Goal: Task Accomplishment & Management: Use online tool/utility

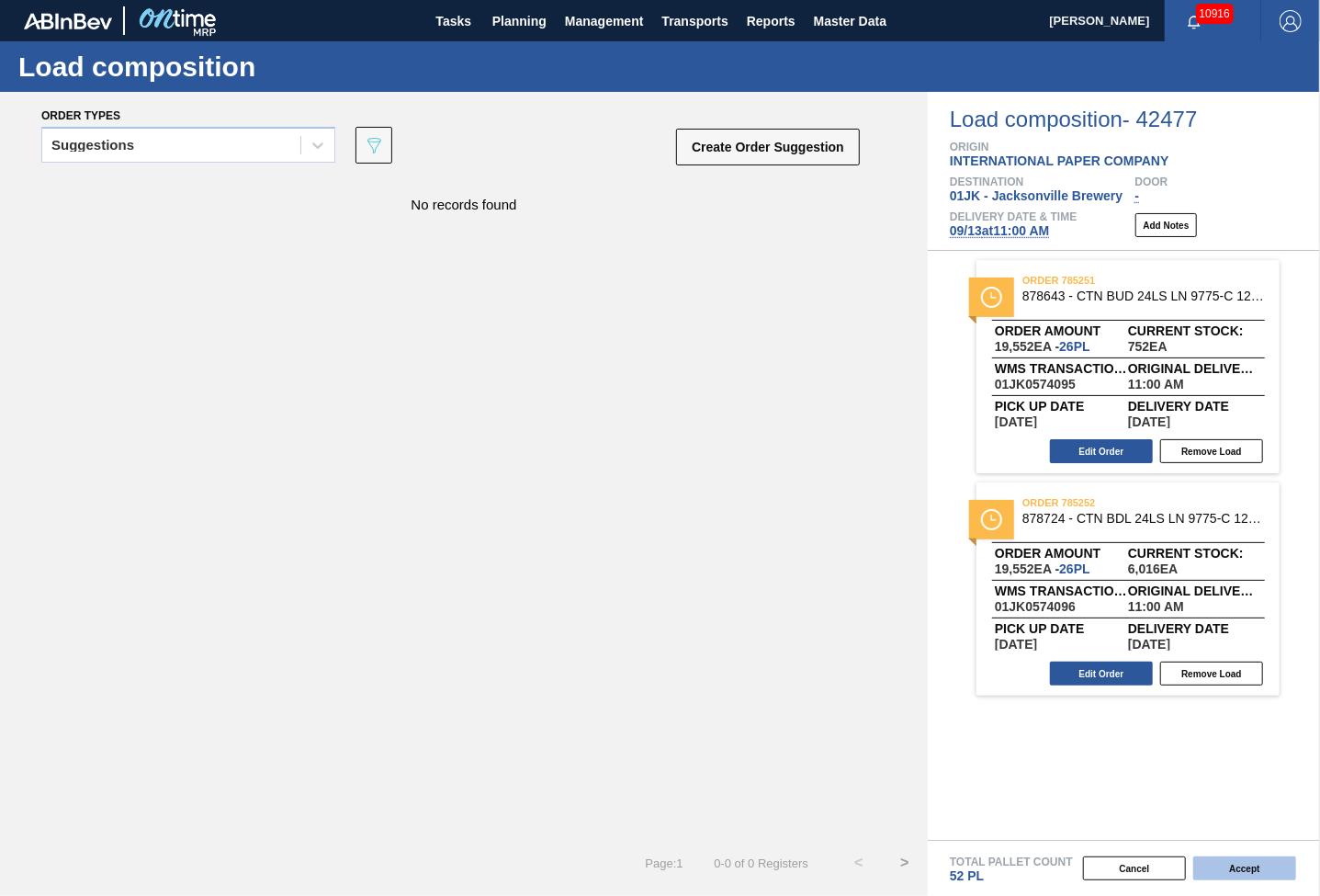
click at [1237, 861] on button "Accept" at bounding box center [1245, 869] width 103 height 24
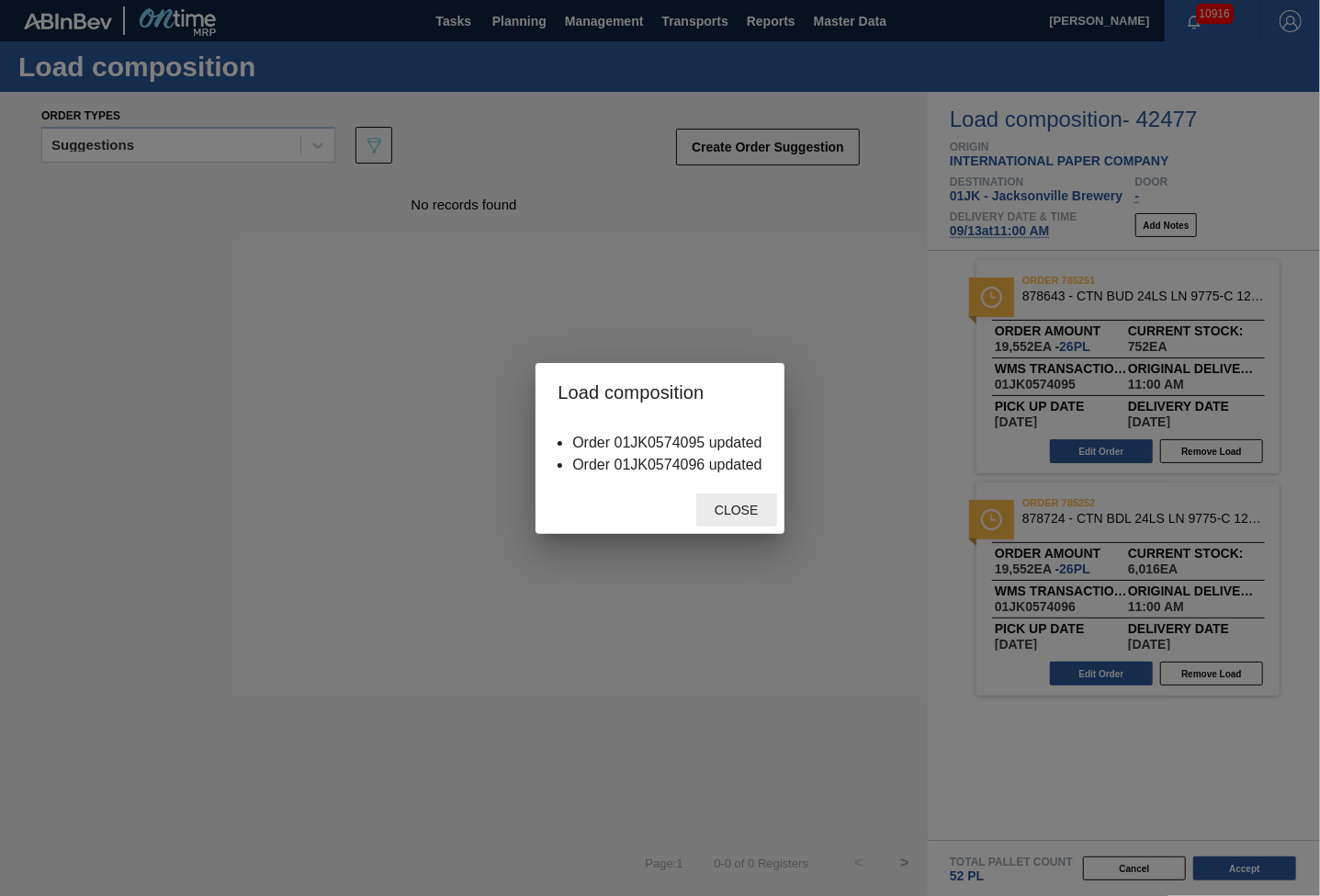
click at [707, 507] on span "Close" at bounding box center [736, 510] width 73 height 15
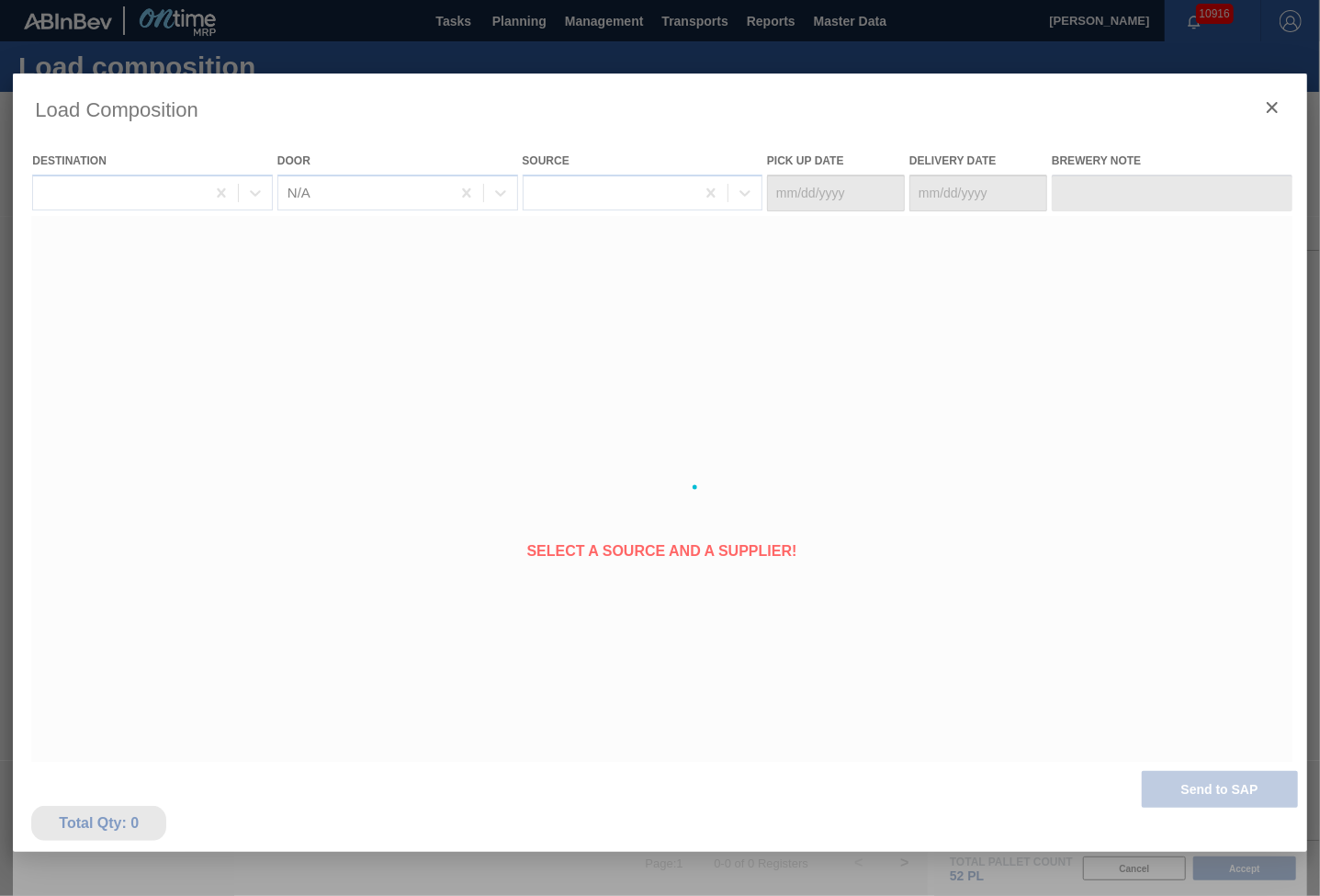
type Date "[DATE]"
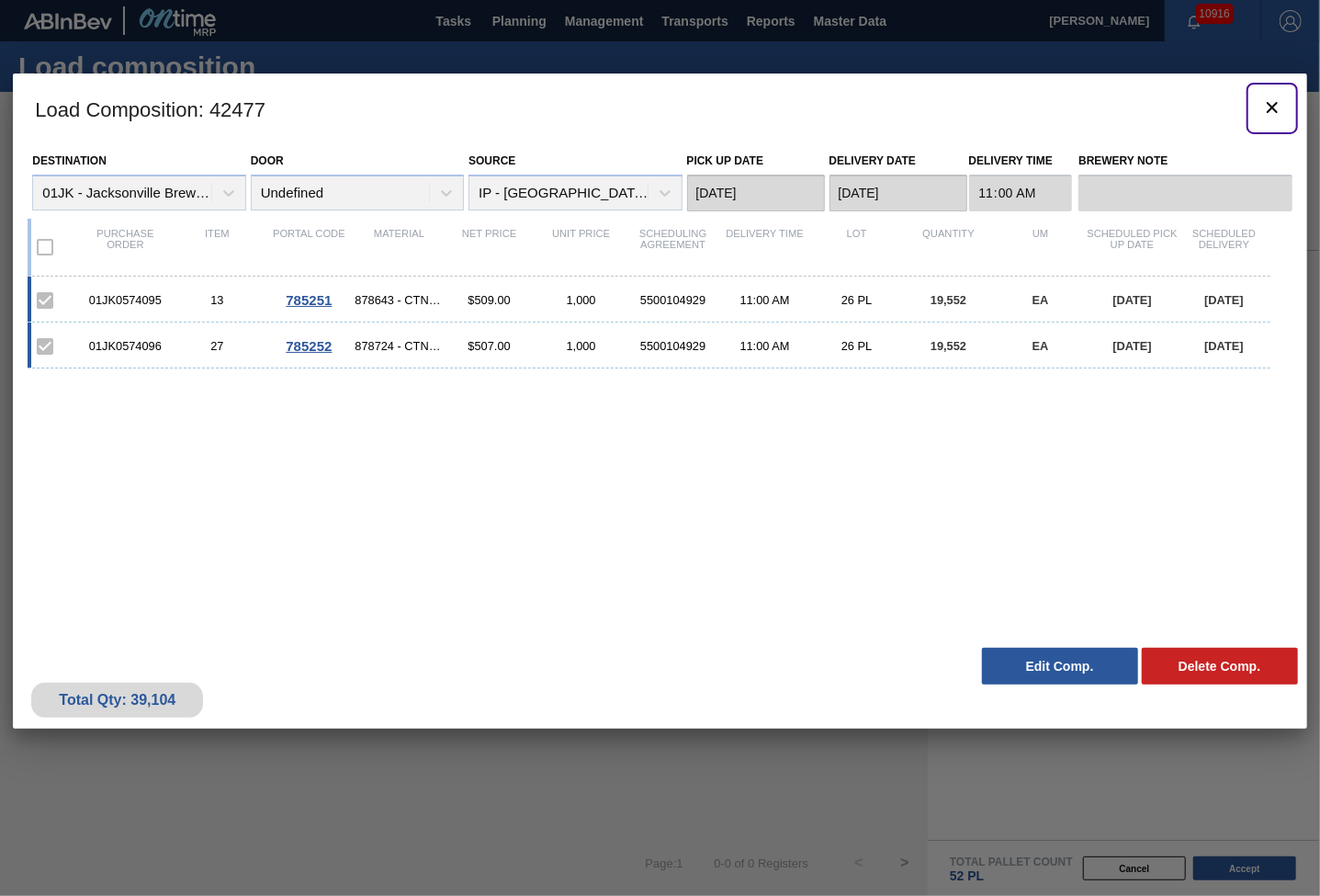
click at [1283, 114] on icon "botão de ícone" at bounding box center [1272, 107] width 22 height 22
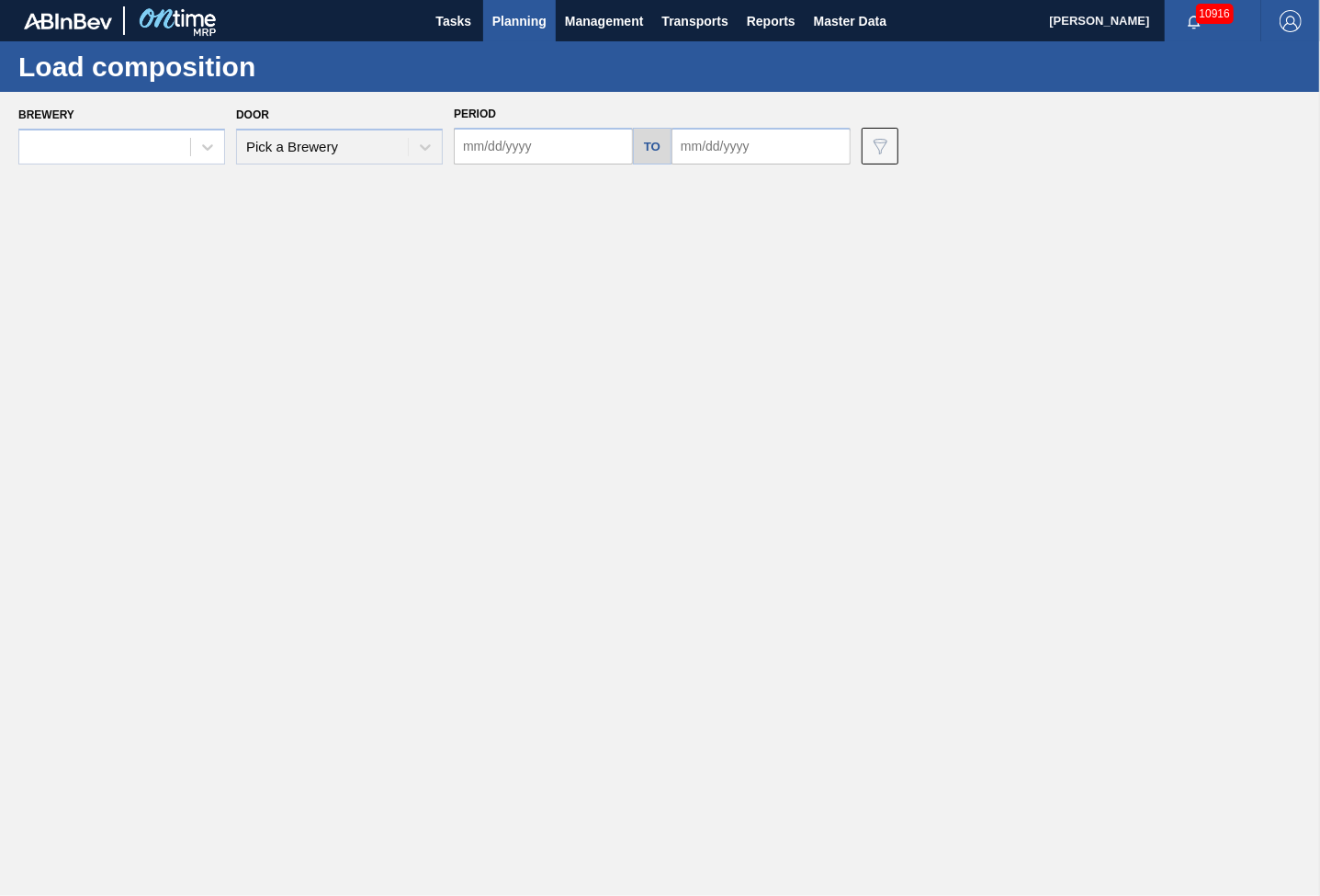
type input "[DATE]"
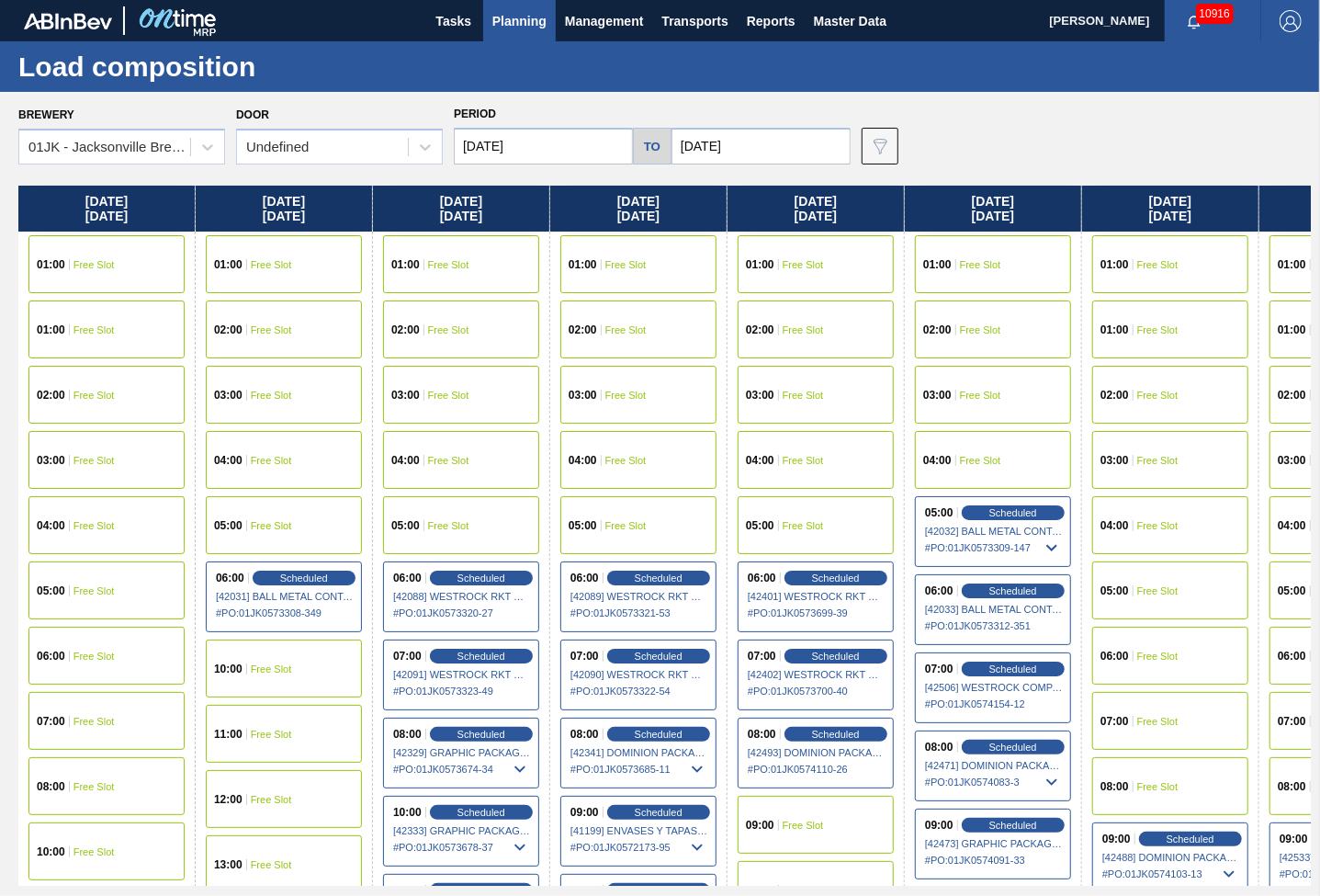
click at [567, 145] on input "[DATE]" at bounding box center [544, 146] width 179 height 36
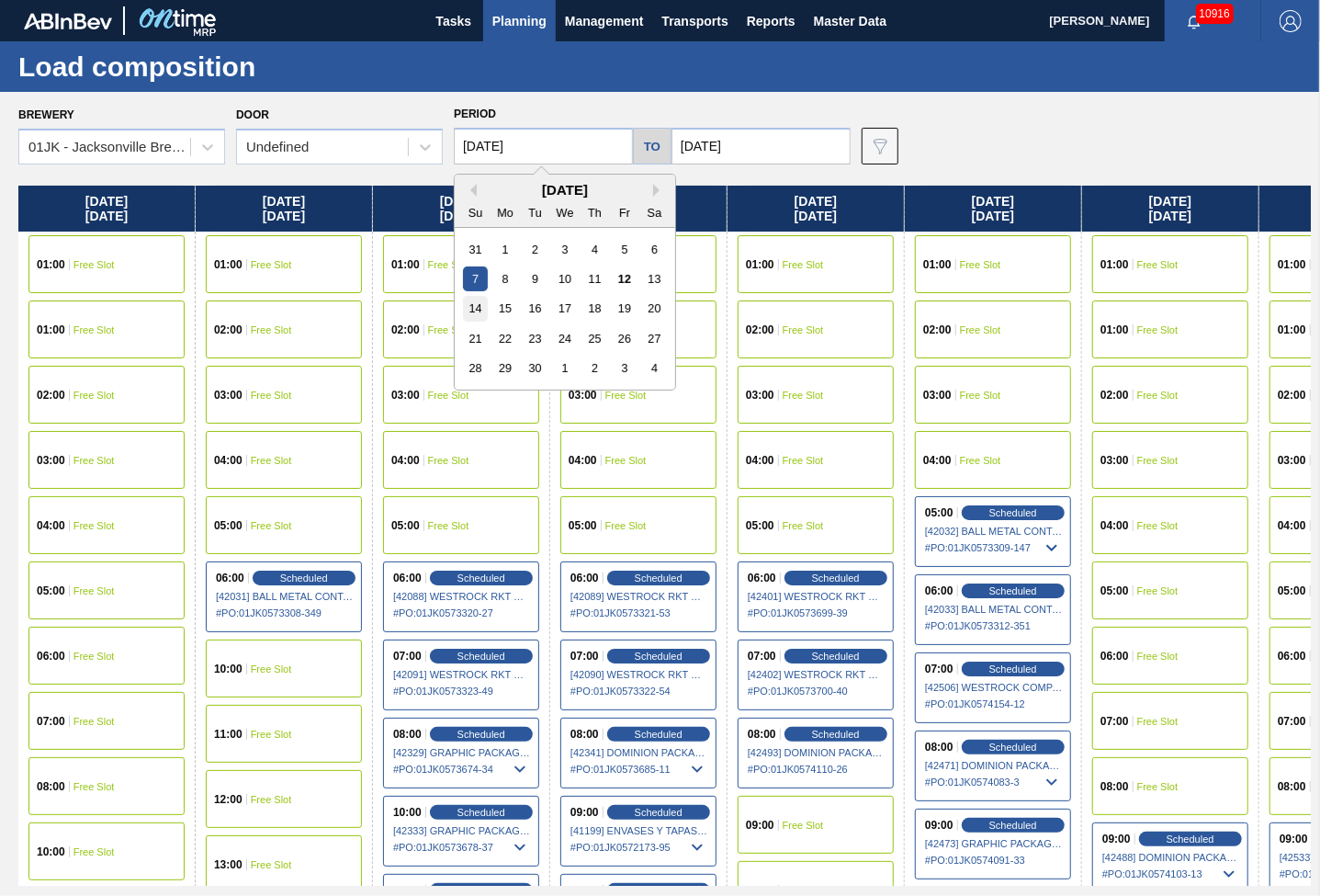
click at [482, 306] on div "14" at bounding box center [475, 308] width 25 height 25
type input "[DATE]"
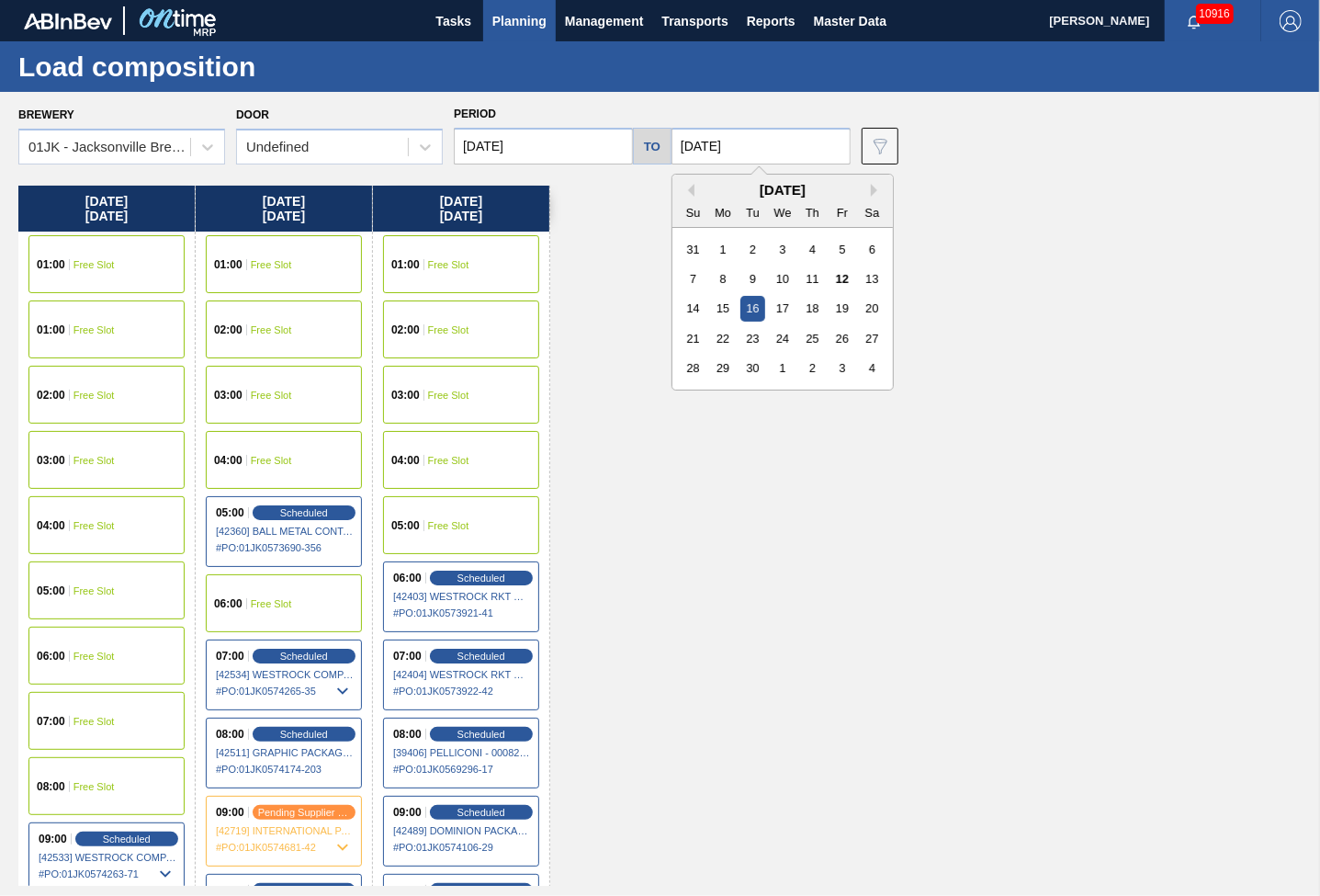
click at [776, 145] on input "[DATE]" at bounding box center [761, 146] width 179 height 36
click at [688, 372] on div "28" at bounding box center [693, 368] width 25 height 25
type input "[DATE]"
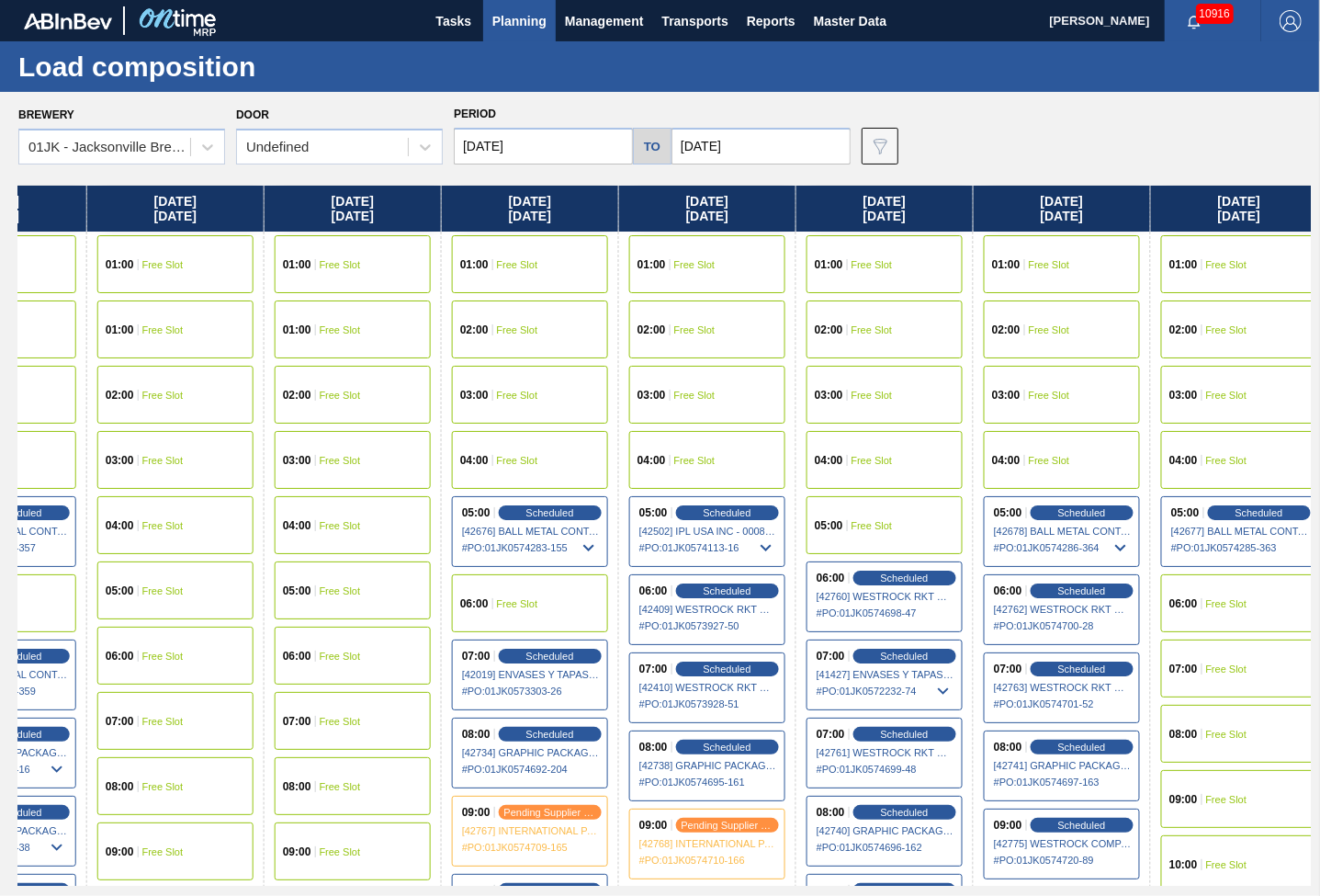
scroll to position [0, 1018]
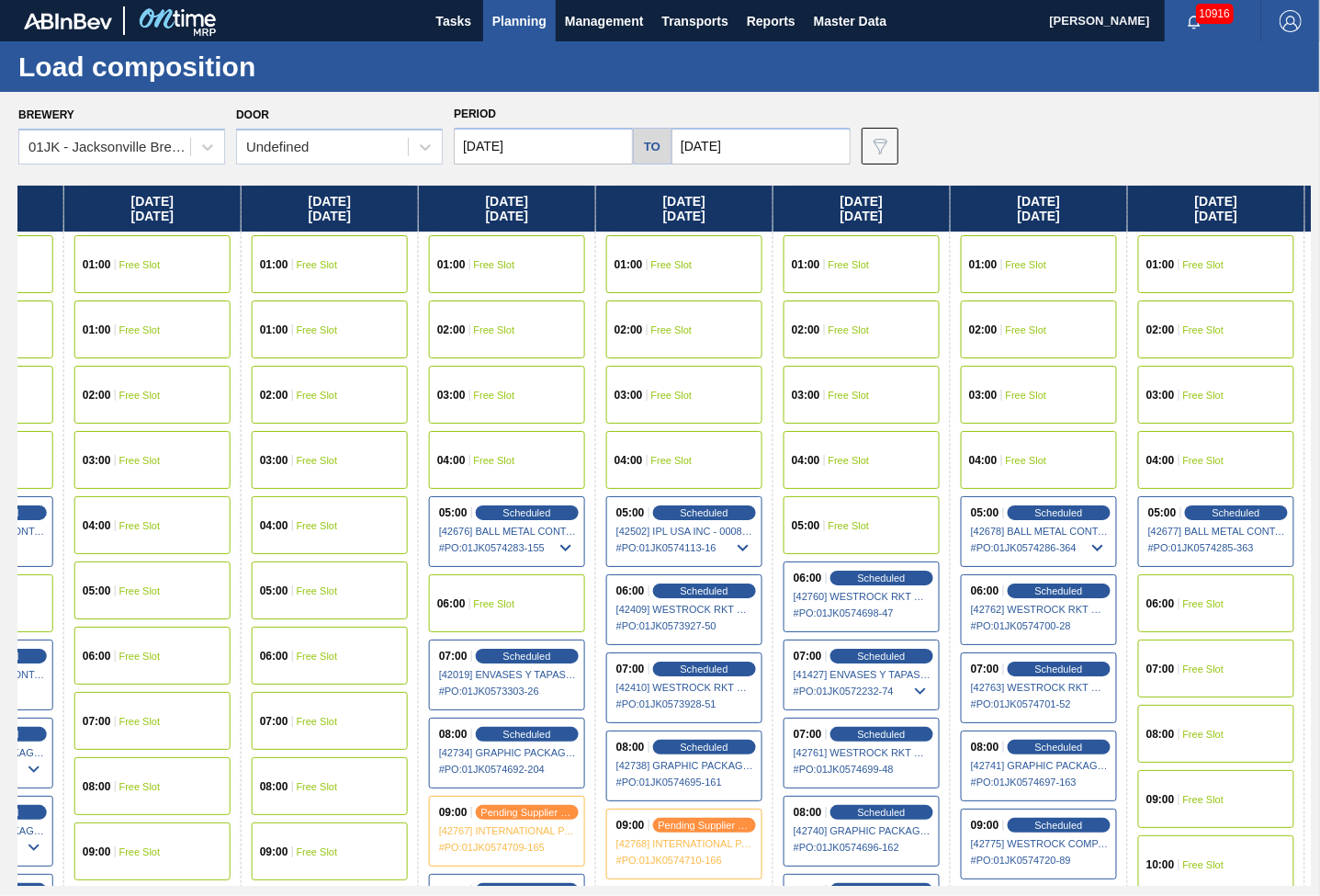
drag, startPoint x: 1027, startPoint y: 416, endPoint x: 98, endPoint y: 497, distance: 932.5
click at [0, 0] on html "Tasks Planning Management Transports Reports Master Data [PERSON_NAME] 10916 Ma…" at bounding box center [660, 0] width 1320 height 0
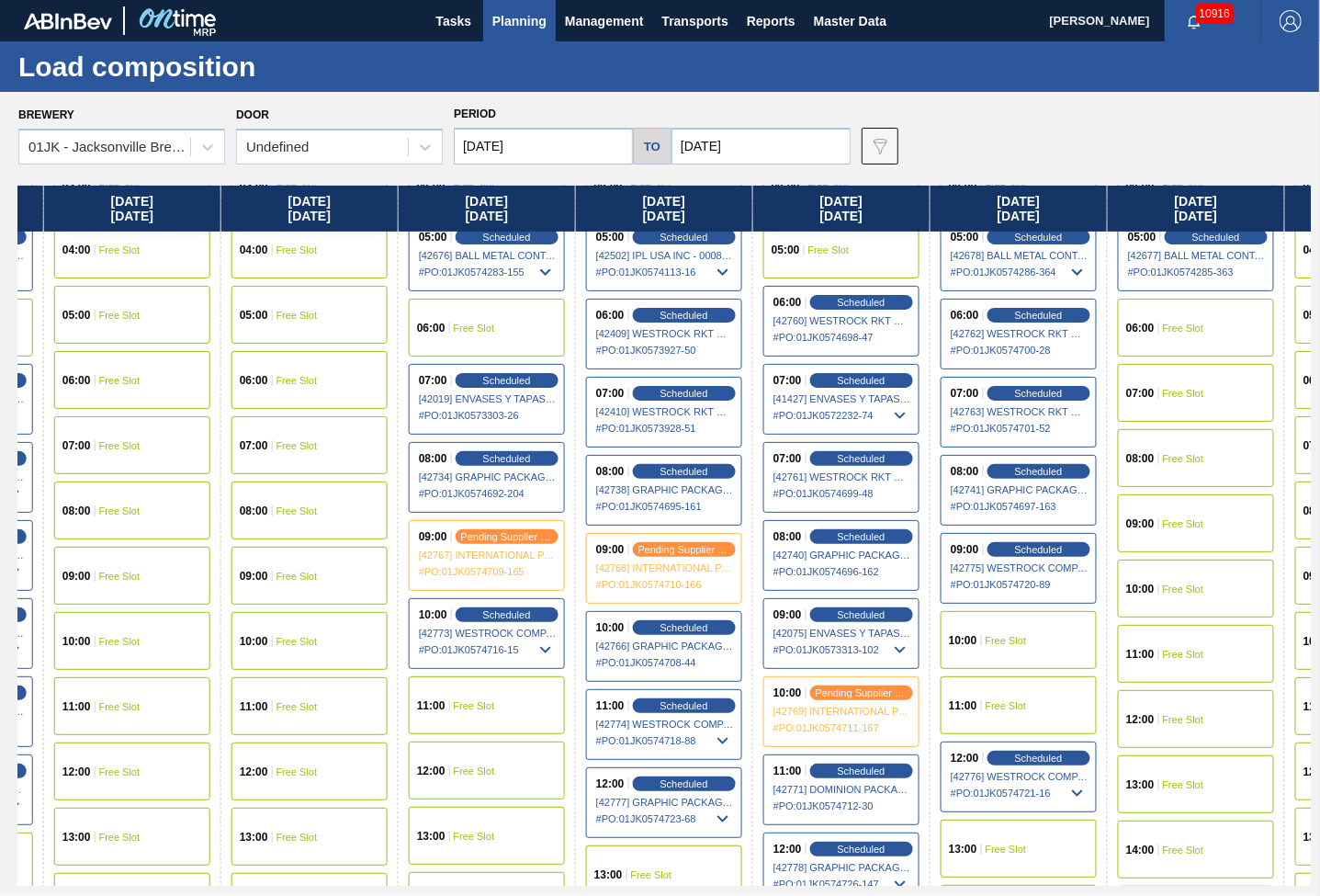
scroll to position [367, 1038]
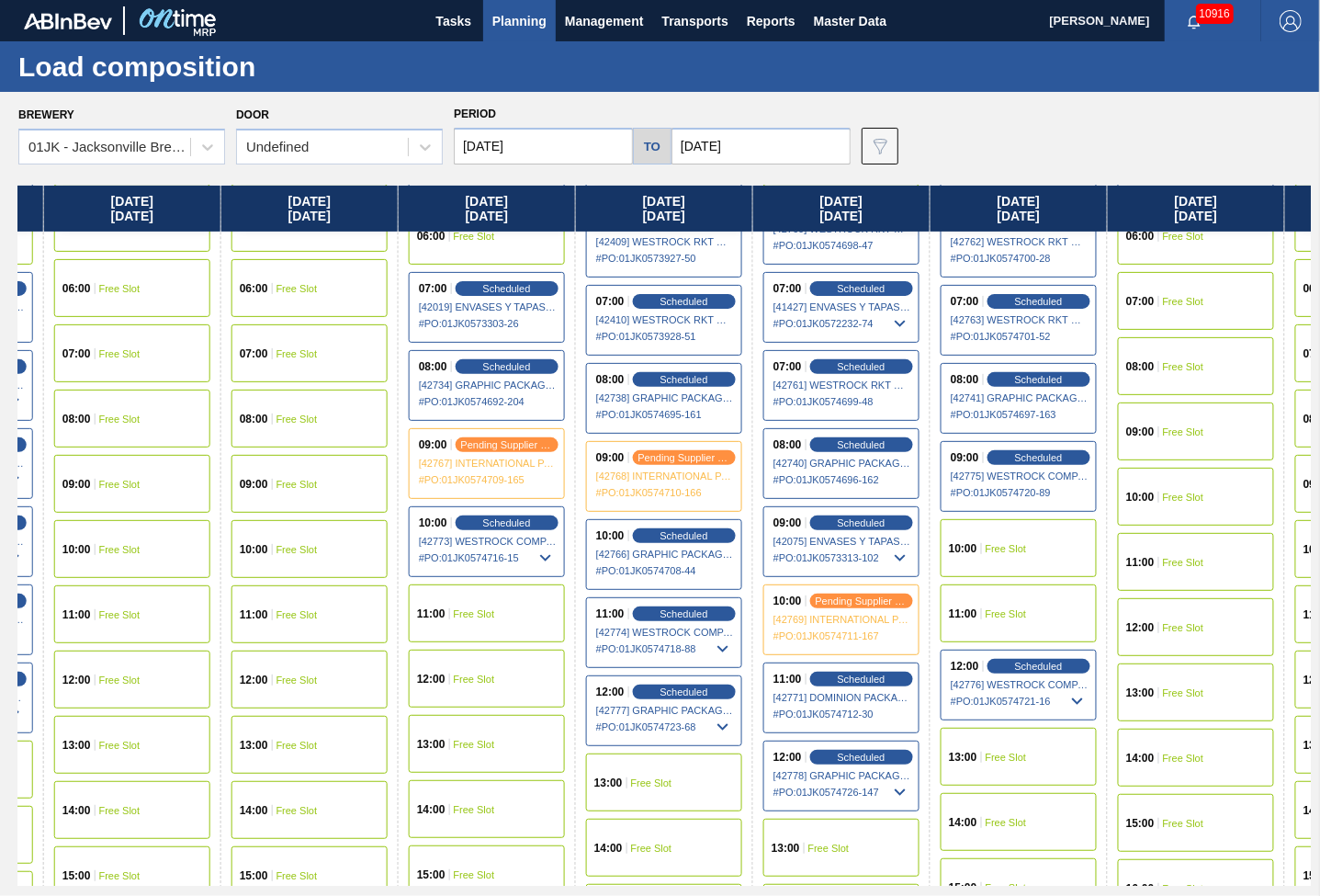
click at [1002, 149] on div "Brewery 01JK - [GEOGRAPHIC_DATA] Brewery Door Undefined Period [DATE] to [DATE]…" at bounding box center [665, 133] width 1293 height 64
click at [766, 797] on div "12:00 Scheduled [42778] GRAPHIC PACKAGING INTERNATIONA - 0008221069 # PO : 01JK…" at bounding box center [841, 776] width 156 height 71
click at [682, 543] on div "10:00 Scheduled [42766] GRAPHIC PACKAGING INTERNATIONA - 0008221069 # PO : 01JK…" at bounding box center [664, 555] width 156 height 71
click at [635, 16] on span "Management" at bounding box center [604, 21] width 79 height 22
click at [877, 64] on div at bounding box center [660, 448] width 1320 height 896
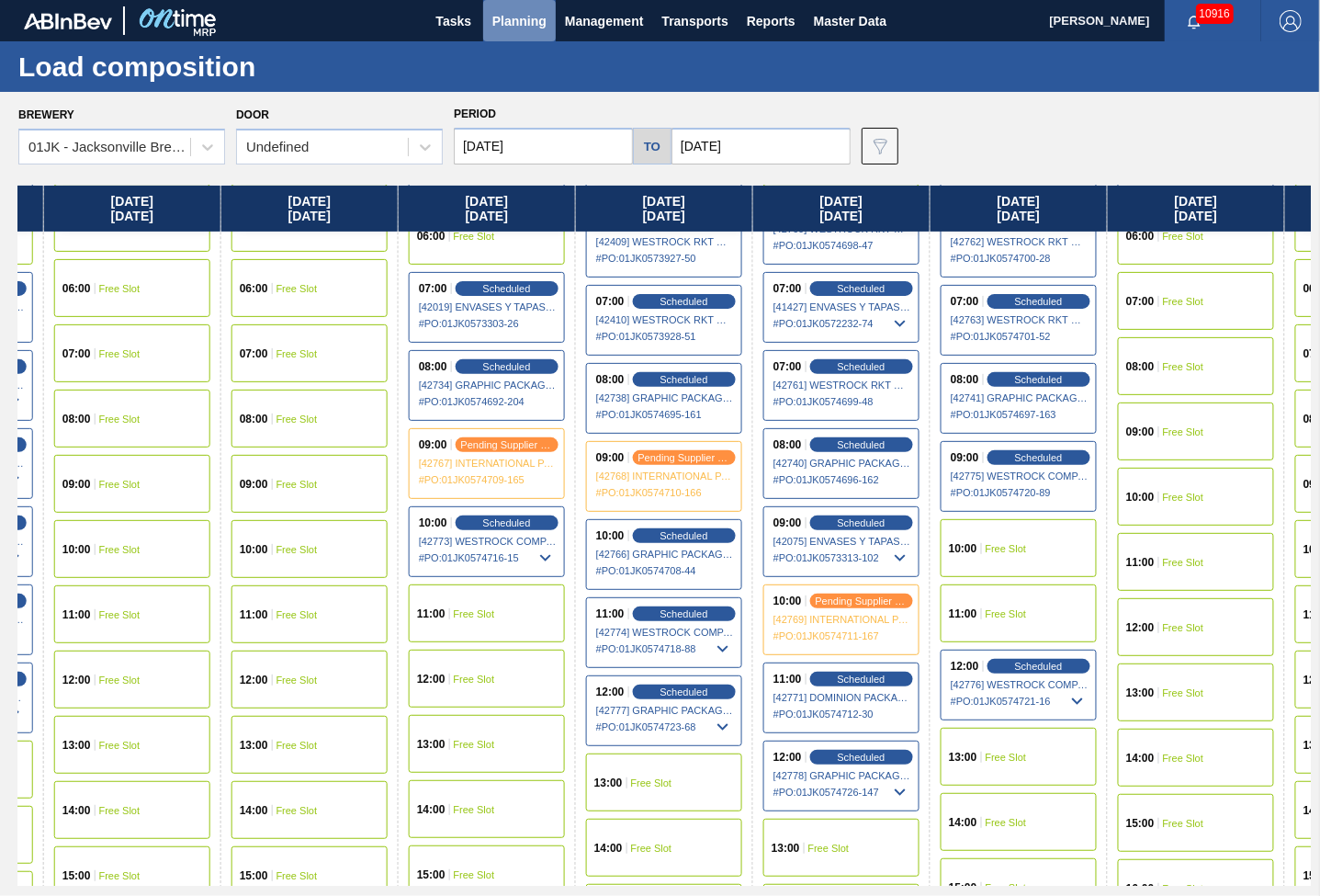
click at [496, 28] on span "Planning" at bounding box center [519, 21] width 54 height 22
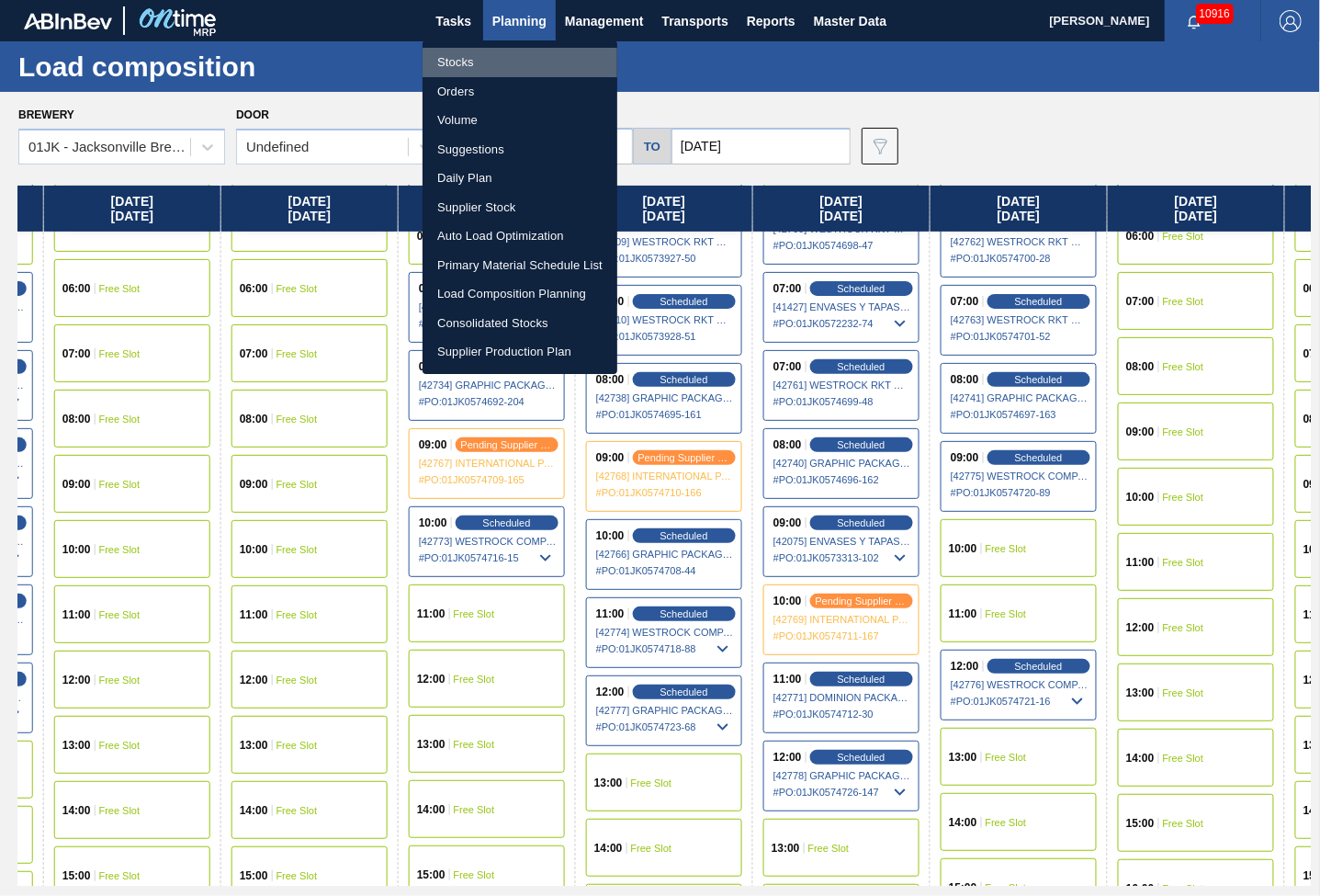
click at [460, 66] on li "Stocks" at bounding box center [519, 62] width 195 height 29
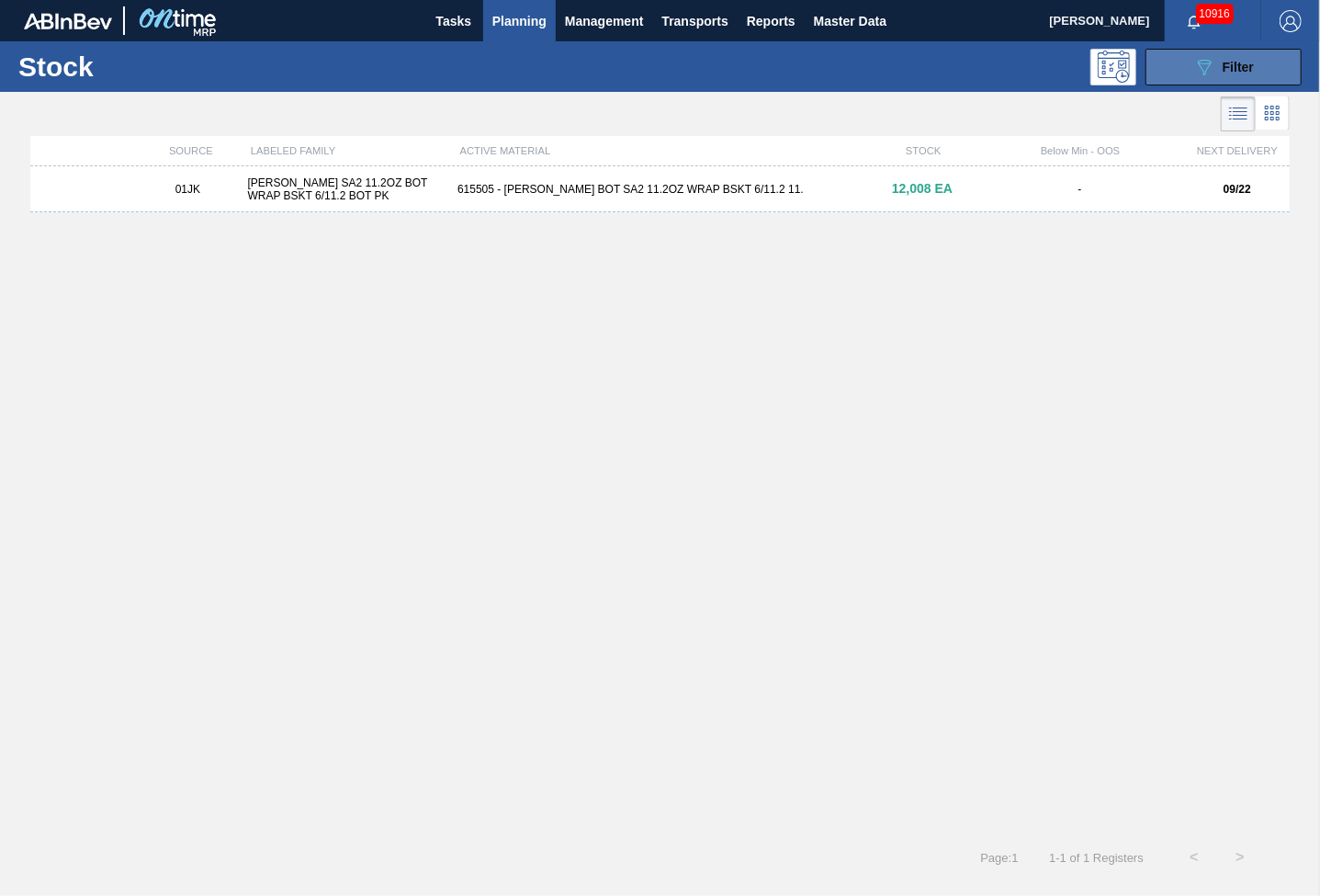
click at [1234, 73] on span "Filter" at bounding box center [1238, 67] width 31 height 15
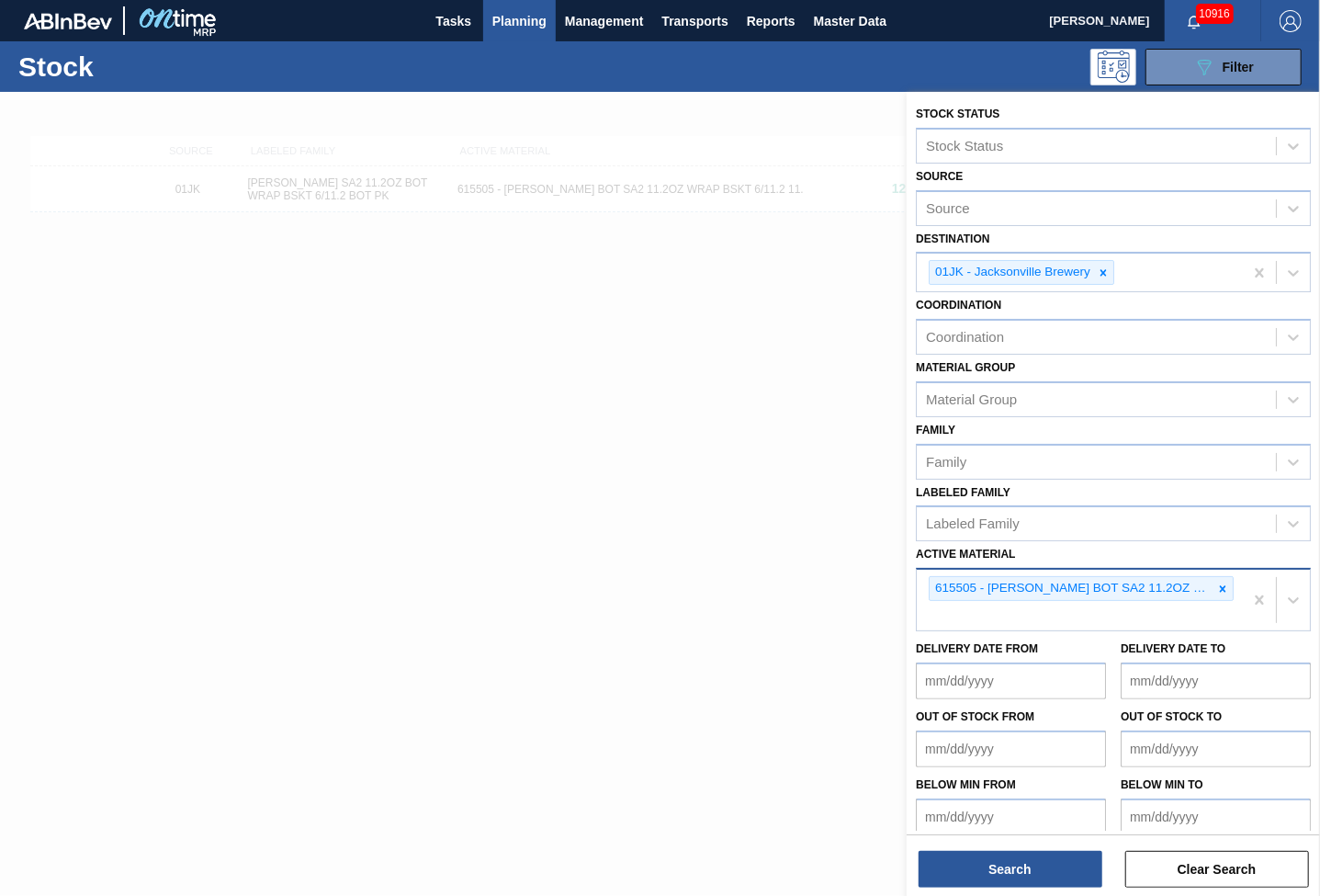
click at [1216, 583] on icon at bounding box center [1223, 590] width 13 height 13
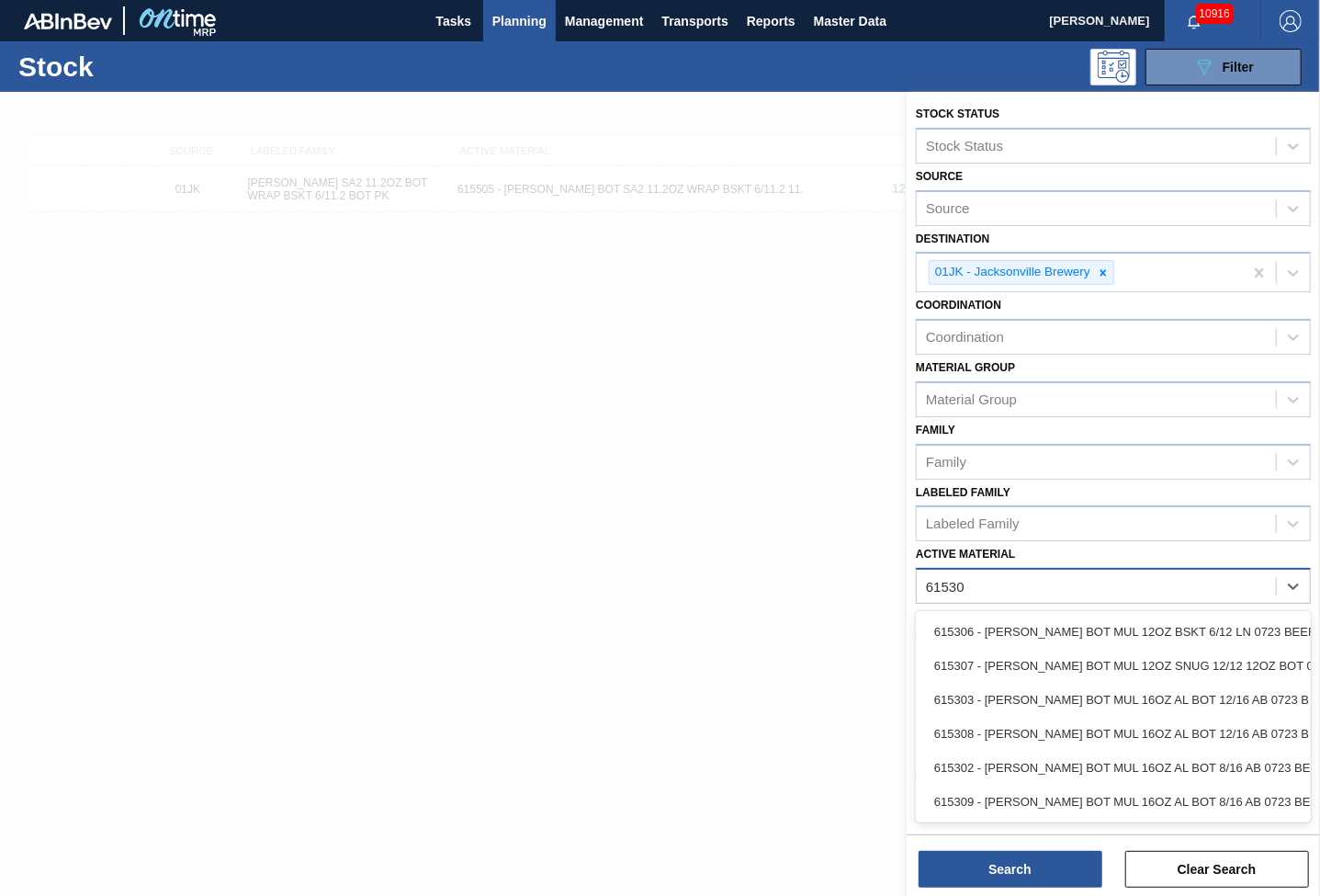
type Material "615307"
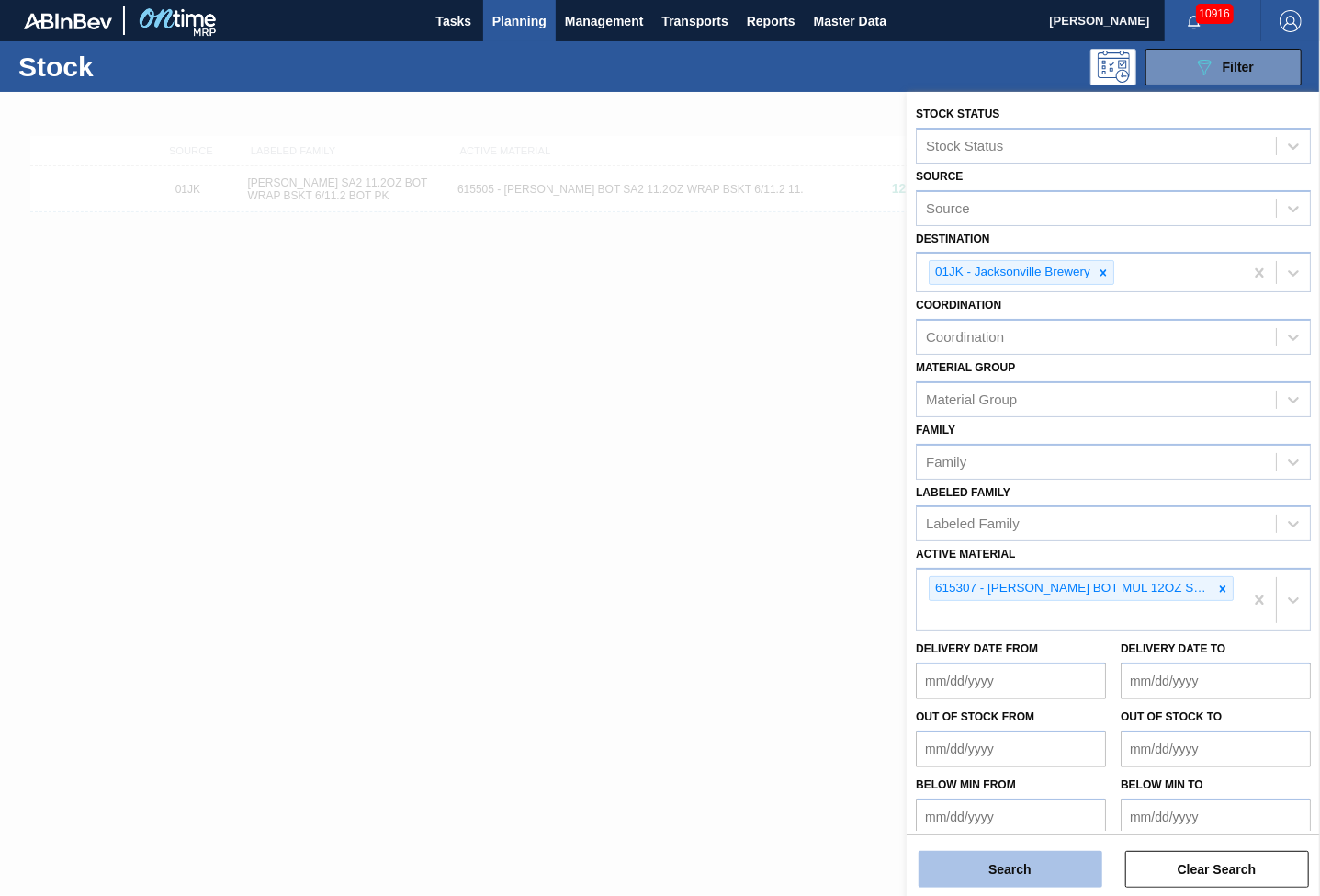
click at [1018, 867] on button "Search" at bounding box center [1011, 869] width 184 height 36
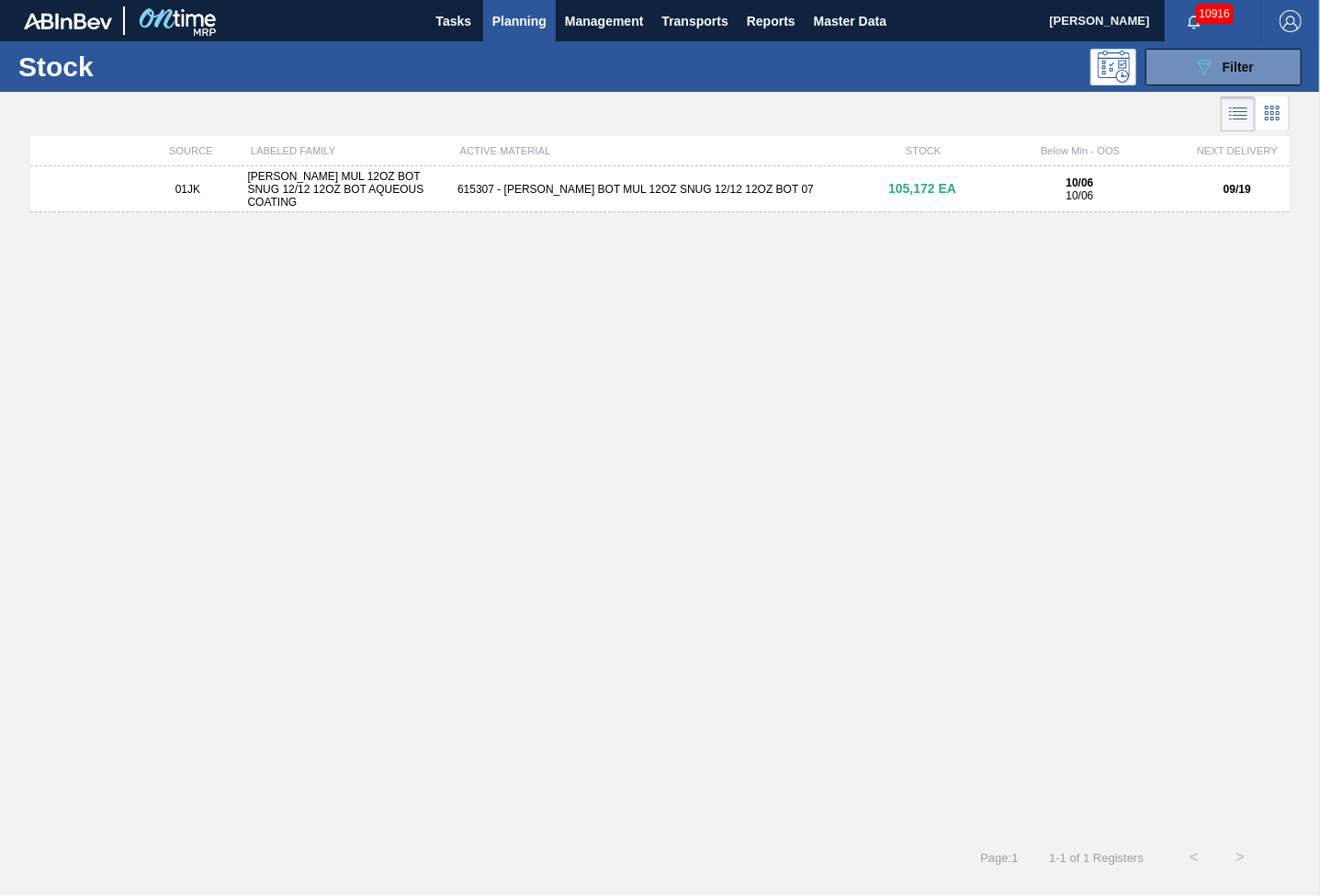
click at [686, 186] on div "615307 - [PERSON_NAME] BOT MUL 12OZ SNUG 12/12 12OZ BOT 07" at bounding box center [660, 190] width 419 height 13
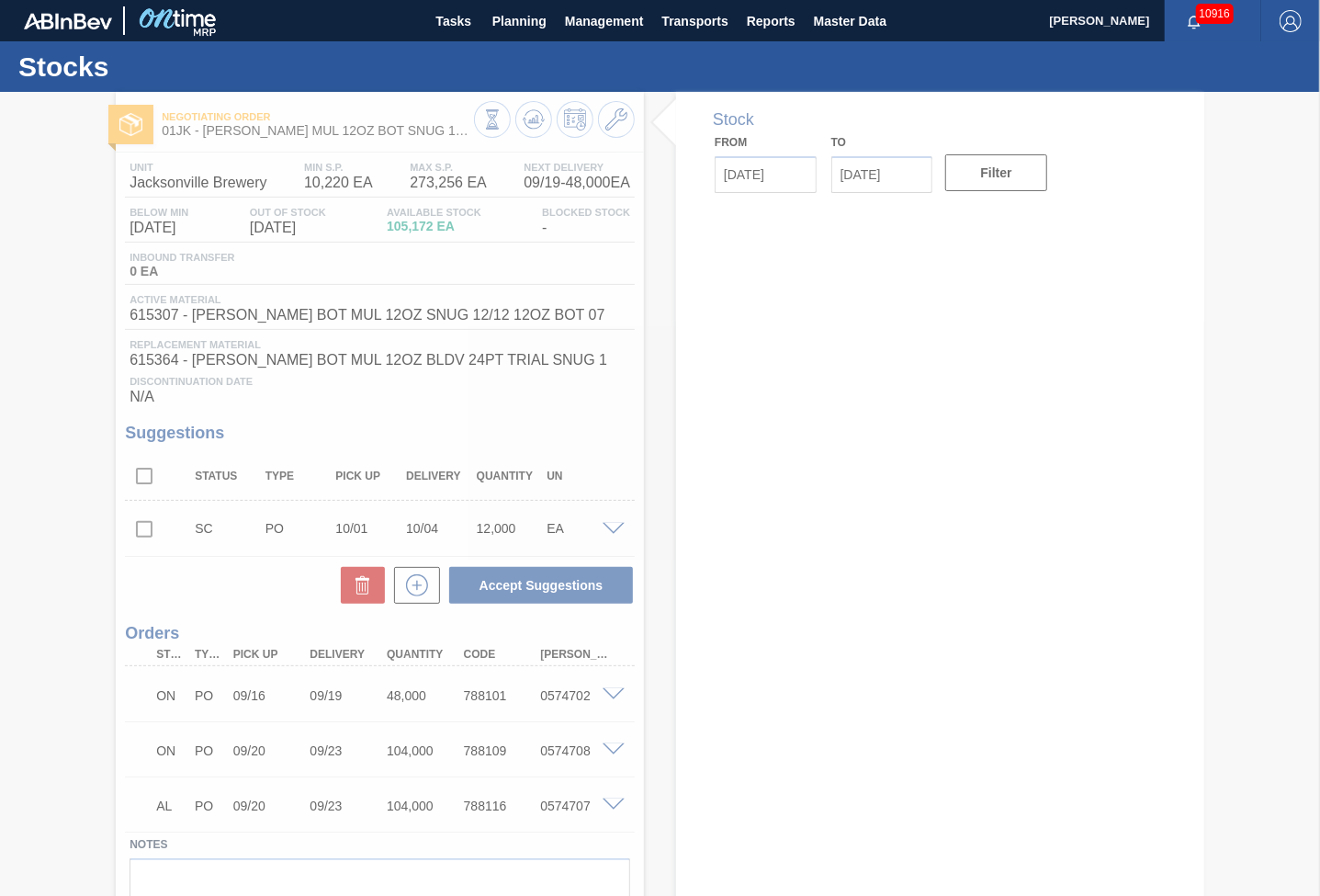
type input "[DATE]"
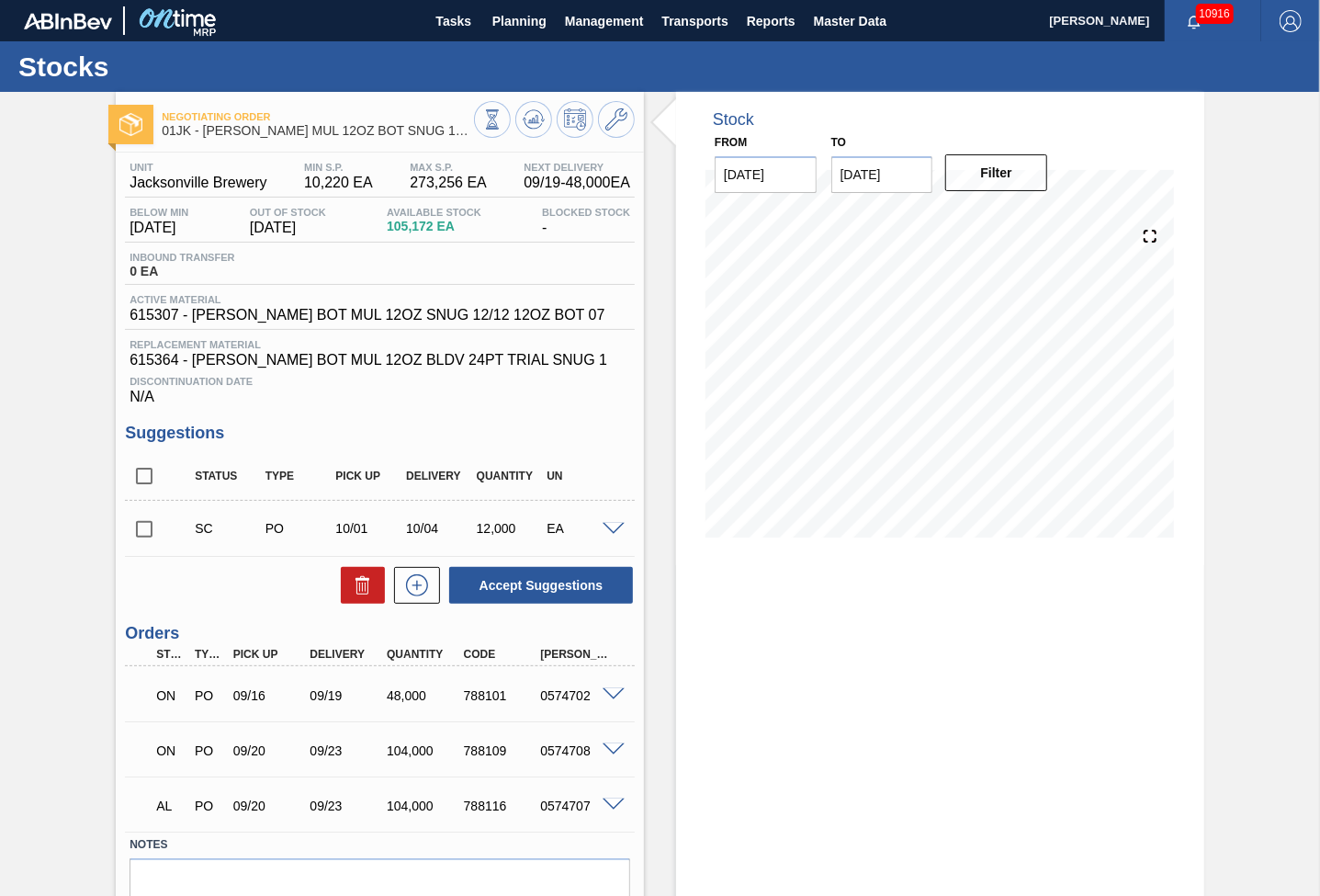
click at [619, 807] on span at bounding box center [614, 805] width 22 height 14
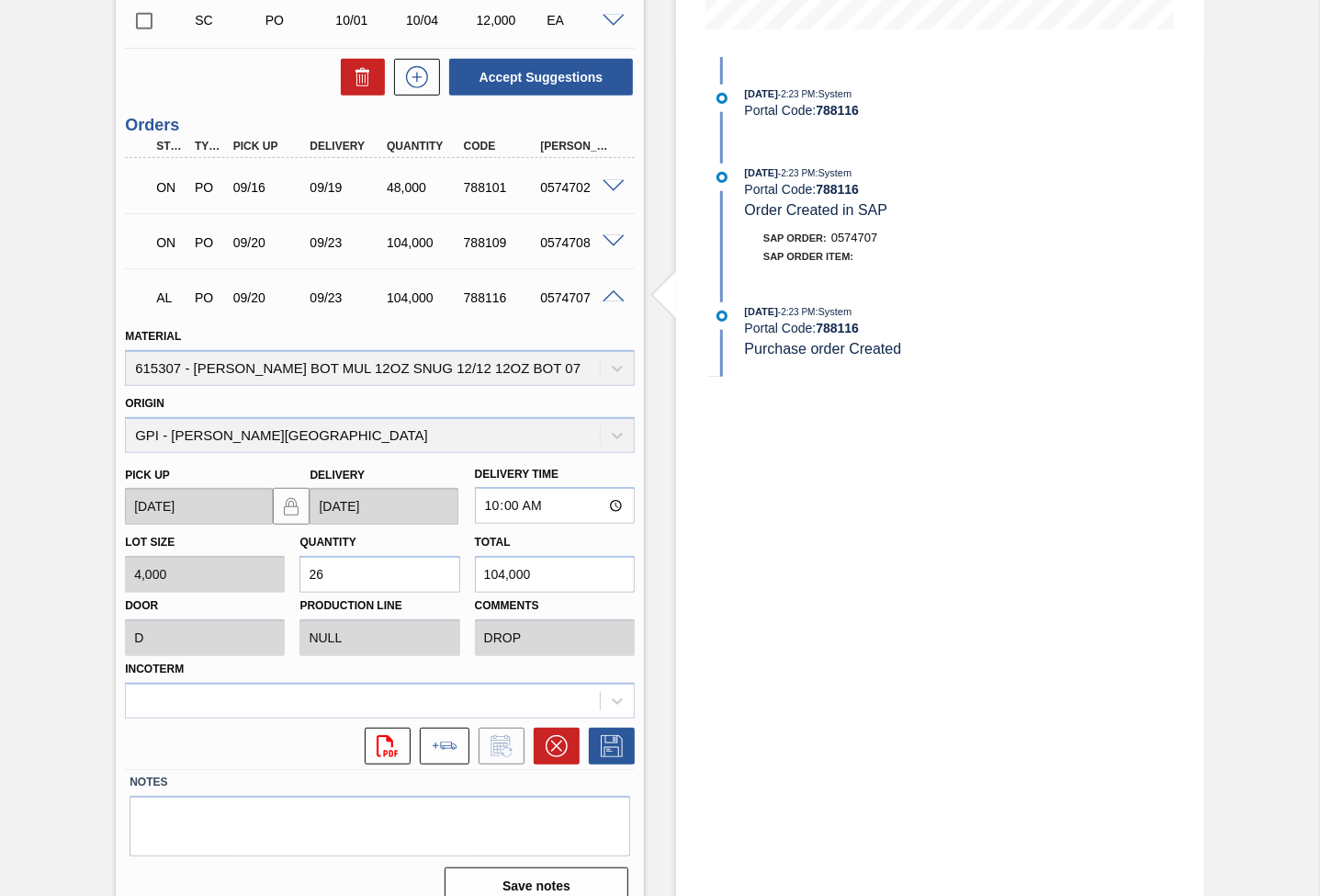
scroll to position [534, 0]
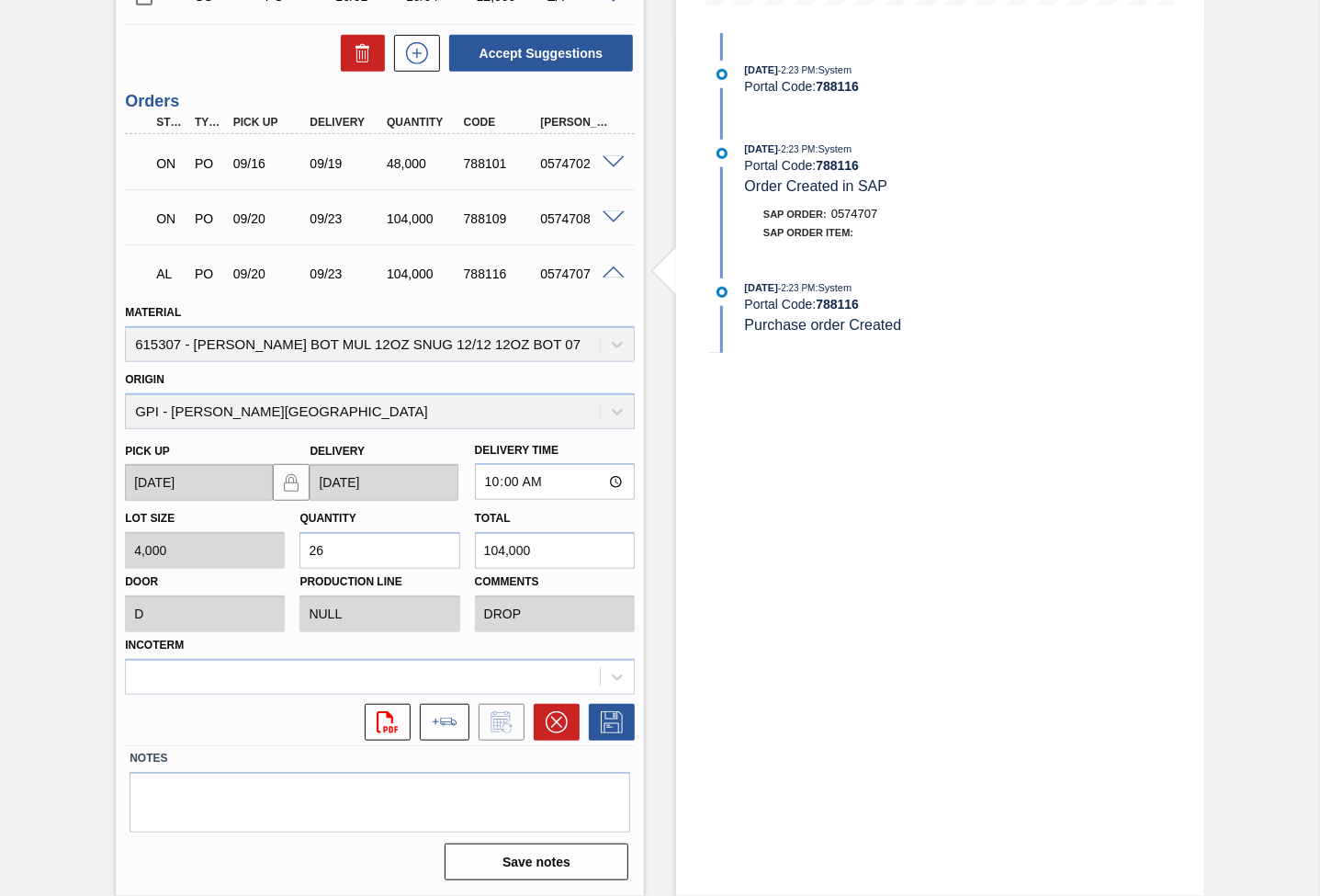
click at [542, 275] on div "0574707" at bounding box center [577, 274] width 84 height 15
click at [447, 724] on icon at bounding box center [445, 721] width 26 height 8
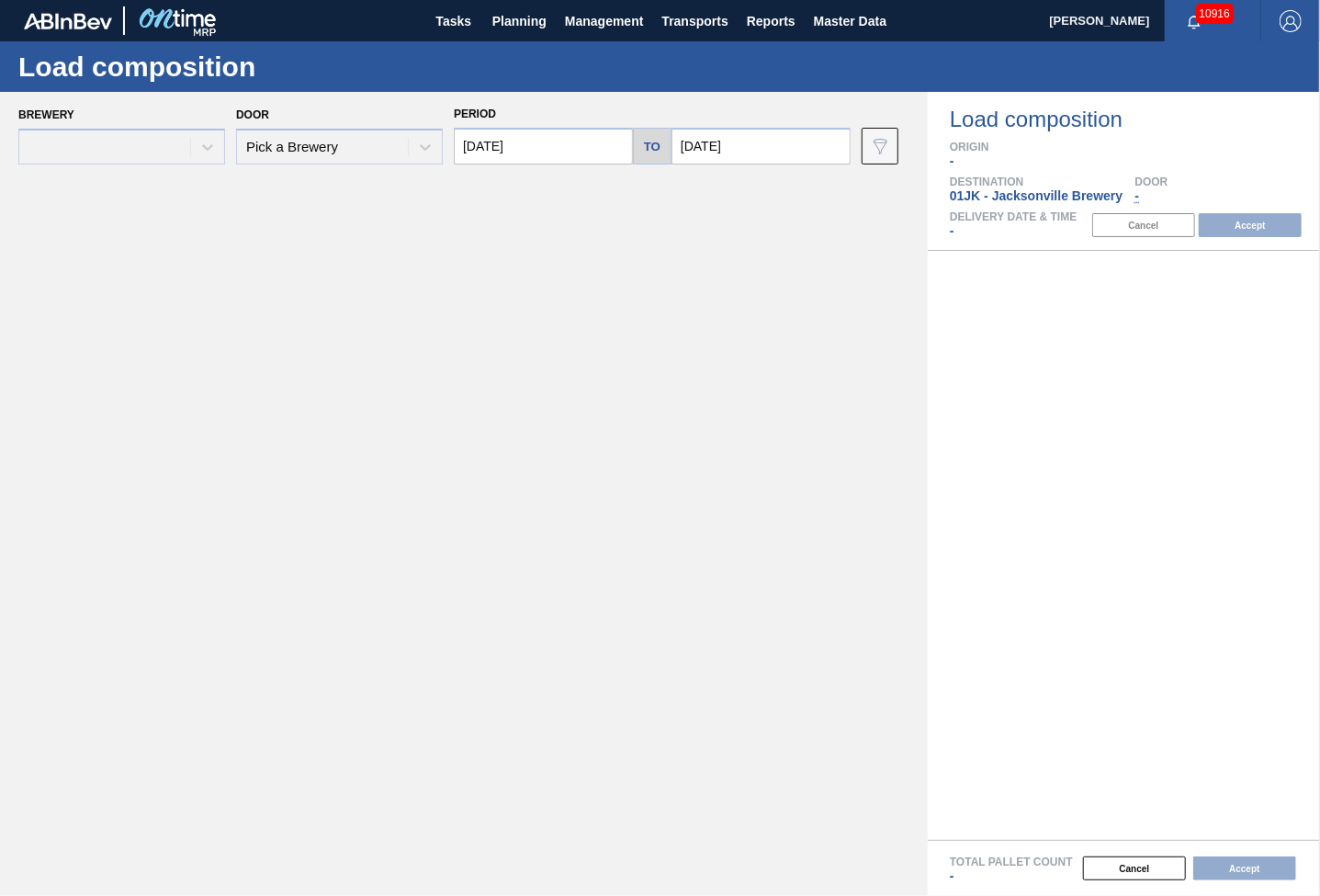
type input "[DATE]"
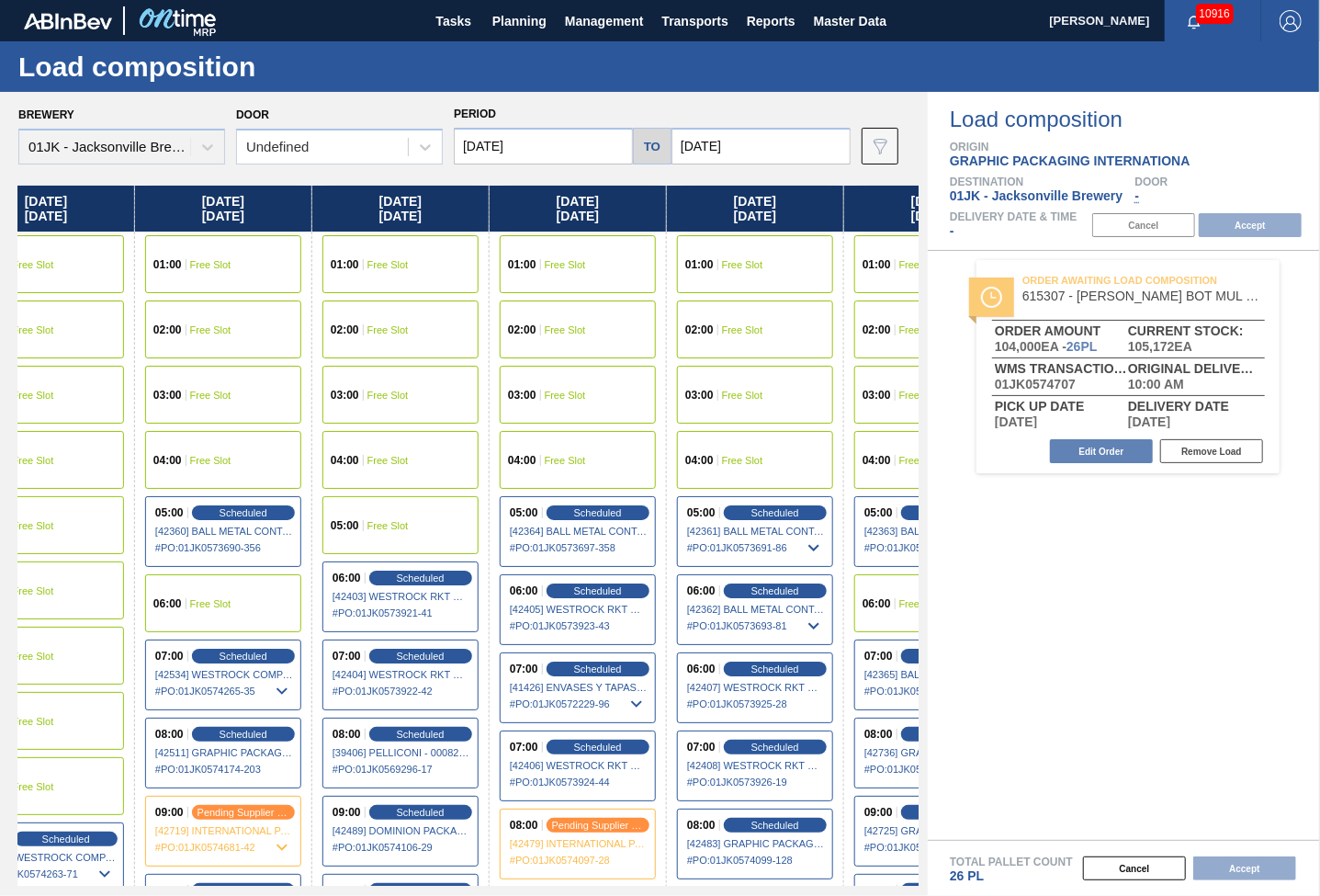
scroll to position [0, 515]
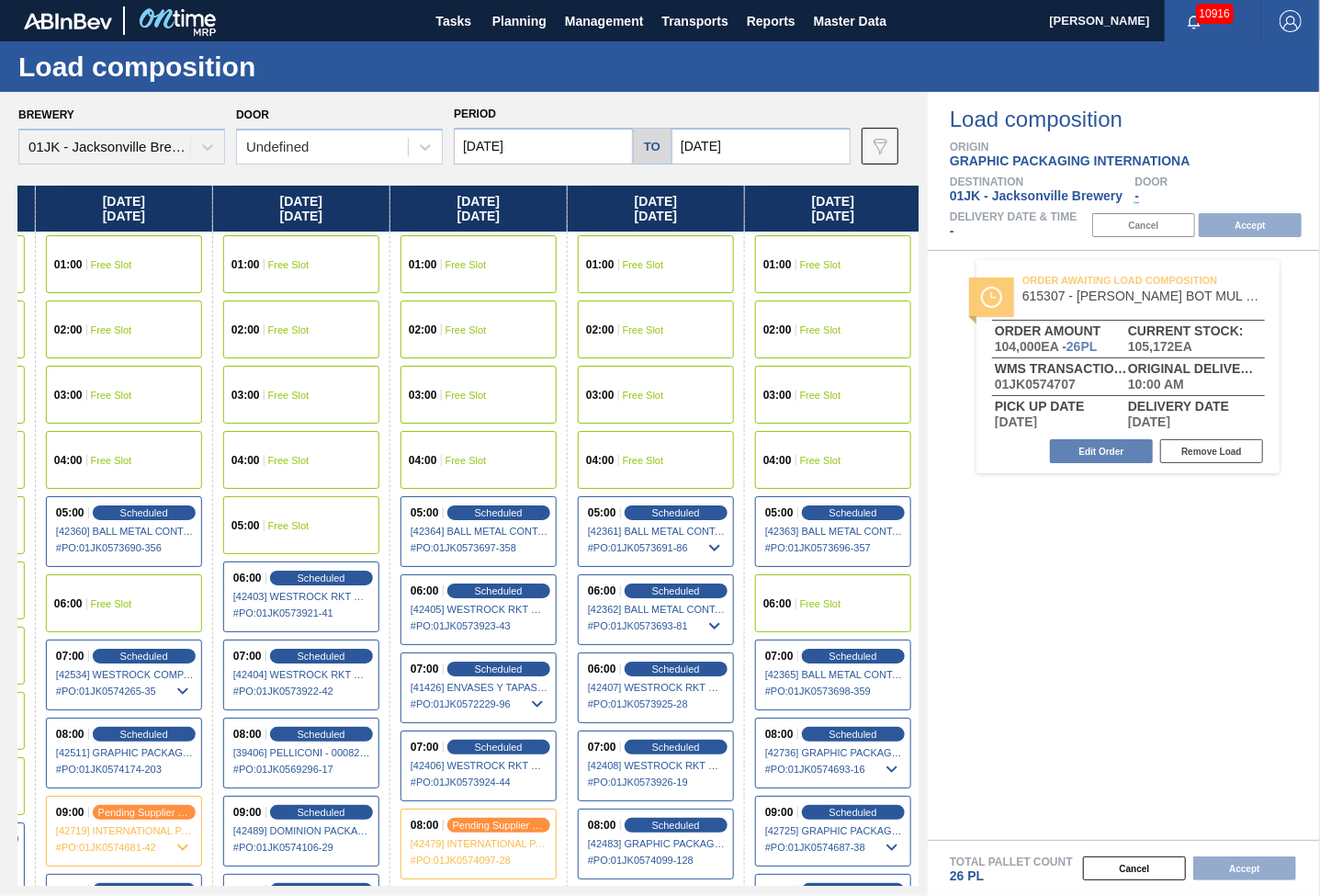
drag, startPoint x: 731, startPoint y: 404, endPoint x: -63, endPoint y: 509, distance: 800.9
click at [0, 0] on html "Tasks Planning Management Transports Reports Master Data [PERSON_NAME] 10916 Ma…" at bounding box center [660, 0] width 1320 height 0
drag, startPoint x: 764, startPoint y: 407, endPoint x: 354, endPoint y: 452, distance: 412.5
click at [354, 452] on div "[DATE] 01:00 Free Slot 02:00 Free Slot 03:00 Free Slot 04:00 Free Slot 05:00 Sc…" at bounding box center [469, 535] width 901 height 700
click at [747, 152] on input "[DATE]" at bounding box center [761, 146] width 179 height 36
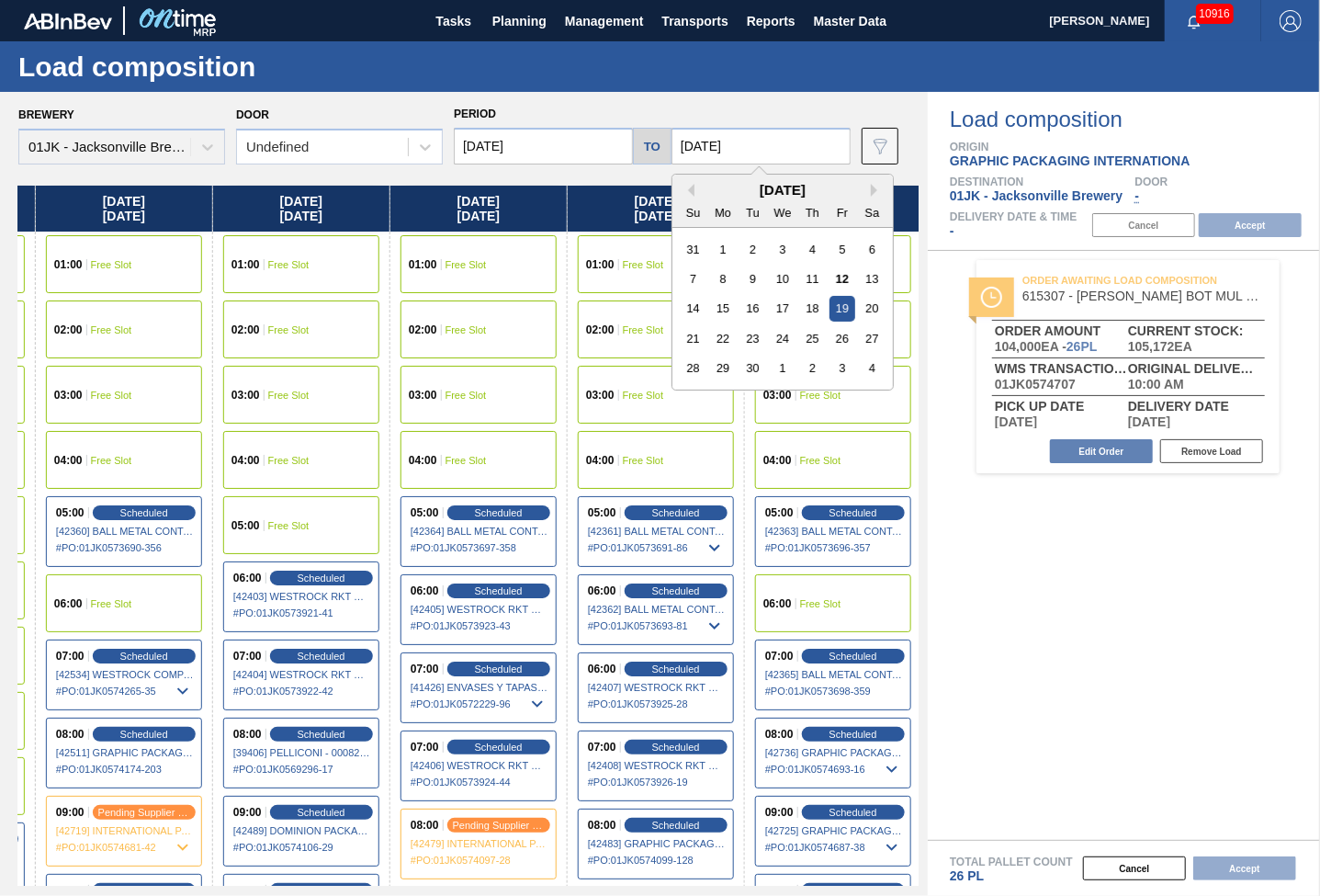
click at [747, 152] on input "[DATE]" at bounding box center [761, 146] width 179 height 36
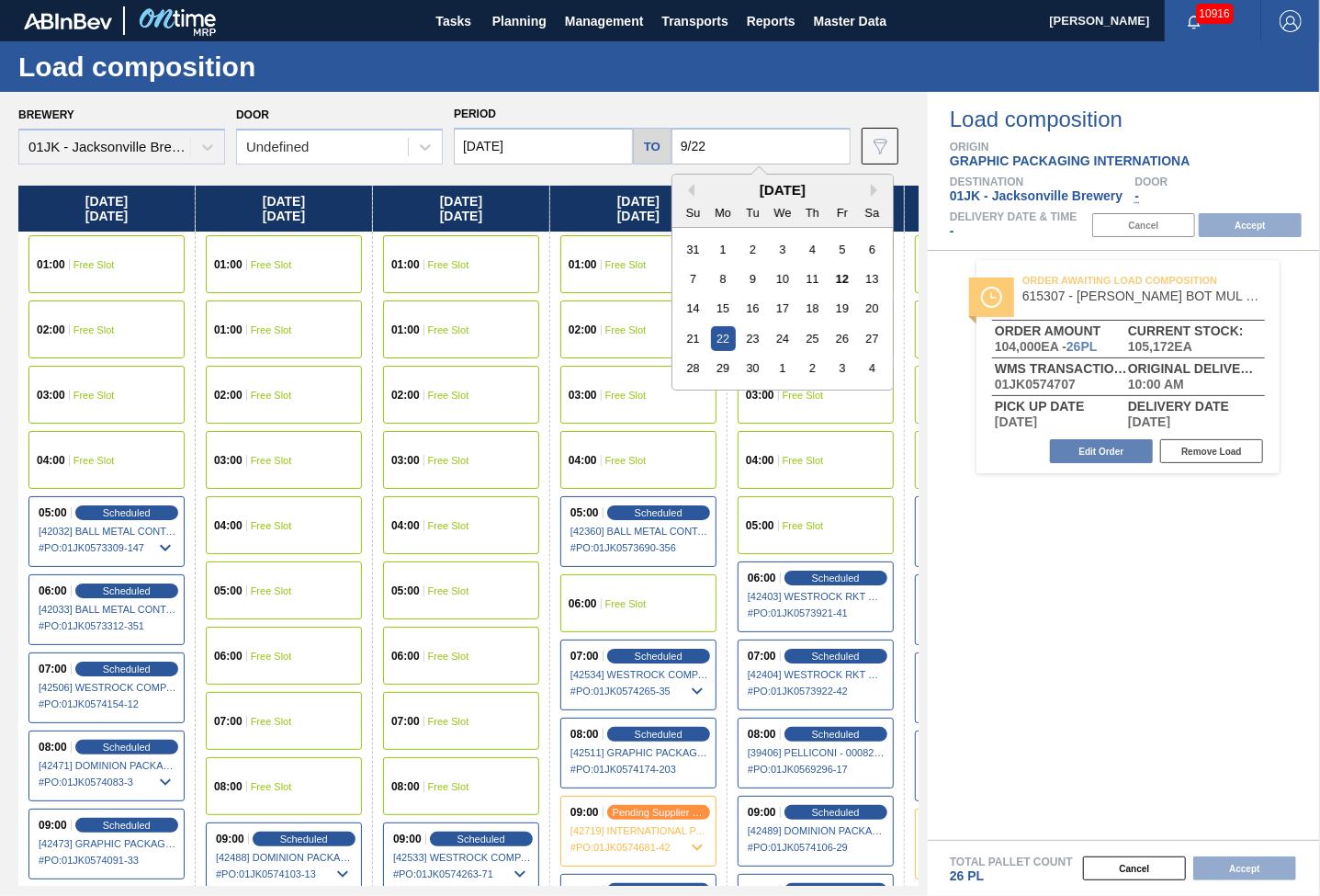
type input "[DATE]"
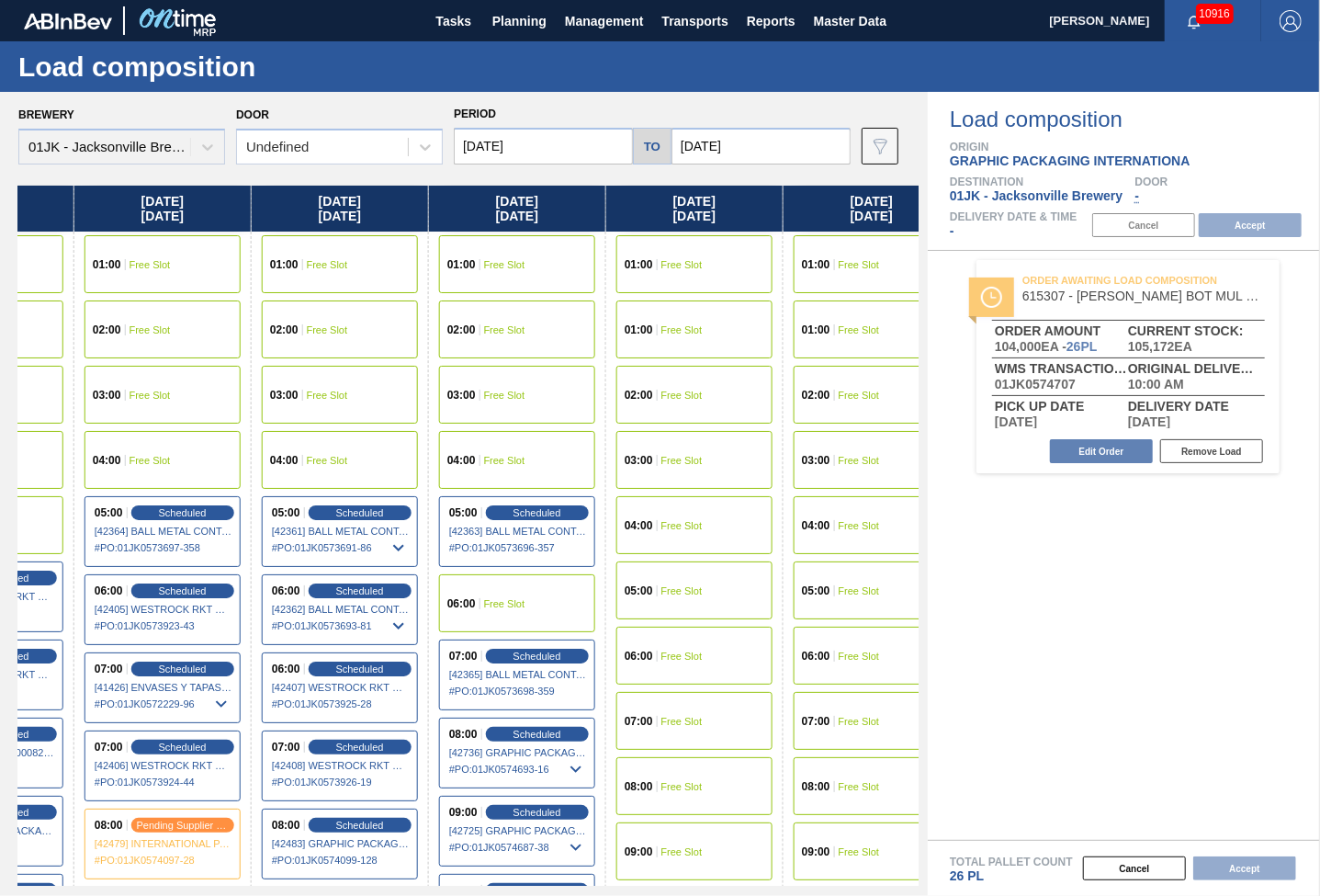
scroll to position [0, 832]
drag, startPoint x: 904, startPoint y: 394, endPoint x: 47, endPoint y: 394, distance: 857.0
click at [47, 394] on div "[DATE] 01:00 Free Slot 02:00 Free Slot 03:00 Free Slot 04:00 Free Slot 05:00 Sc…" at bounding box center [469, 535] width 901 height 700
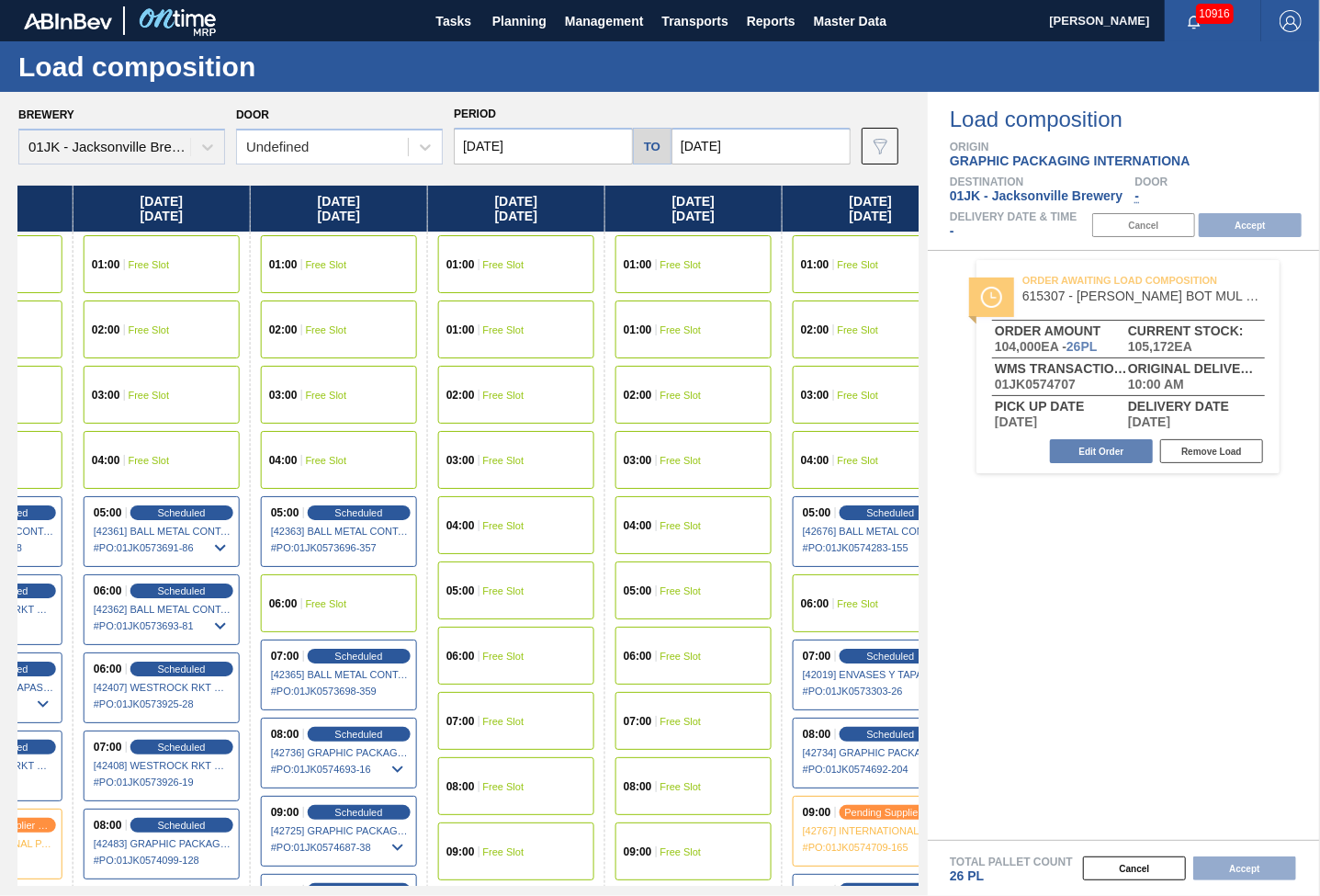
scroll to position [0, 1045]
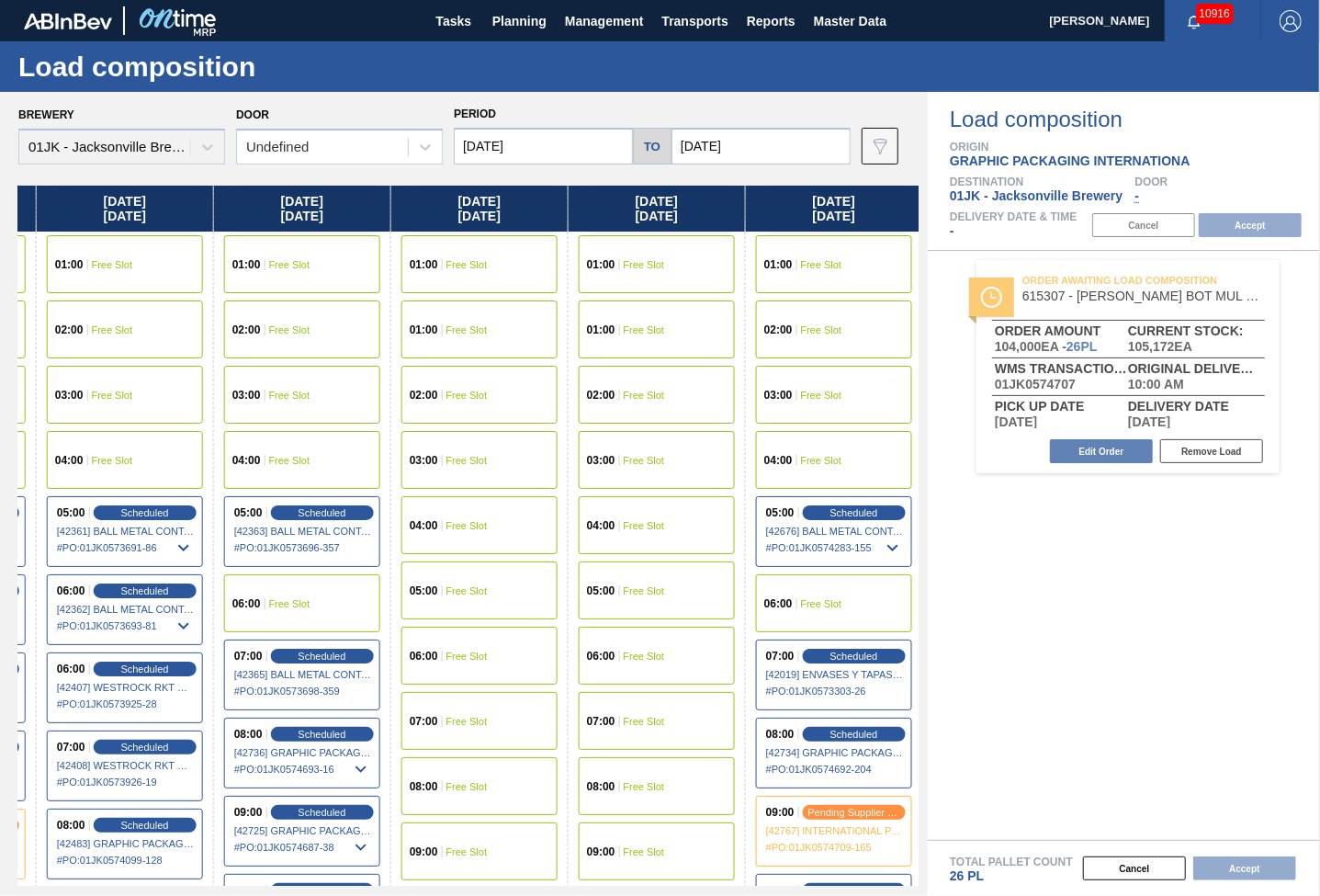
drag, startPoint x: 792, startPoint y: 396, endPoint x: 394, endPoint y: 420, distance: 398.7
click at [394, 420] on div "[DATE] 01:00 Free Slot 02:00 Free Slot 03:00 Free Slot 04:00 Free Slot 05:00 Sc…" at bounding box center [469, 535] width 901 height 700
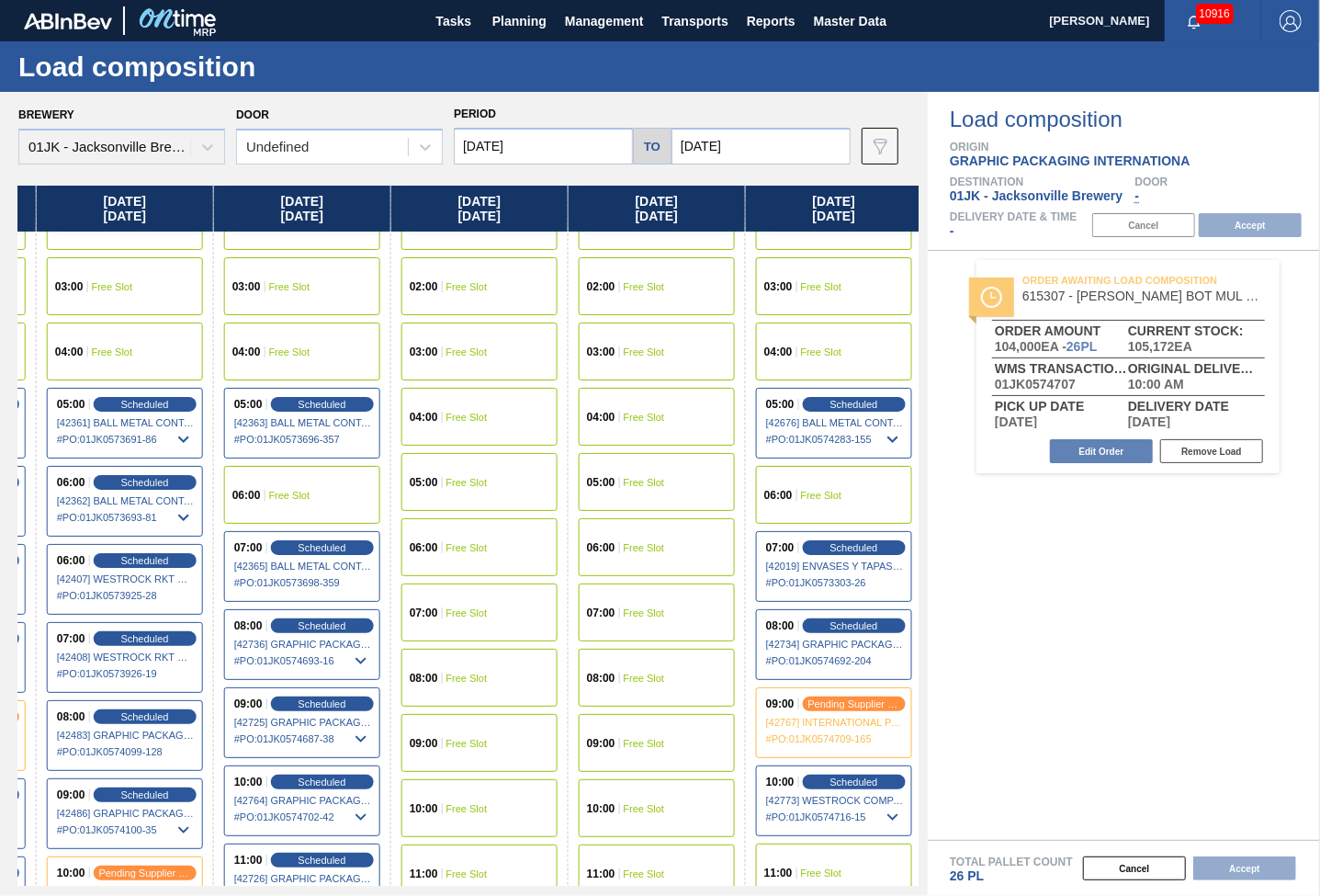
scroll to position [276, 1045]
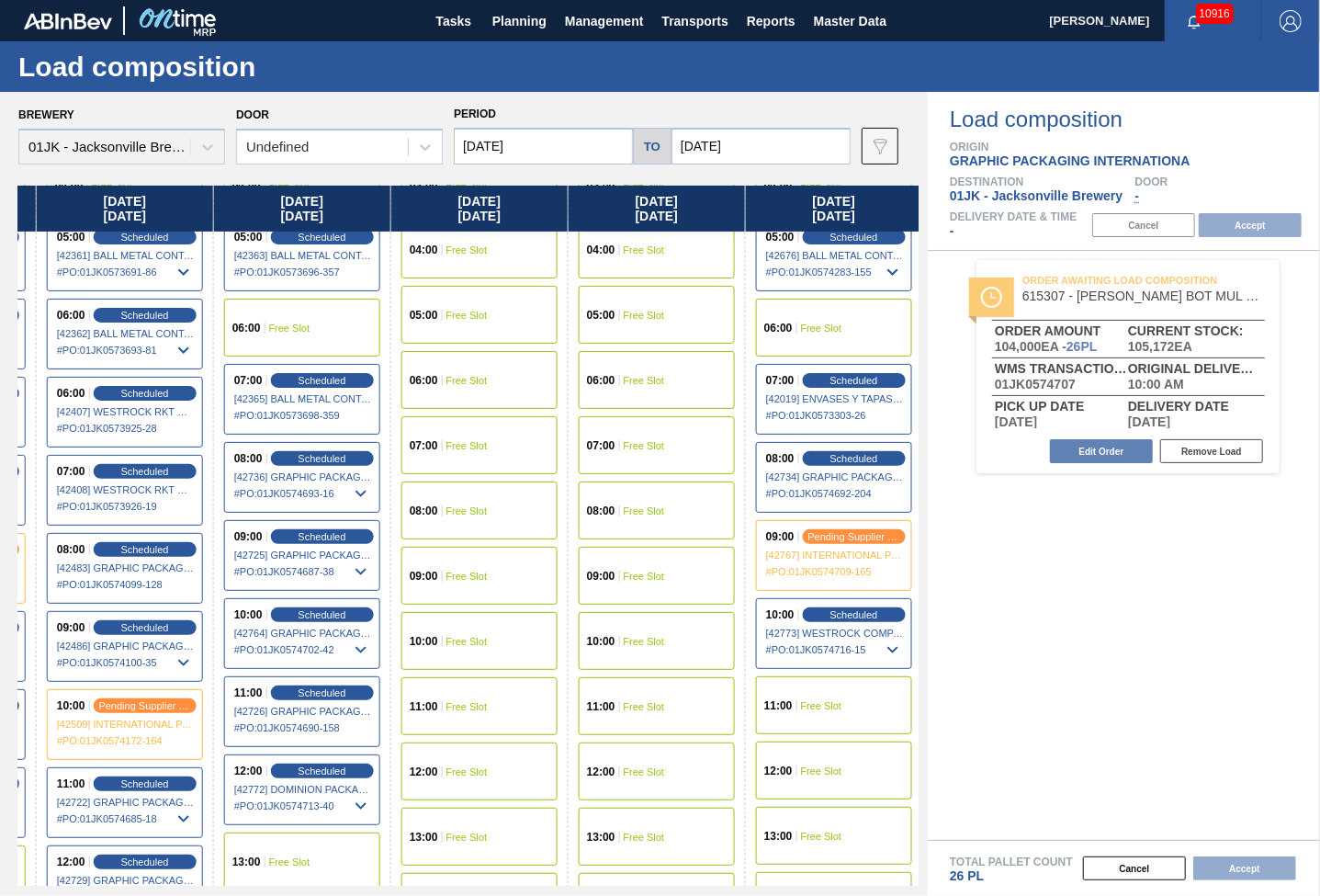
click at [794, 698] on div "11:00 Free Slot" at bounding box center [833, 705] width 156 height 58
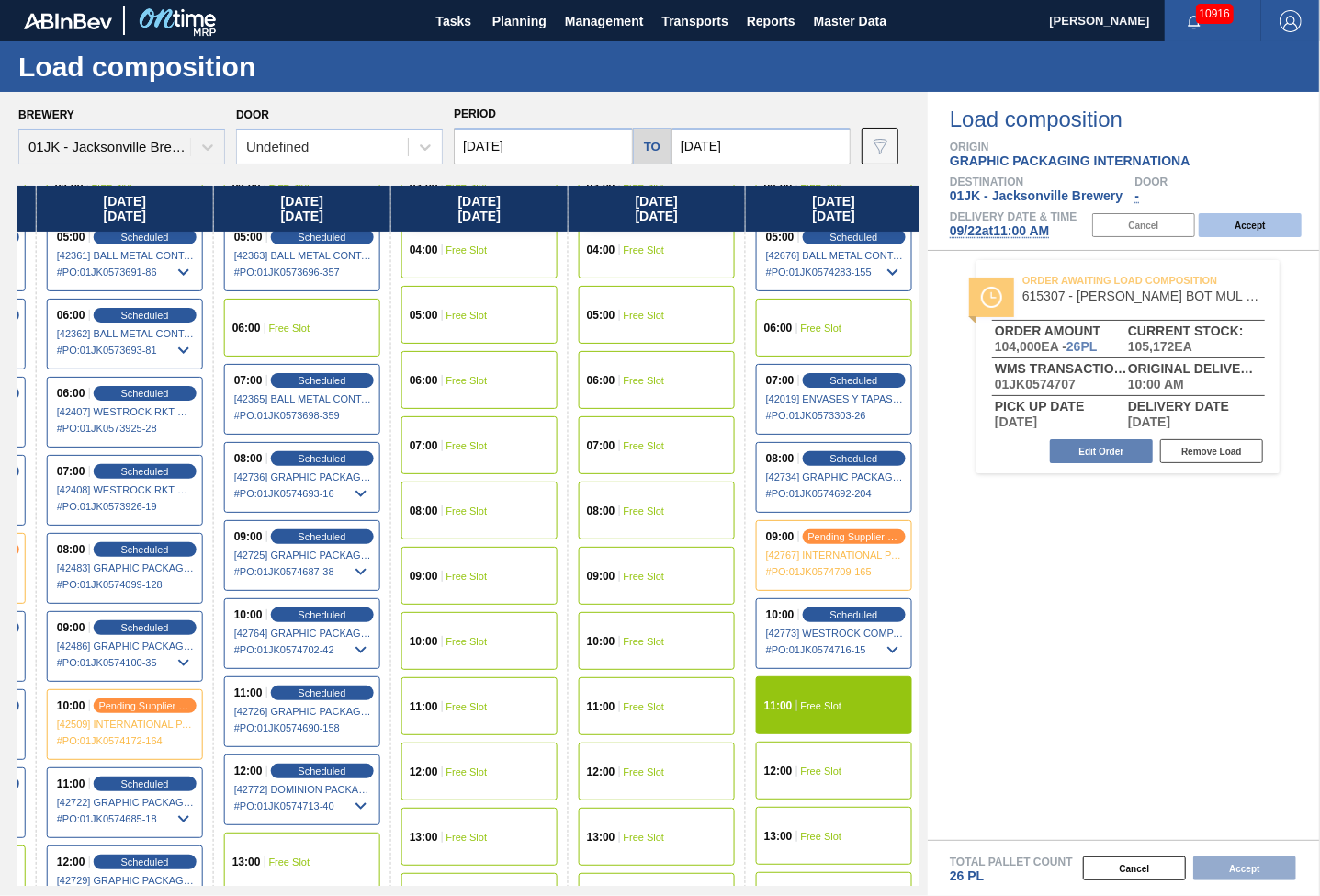
click at [1265, 221] on button "Accept" at bounding box center [1251, 225] width 103 height 24
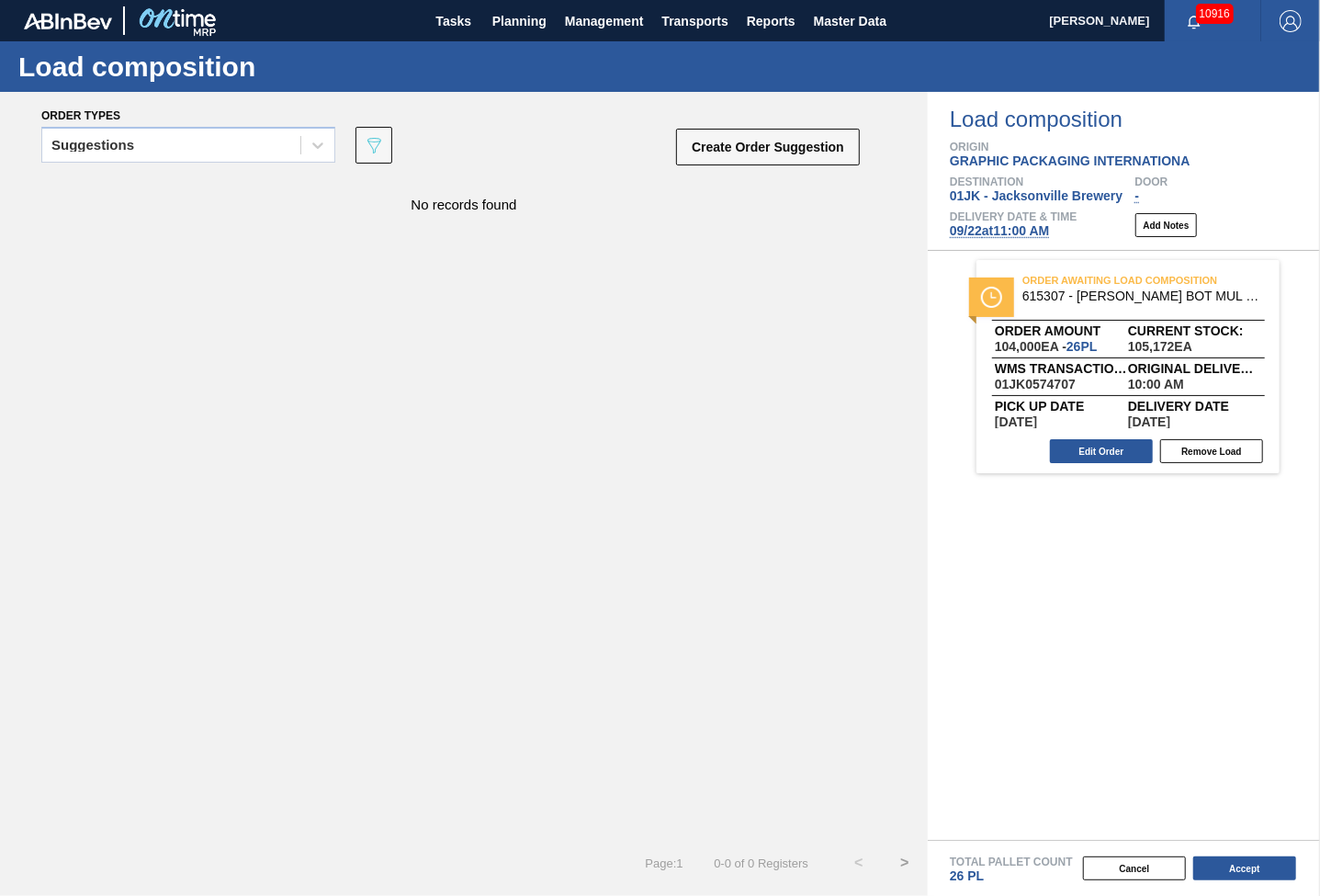
click at [1109, 594] on div "Order Awaiting Load Composition 615307 - [PERSON_NAME] BOT MUL 12OZ SNUG 12/12 …" at bounding box center [1124, 546] width 392 height 589
click at [1244, 860] on button "Accept" at bounding box center [1245, 869] width 103 height 24
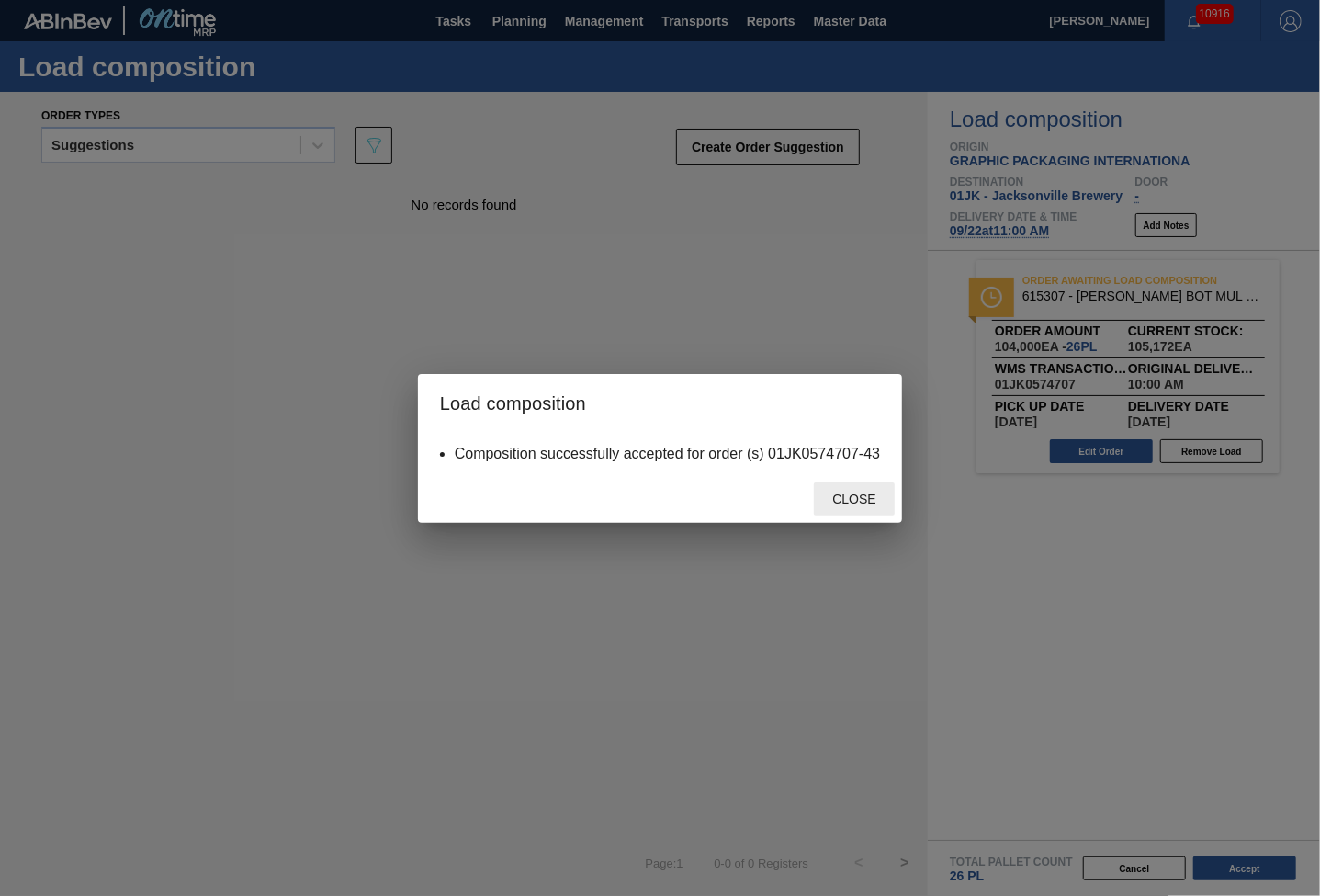
click at [873, 500] on span "Close" at bounding box center [854, 499] width 73 height 15
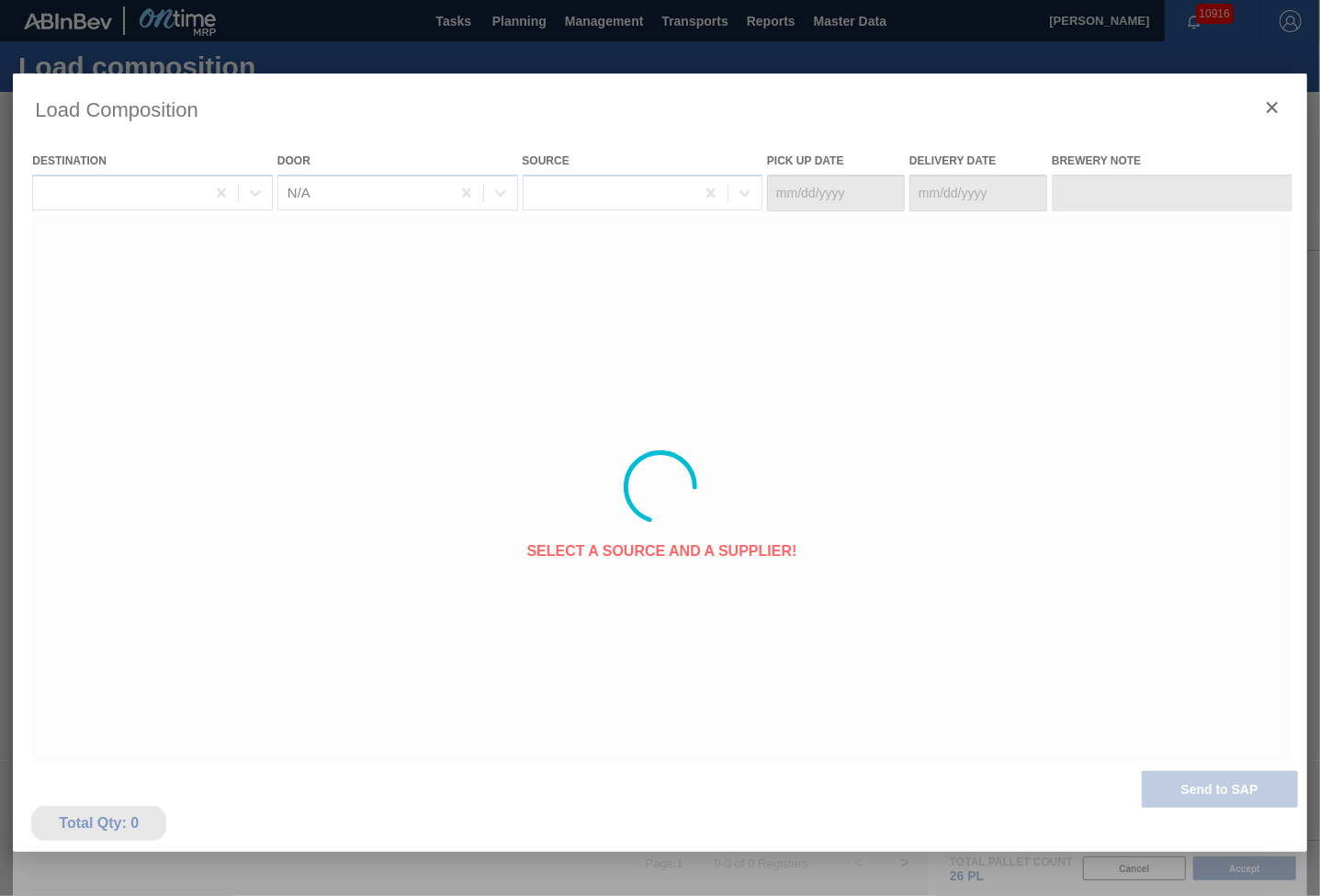
type Date "[DATE]"
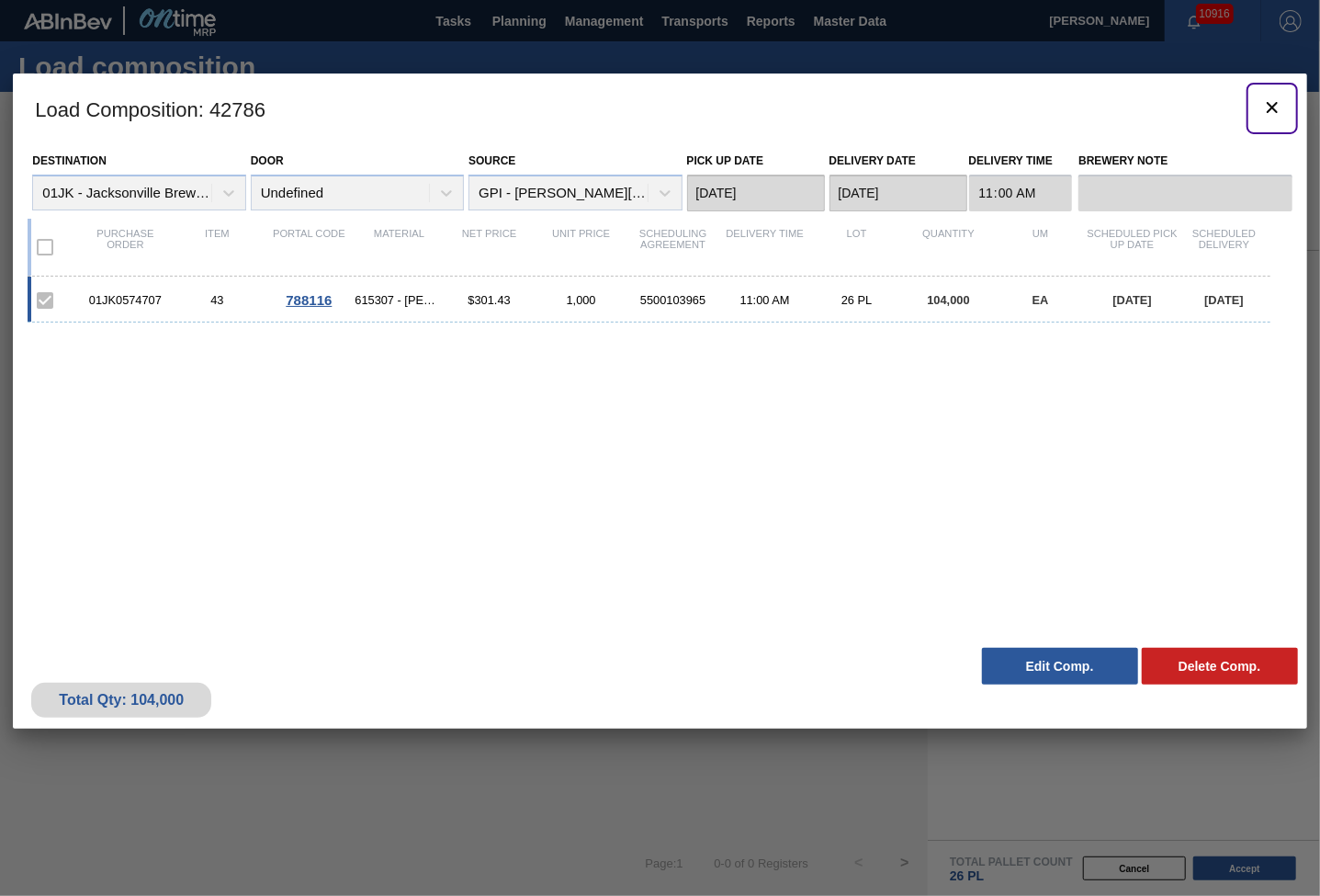
click at [1274, 104] on icon "botão de ícone" at bounding box center [1272, 107] width 11 height 11
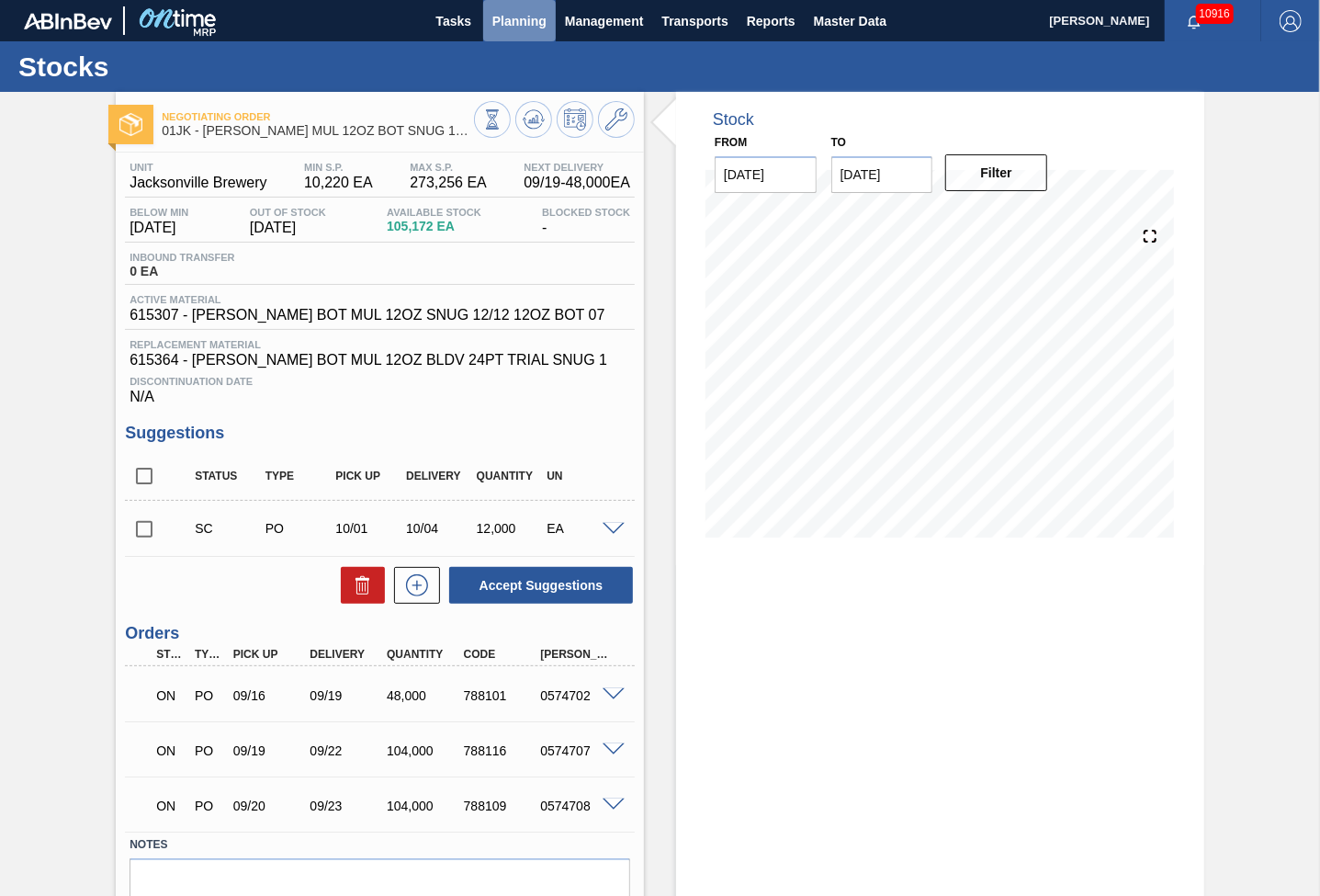
click at [502, 21] on span "Planning" at bounding box center [519, 21] width 54 height 22
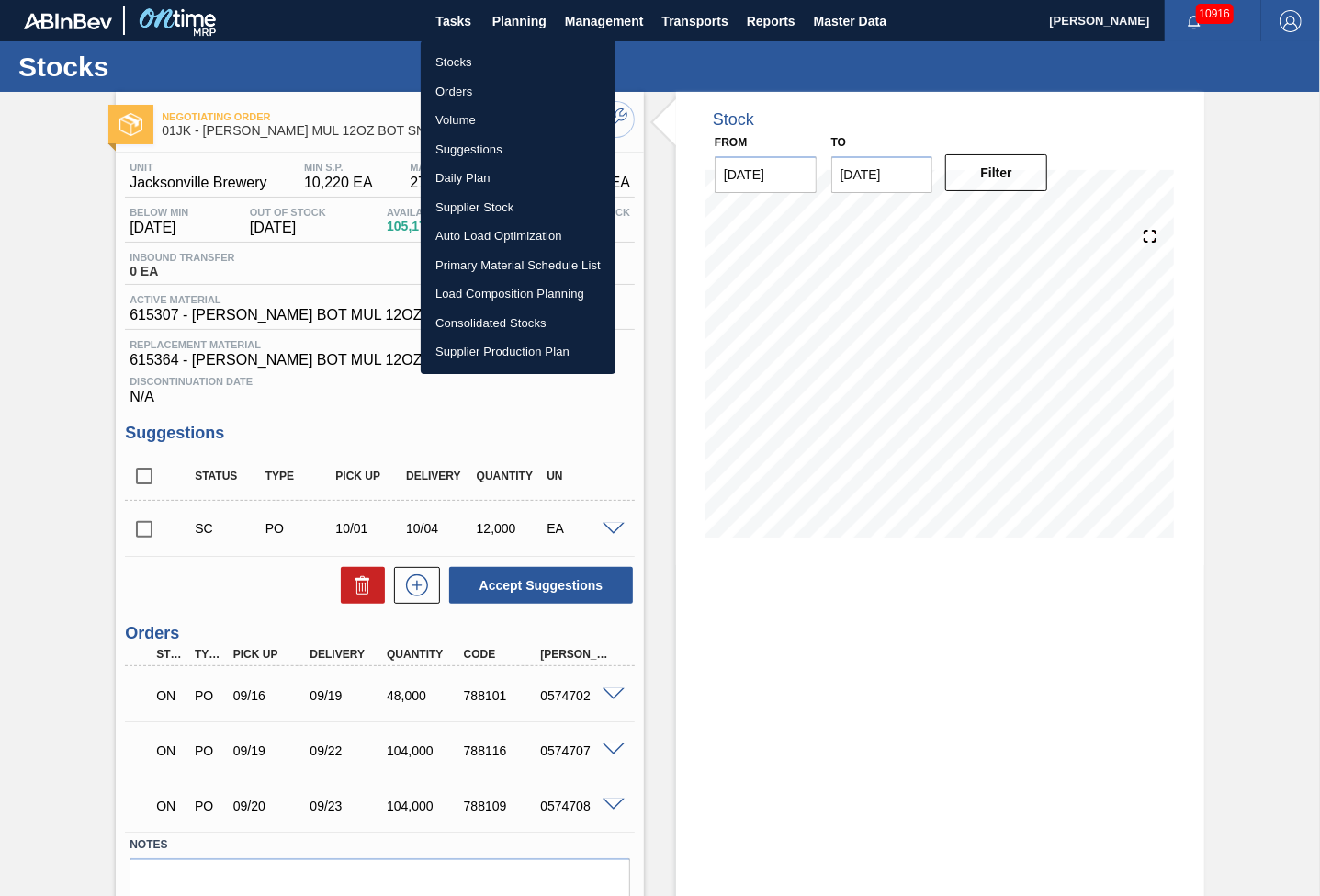
click at [536, 289] on li "Load Composition Planning" at bounding box center [518, 293] width 195 height 29
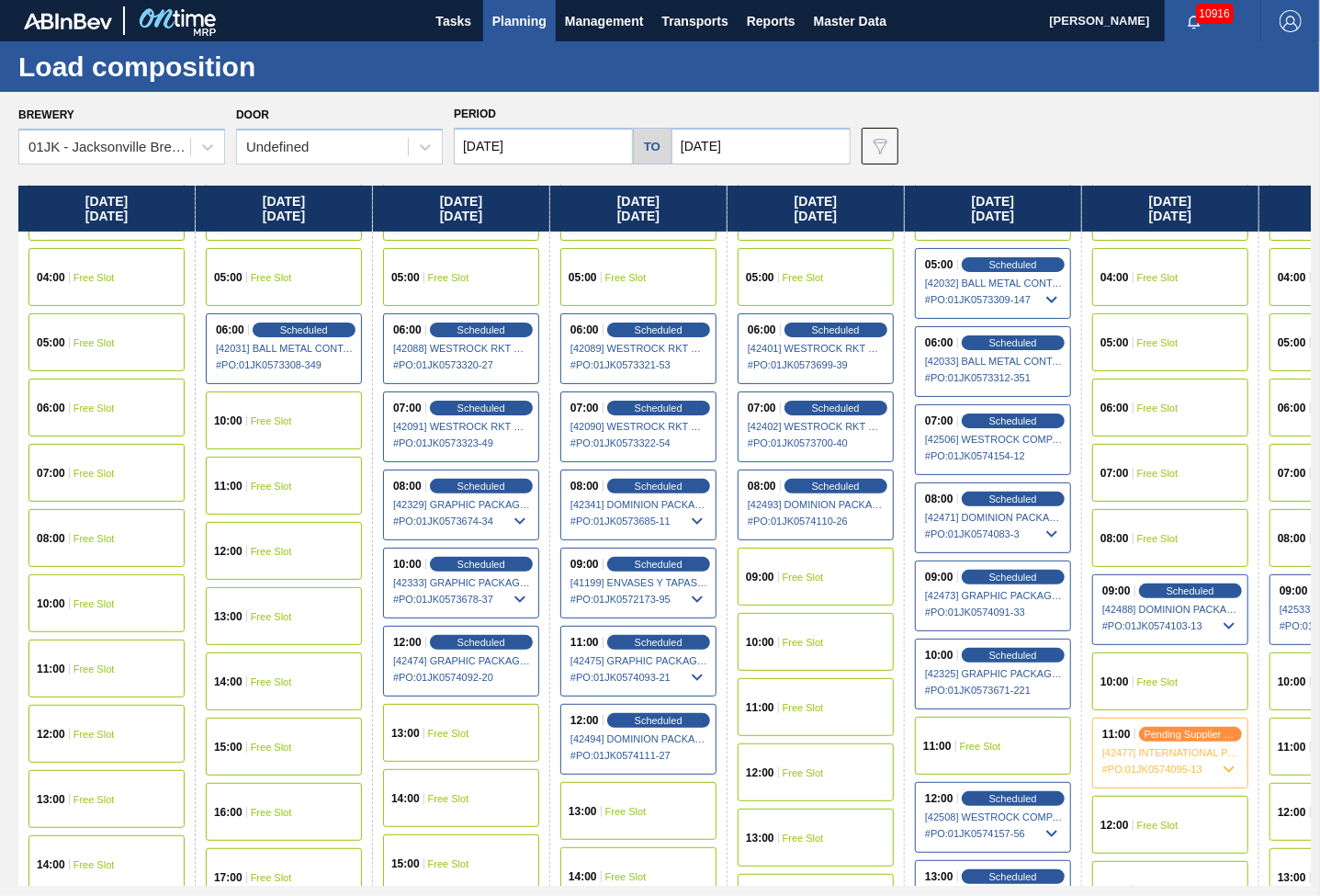
scroll to position [276, 0]
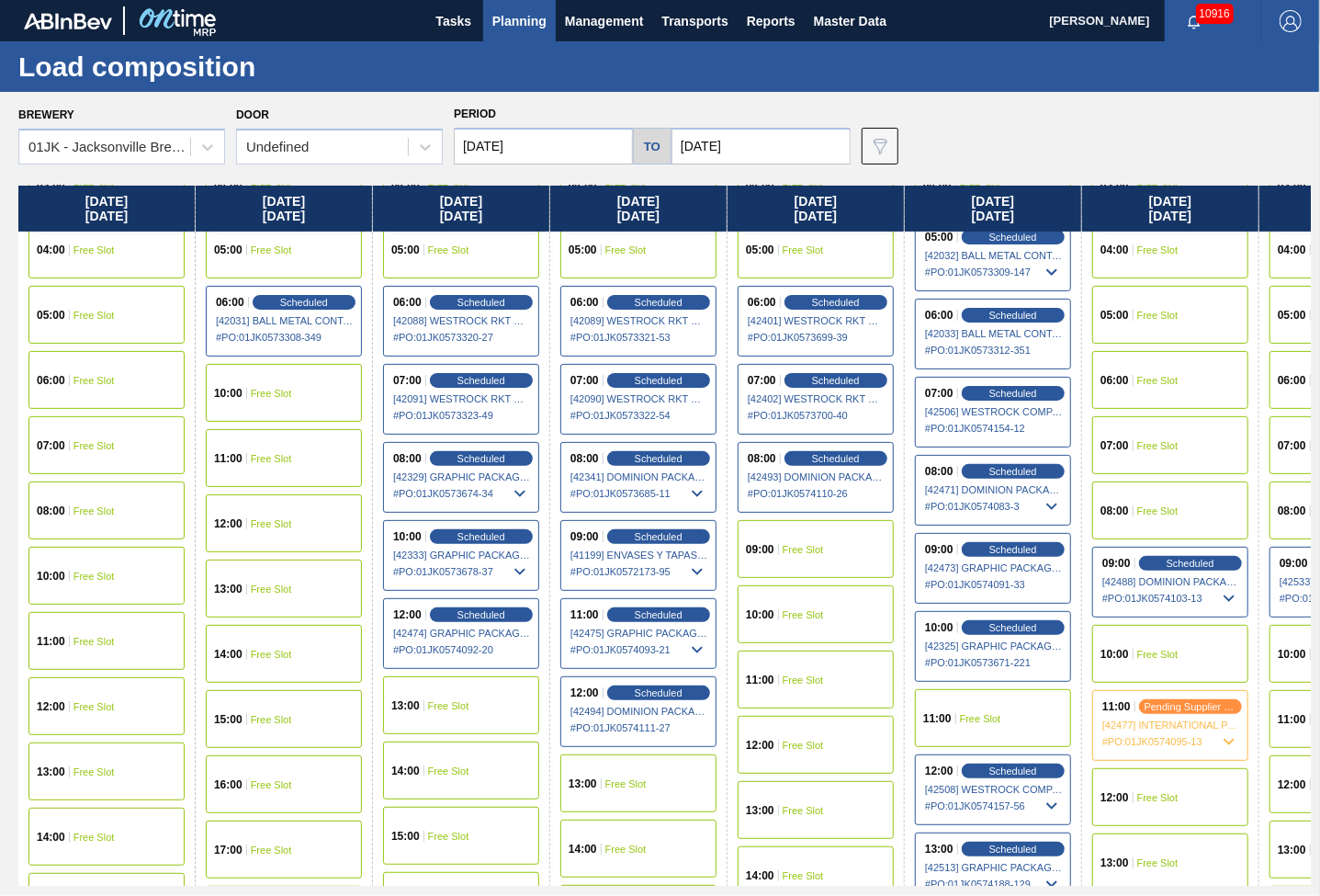
click at [597, 147] on input "[DATE]" at bounding box center [544, 146] width 179 height 36
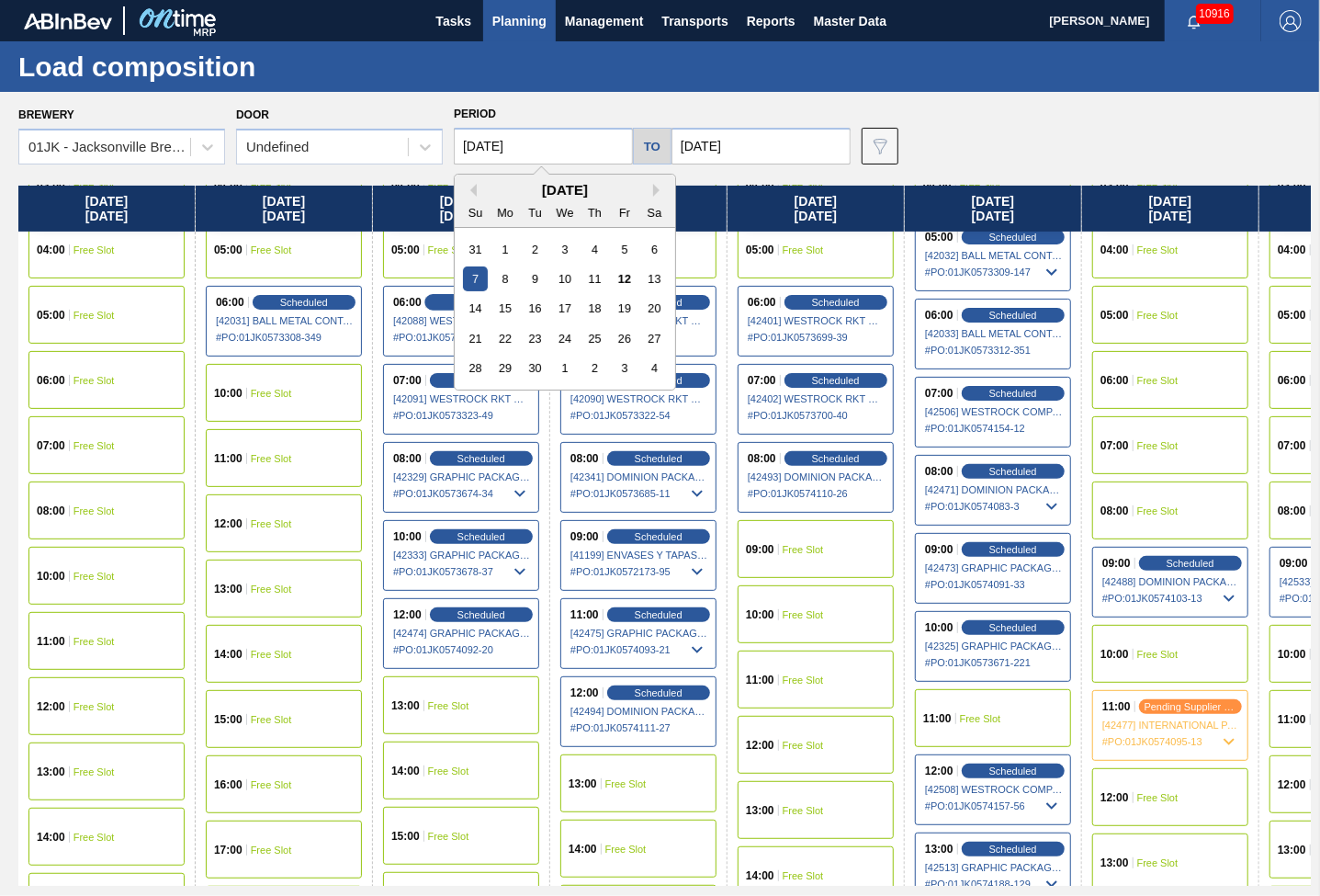
click at [471, 315] on div "14" at bounding box center [475, 308] width 25 height 25
type input "[DATE]"
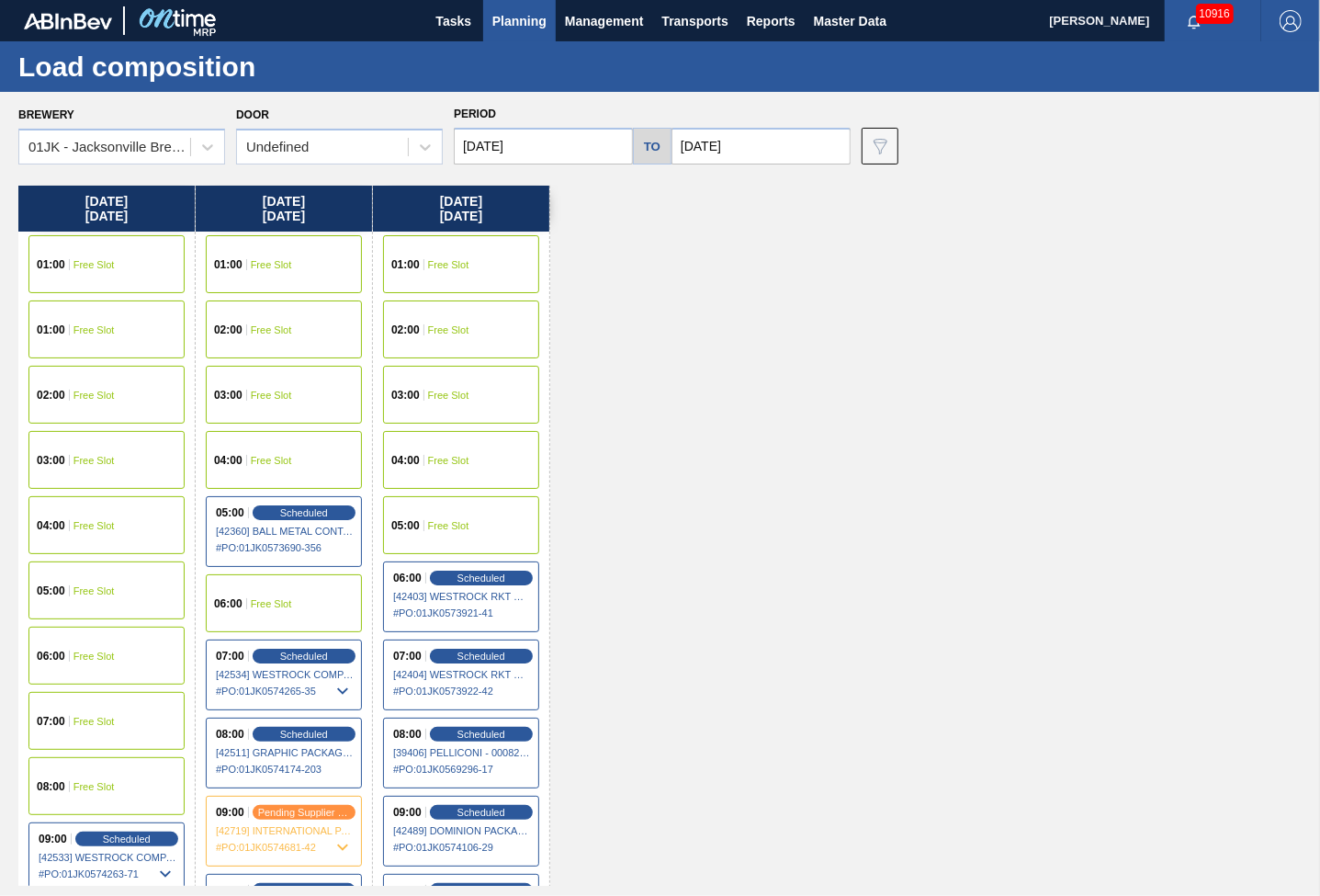
drag, startPoint x: 723, startPoint y: 164, endPoint x: 741, endPoint y: 145, distance: 26.2
click at [725, 162] on input "[DATE]" at bounding box center [761, 146] width 179 height 36
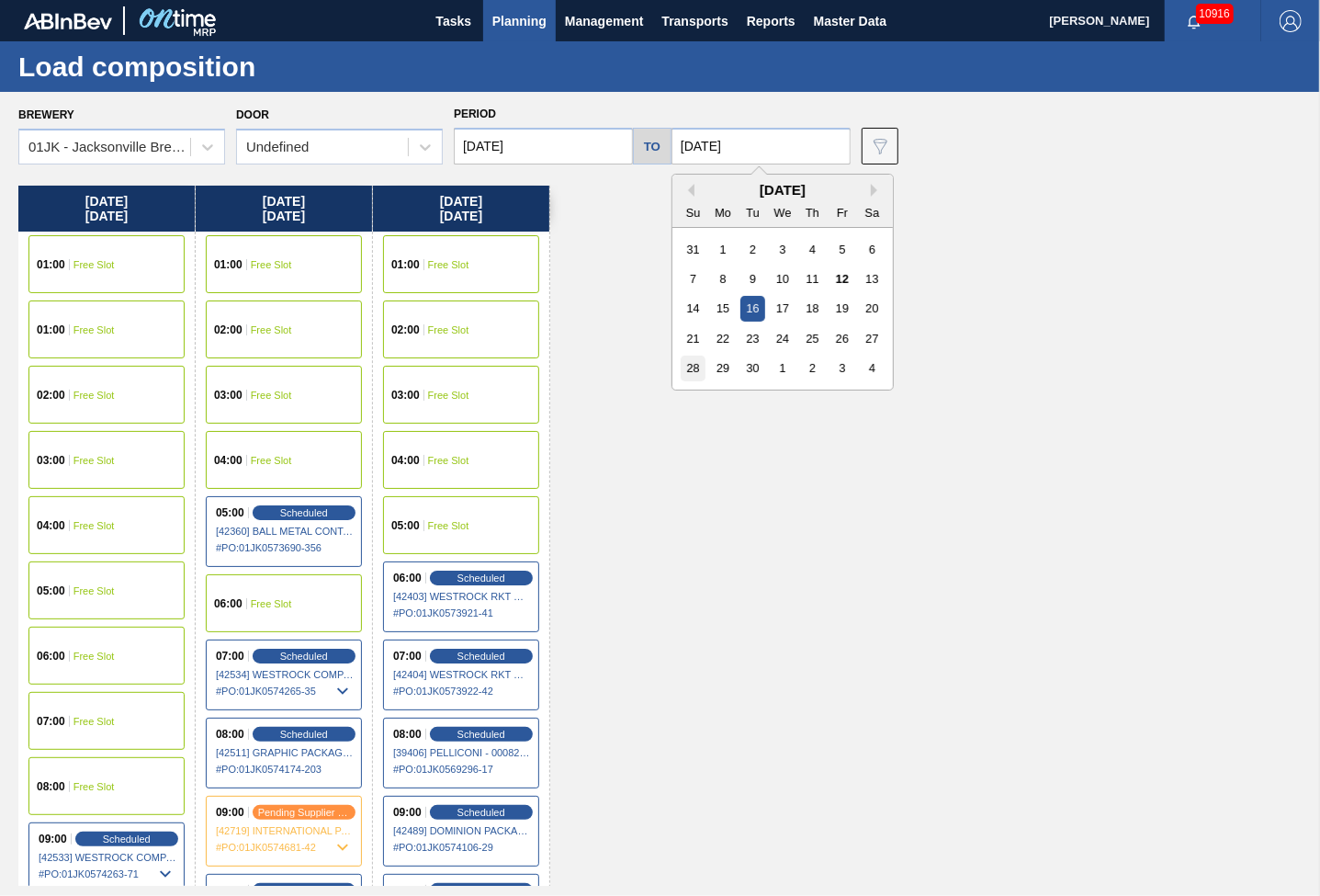
click at [699, 368] on div "28" at bounding box center [693, 368] width 25 height 25
type input "[DATE]"
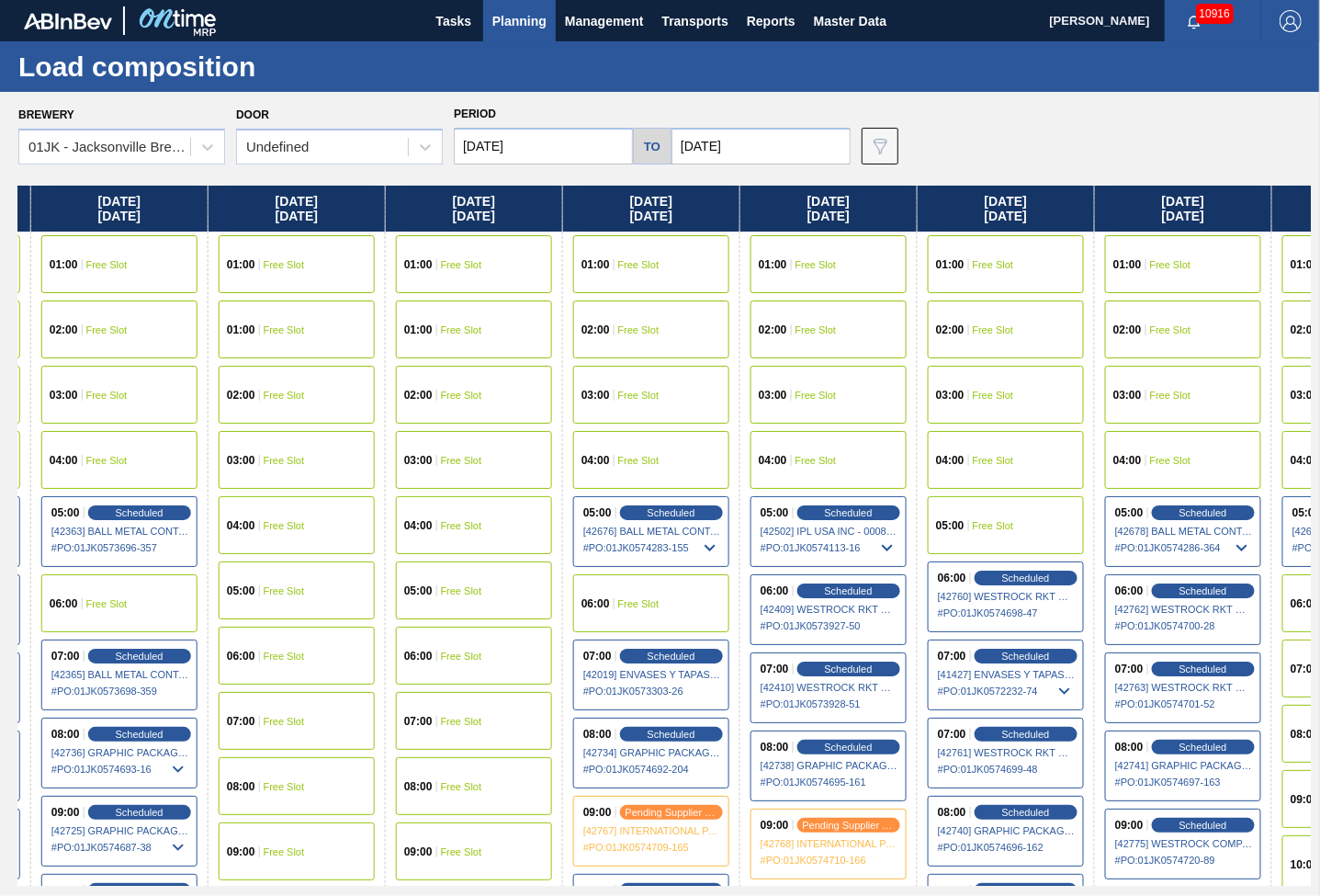
scroll to position [0, 986]
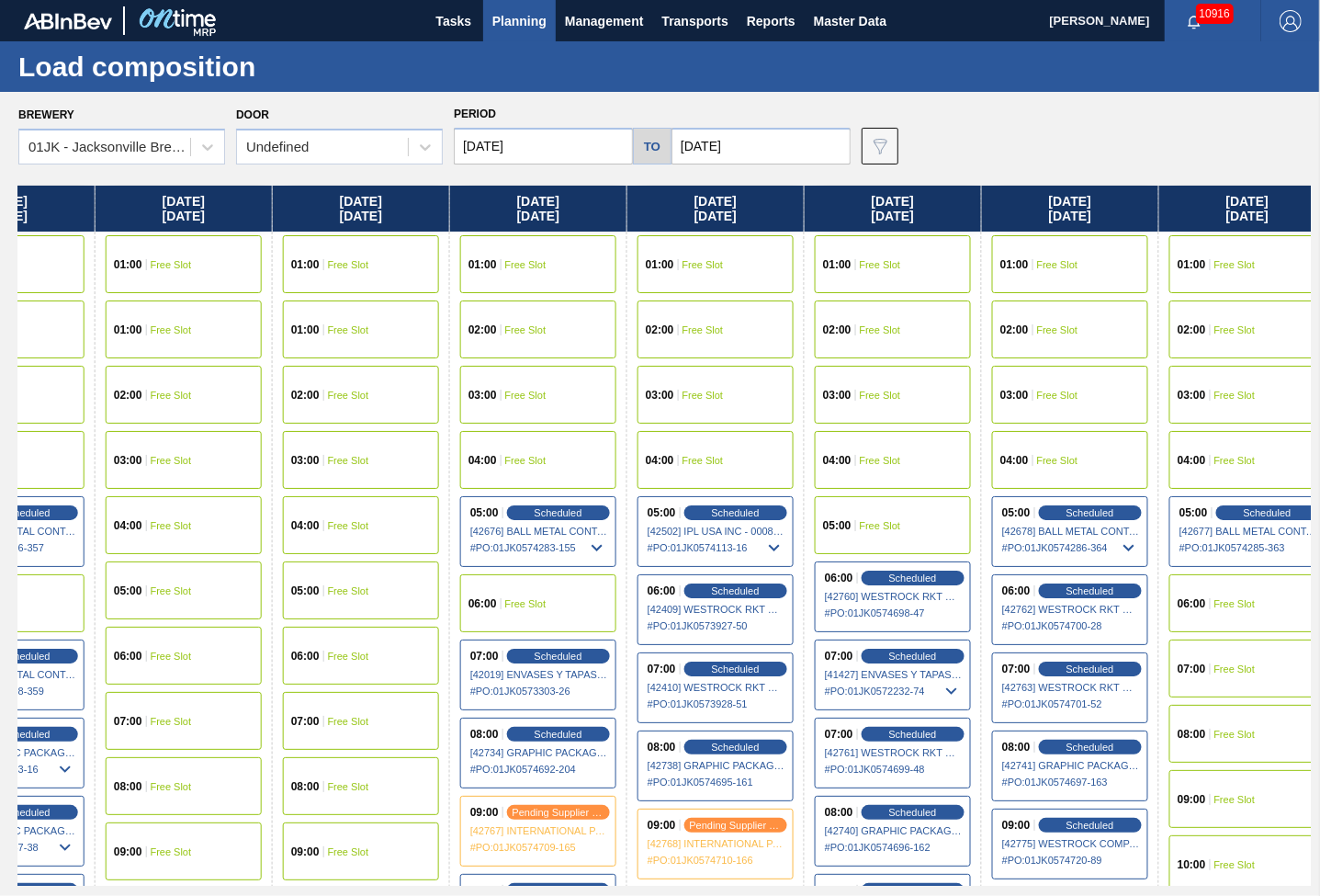
drag, startPoint x: 1090, startPoint y: 313, endPoint x: 89, endPoint y: 353, distance: 1001.8
click at [91, 354] on div "[DATE] 01:00 Free Slot 01:00 Free Slot 02:00 Free Slot 03:00 Free Slot 04:00 Fr…" at bounding box center [665, 535] width 1293 height 700
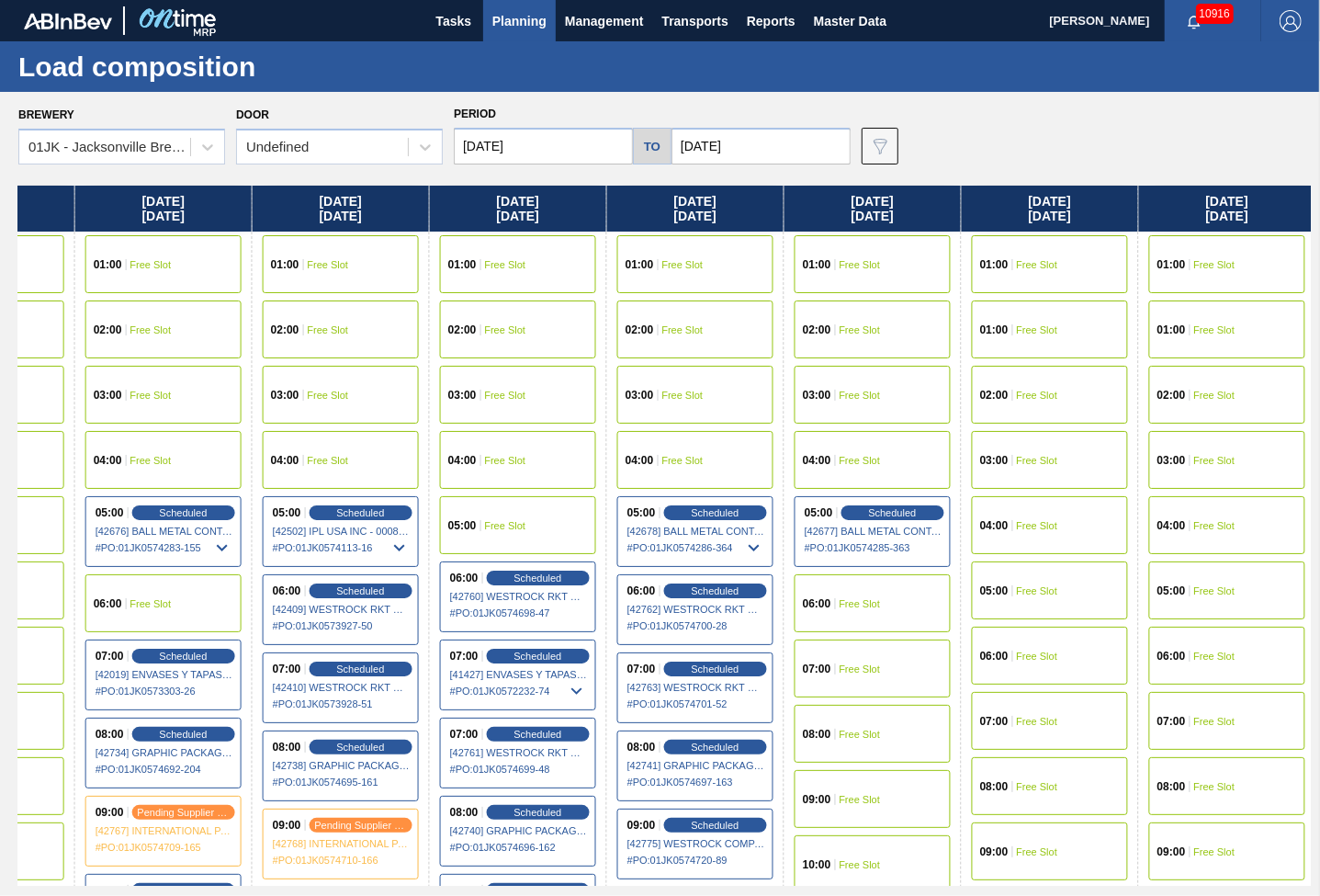
drag, startPoint x: 1157, startPoint y: 319, endPoint x: 349, endPoint y: 334, distance: 808.1
click at [349, 334] on div "[DATE] 01:00 Free Slot 01:00 Free Slot 02:00 Free Slot 03:00 Free Slot 04:00 Fr…" at bounding box center [665, 535] width 1293 height 700
drag, startPoint x: 956, startPoint y: 335, endPoint x: 680, endPoint y: 335, distance: 276.0
click at [680, 335] on div "[DATE] 01:00 Free Slot 01:00 Free Slot 02:00 Free Slot 03:00 Free Slot 04:00 Fr…" at bounding box center [665, 535] width 1293 height 700
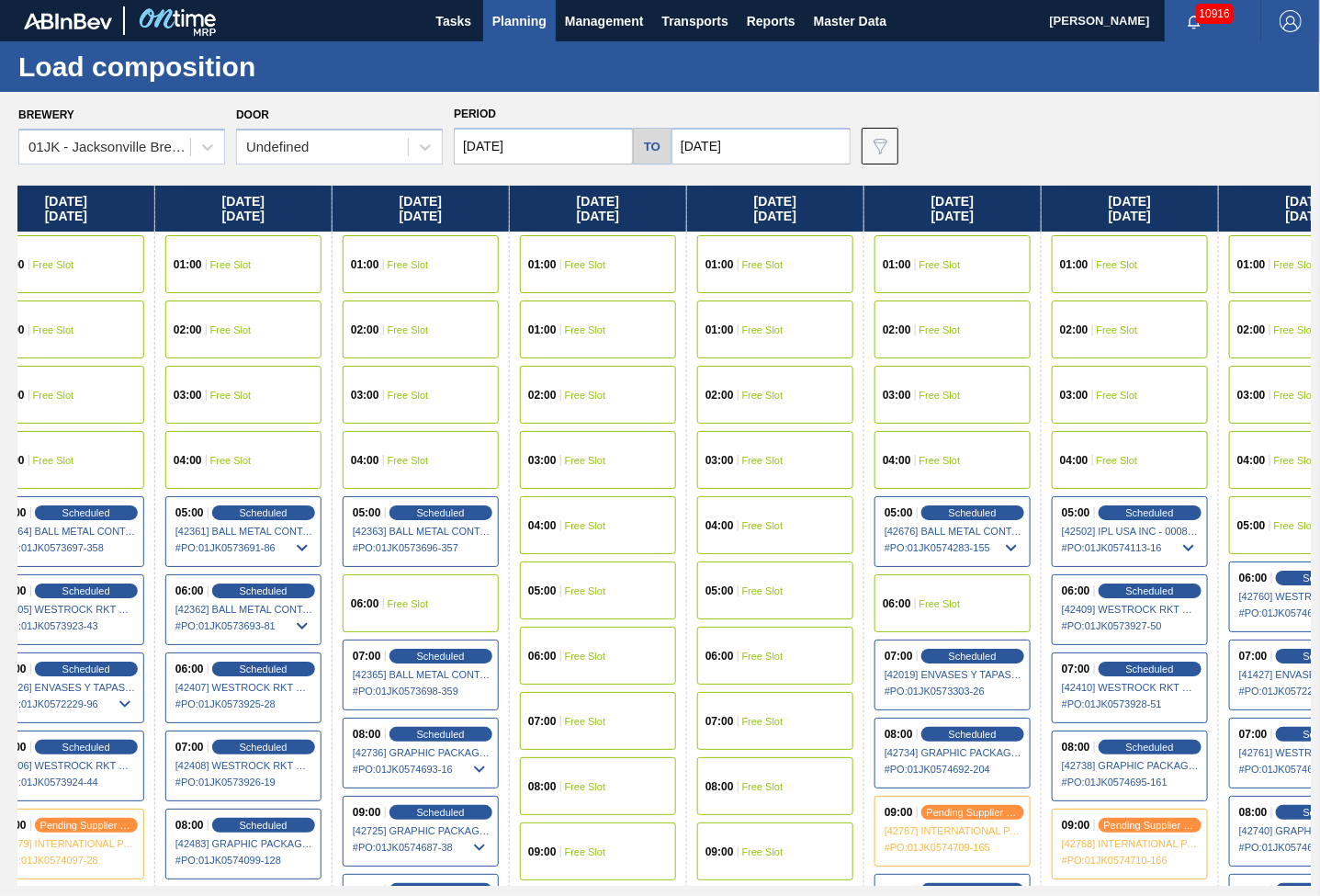
scroll to position [0, 570]
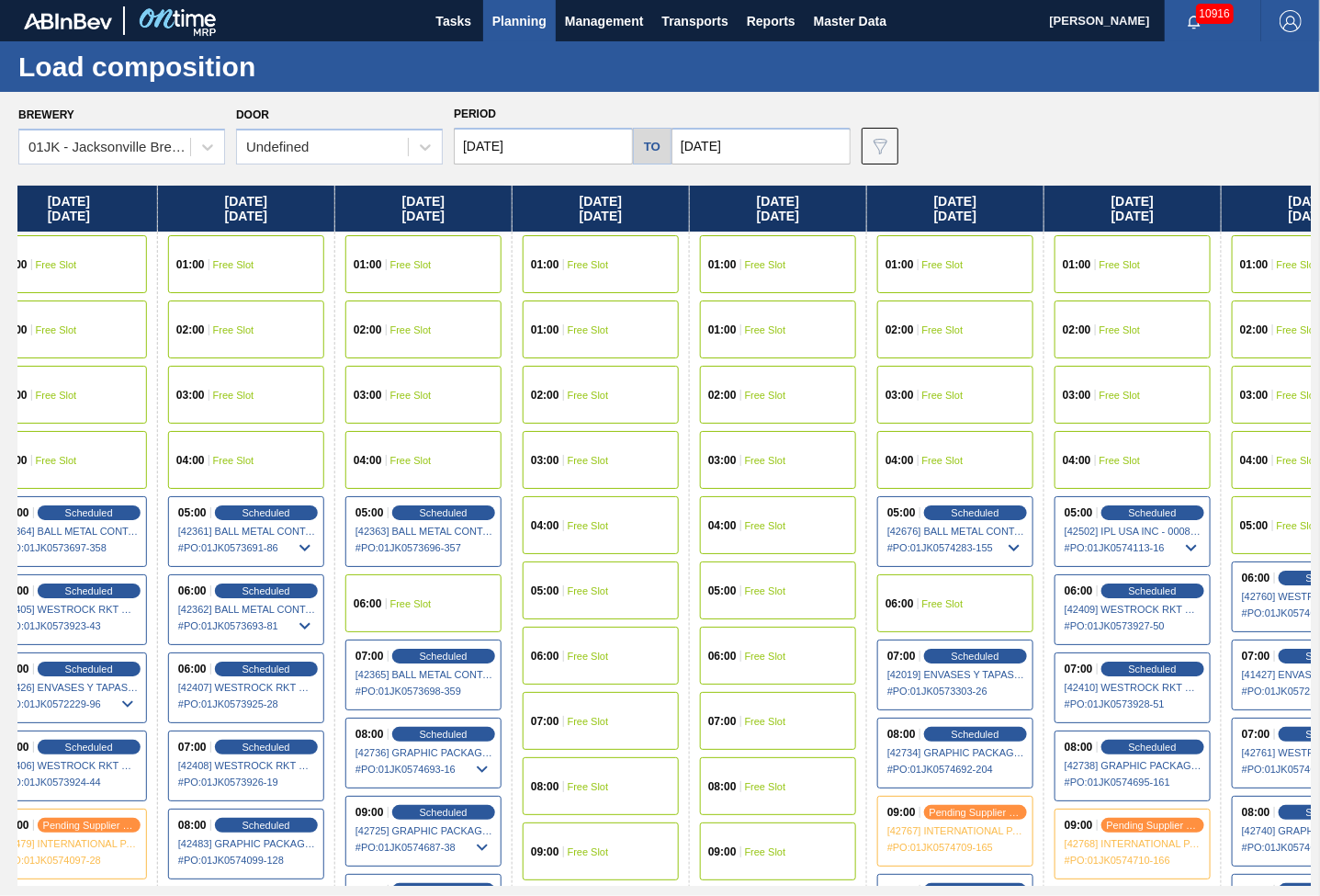
drag, startPoint x: 420, startPoint y: 333, endPoint x: 1242, endPoint y: 239, distance: 827.4
click at [1242, 239] on div "[DATE] 01:00 Free Slot 01:00 Free Slot 02:00 Free Slot 03:00 Free Slot 04:00 Fr…" at bounding box center [665, 535] width 1293 height 700
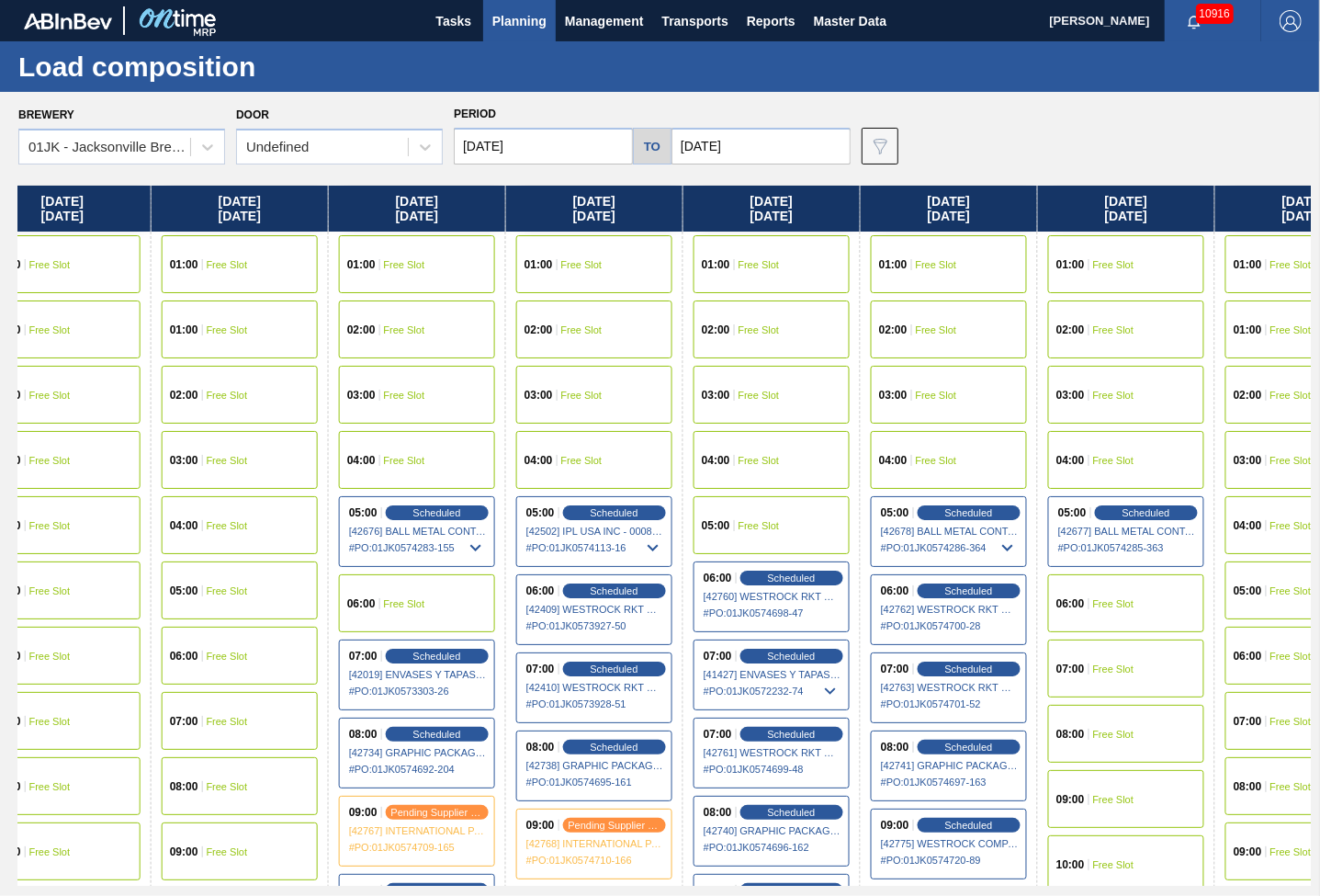
scroll to position [0, 1115]
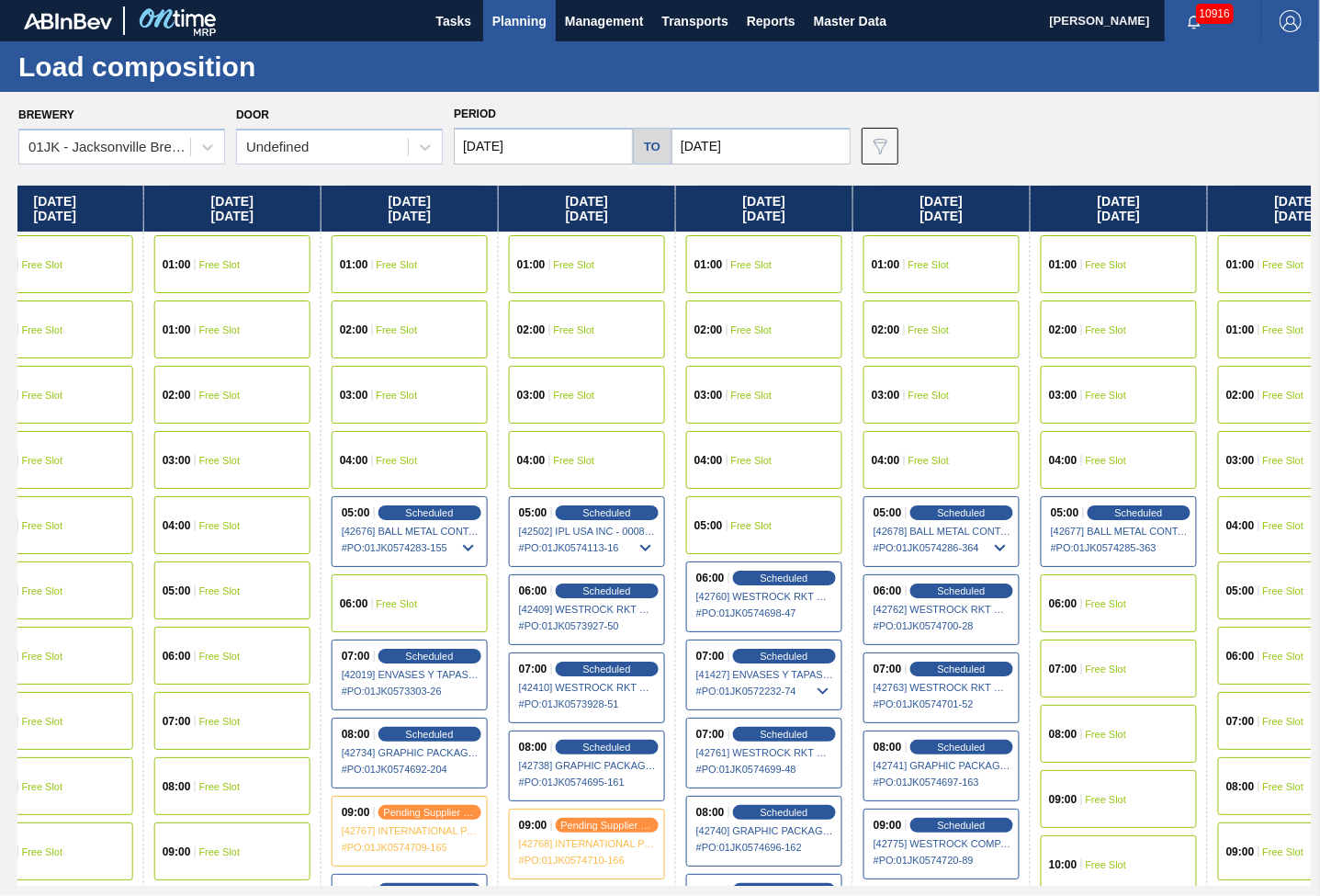
drag, startPoint x: 684, startPoint y: 352, endPoint x: 172, endPoint y: 483, distance: 528.5
click at [172, 483] on div "[DATE] 01:00 Free Slot 01:00 Free Slot 02:00 Free Slot 03:00 Free Slot 04:00 Fr…" at bounding box center [665, 535] width 1293 height 700
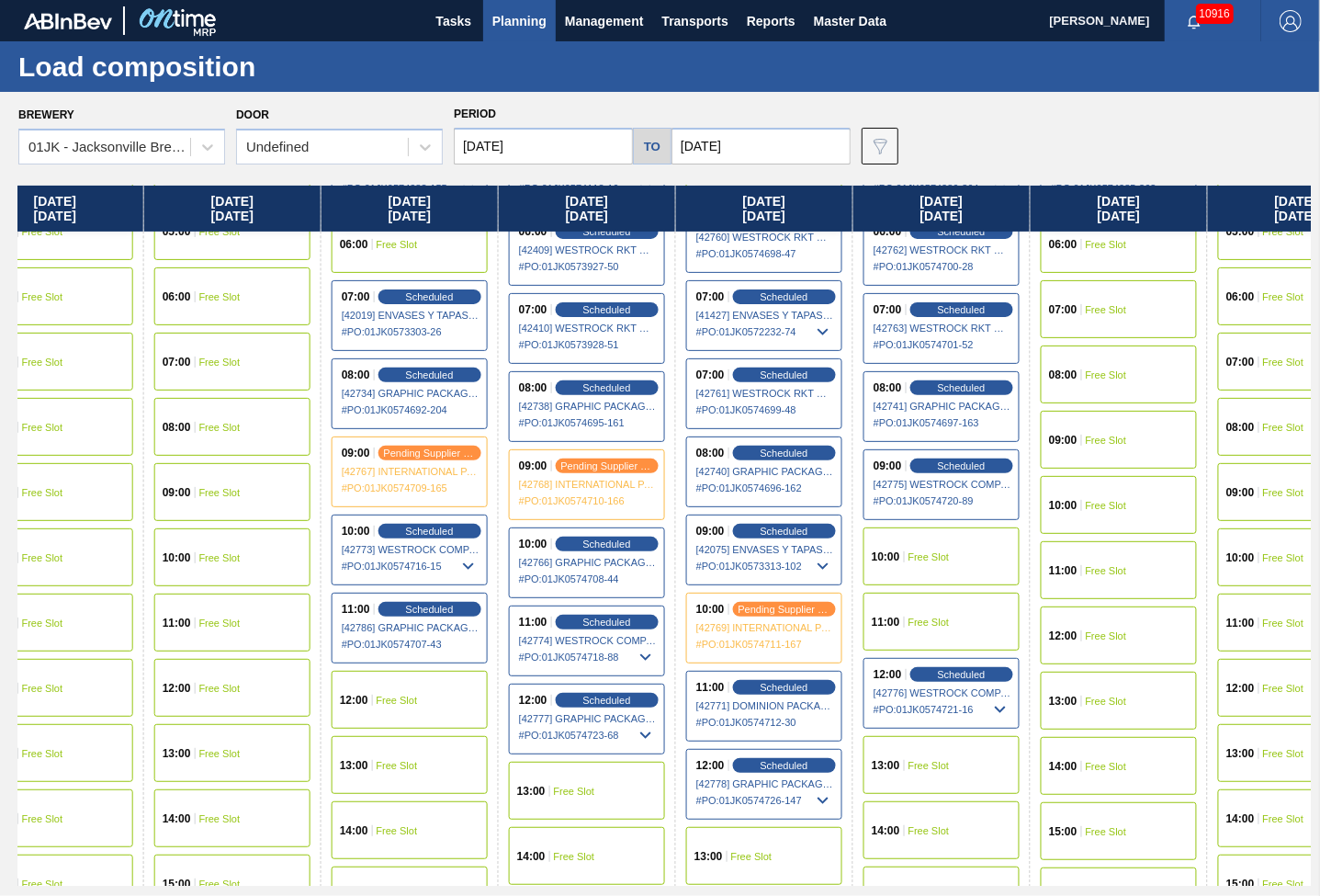
scroll to position [367, 1115]
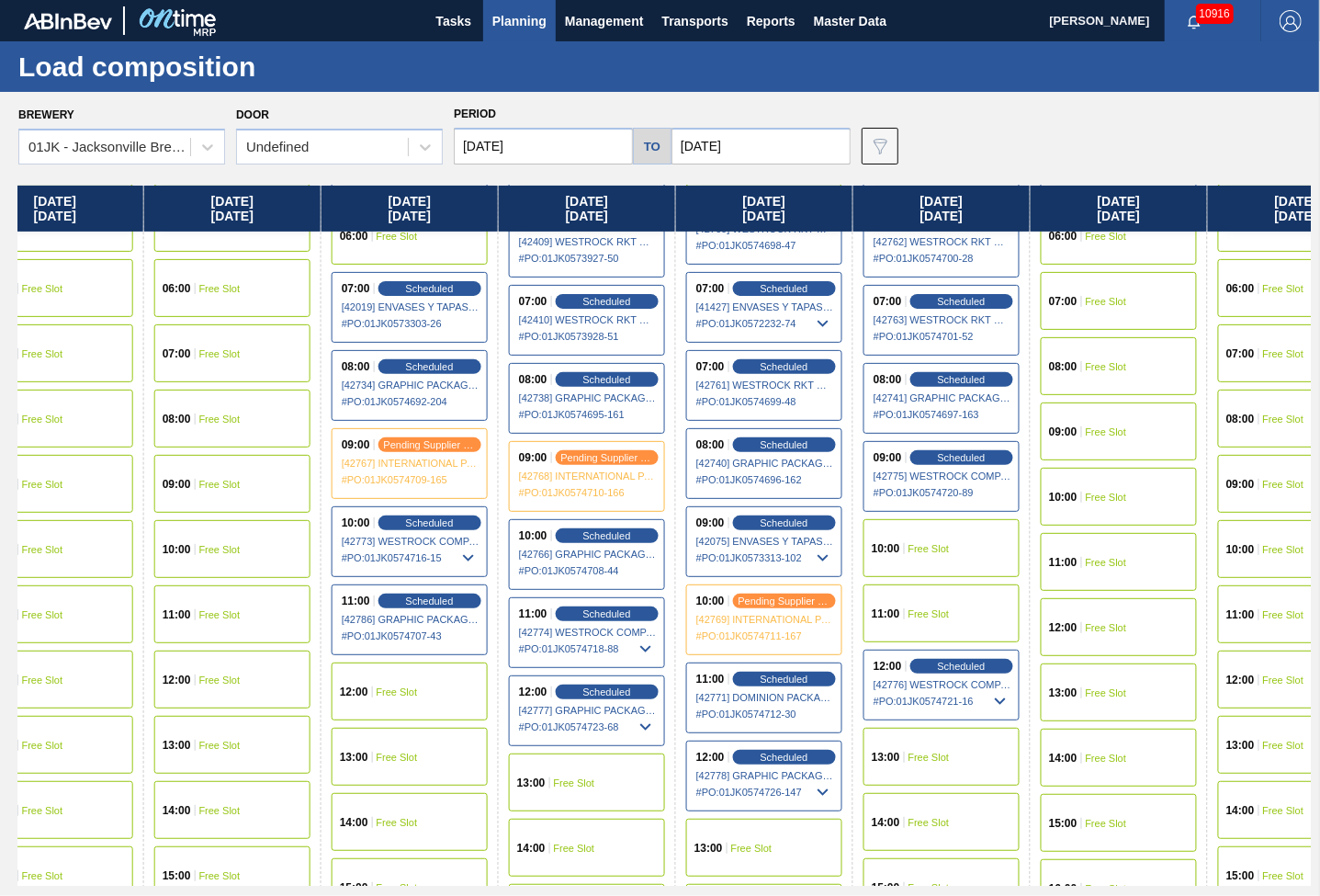
click at [1175, 149] on div "Brewery 01JK - [GEOGRAPHIC_DATA] Brewery Door Undefined Period [DATE] to [DATE]…" at bounding box center [665, 133] width 1293 height 64
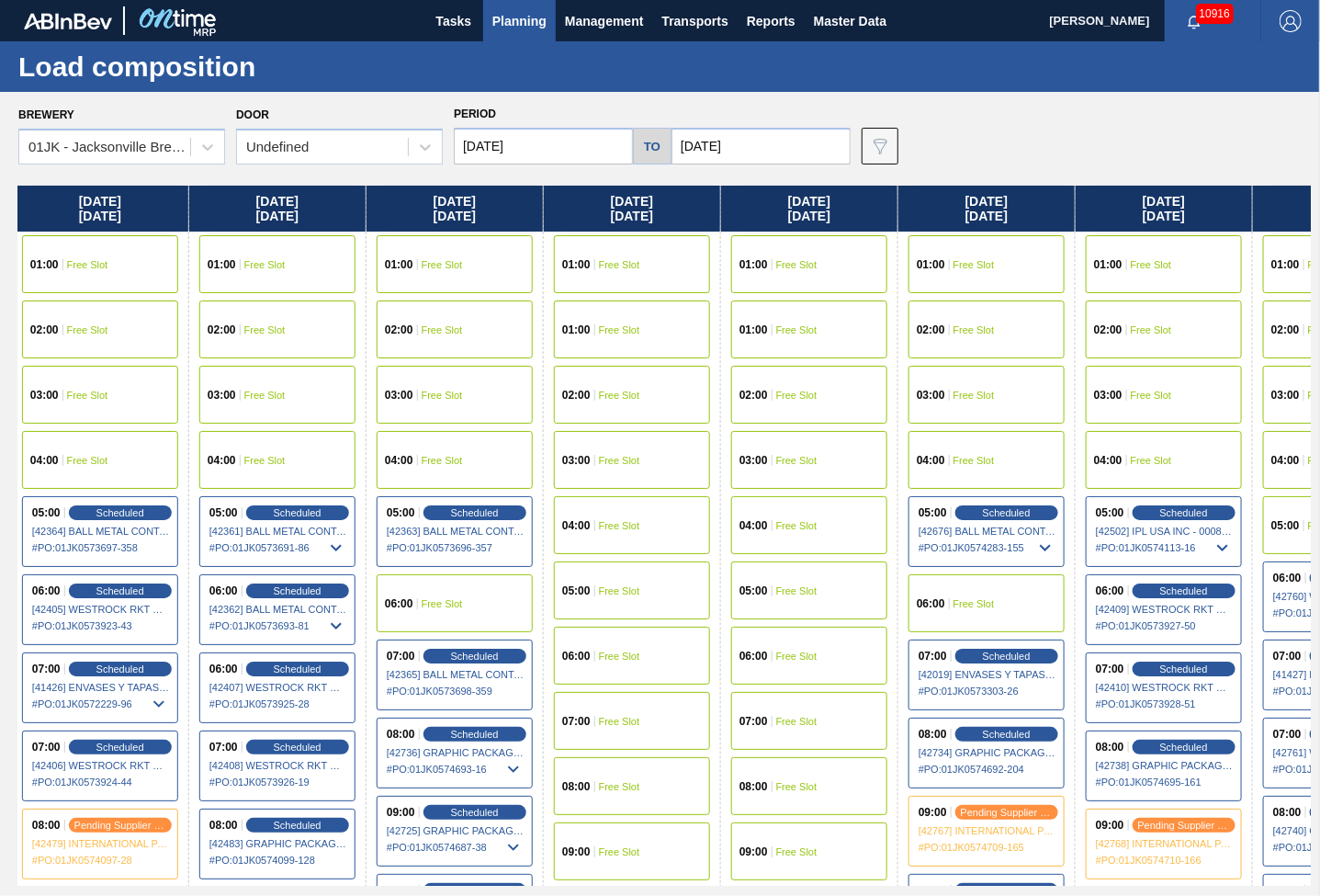
scroll to position [0, 297]
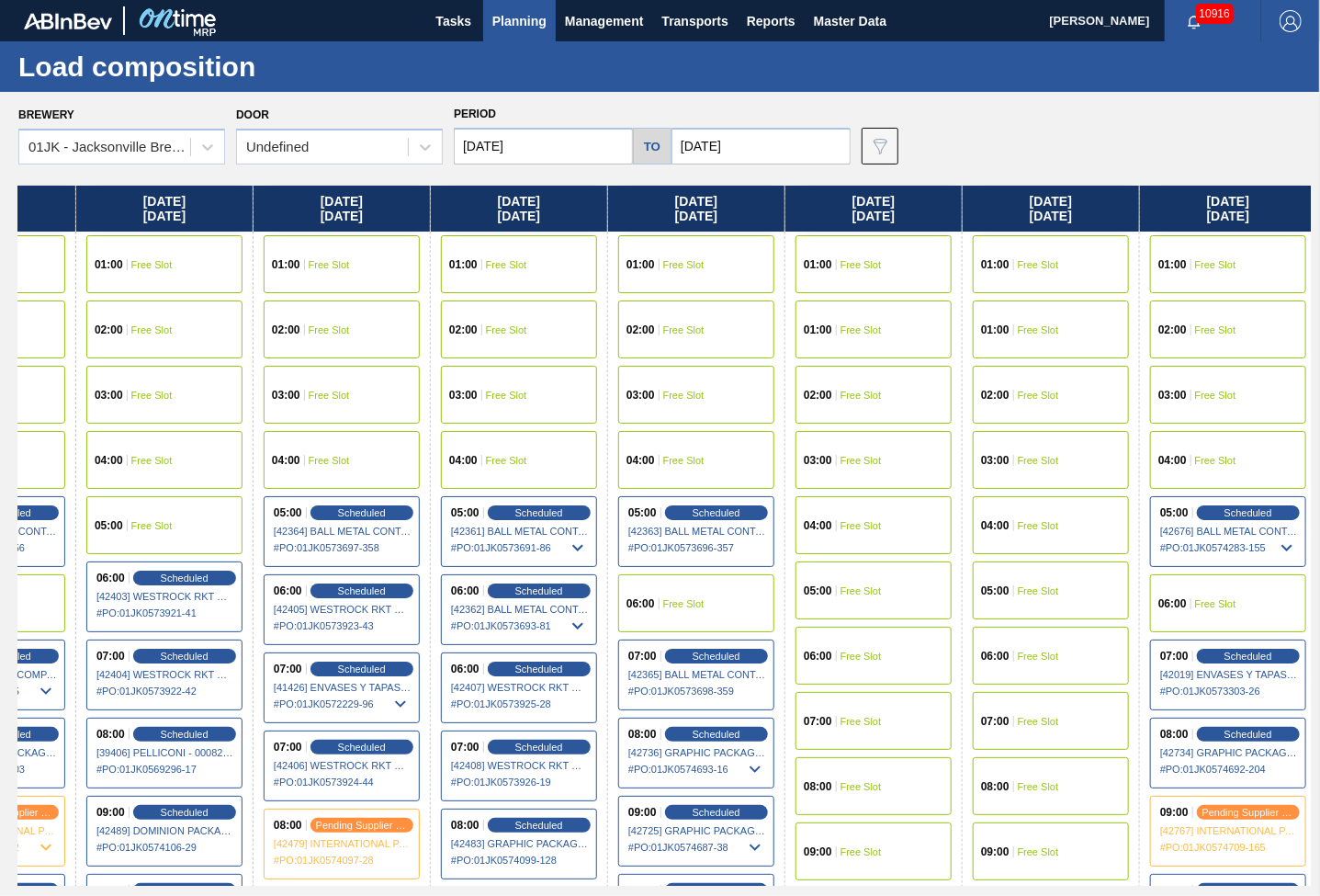
drag, startPoint x: 485, startPoint y: 401, endPoint x: 1329, endPoint y: 362, distance: 844.9
click at [1319, 0] on html "Tasks Planning Management Transports Reports Master Data [PERSON_NAME] 10916 Ma…" at bounding box center [660, 0] width 1320 height 0
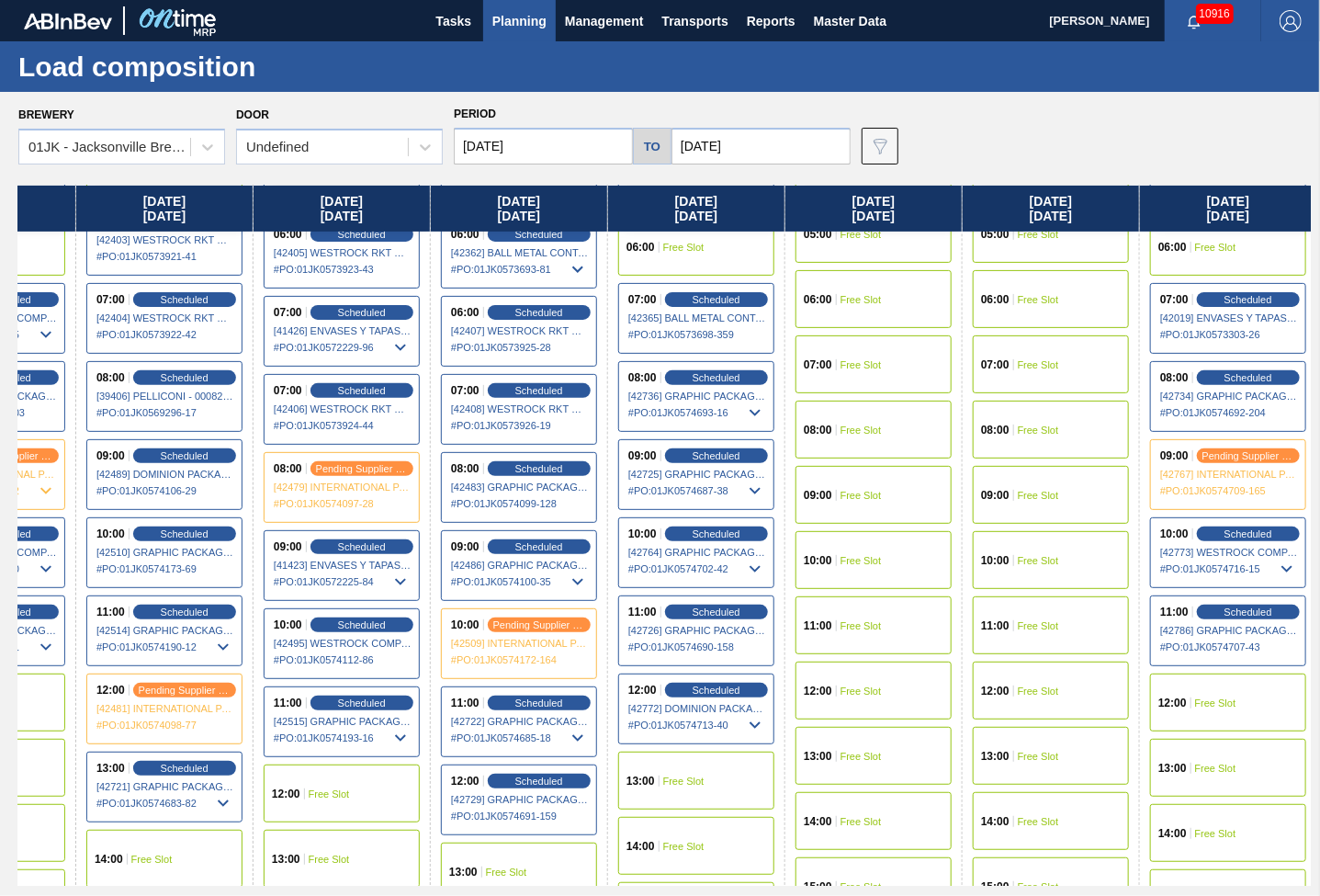
scroll to position [367, 297]
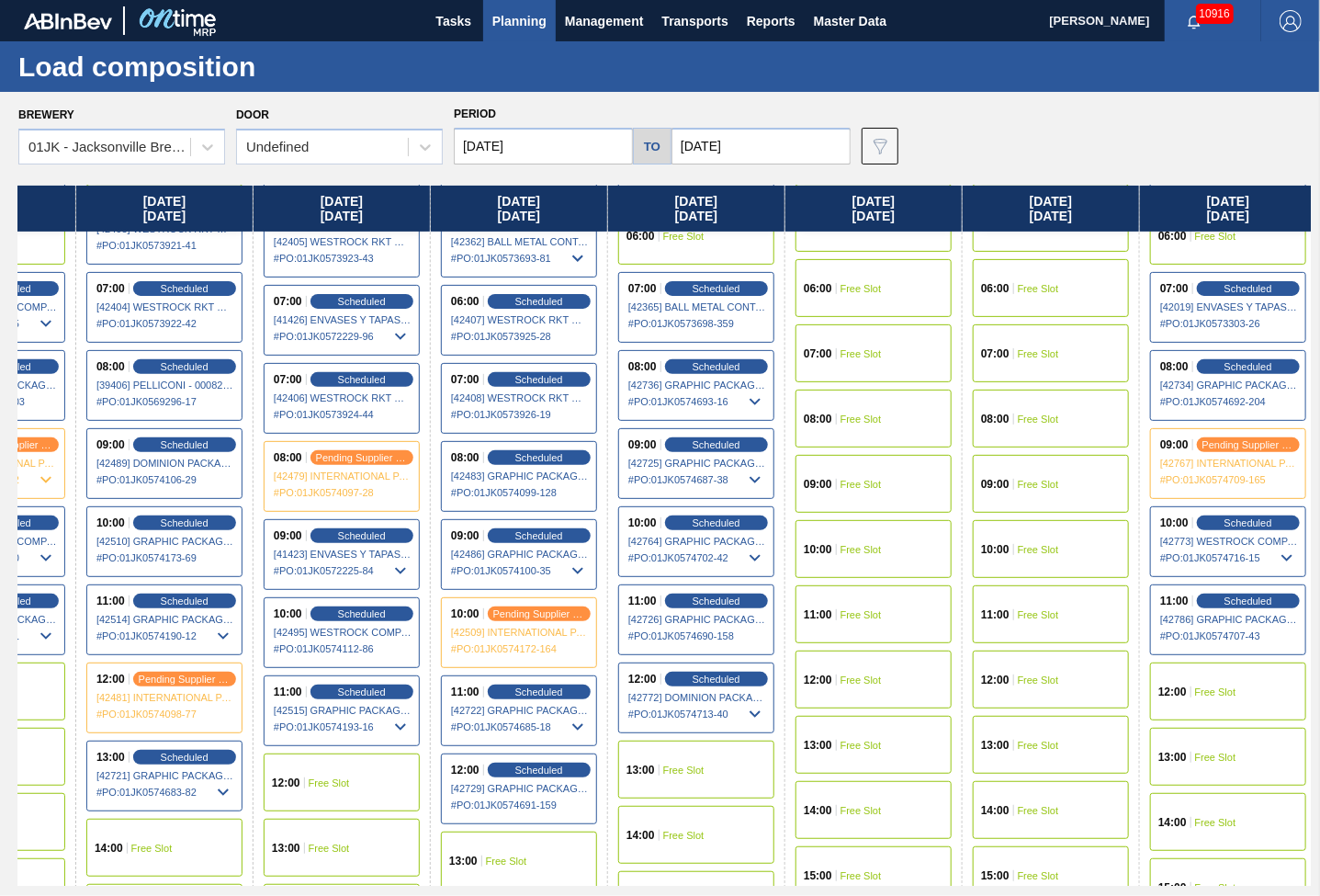
click at [1043, 81] on div "Load composition" at bounding box center [660, 66] width 1320 height 50
click at [694, 444] on span "Scheduled" at bounding box center [717, 444] width 52 height 12
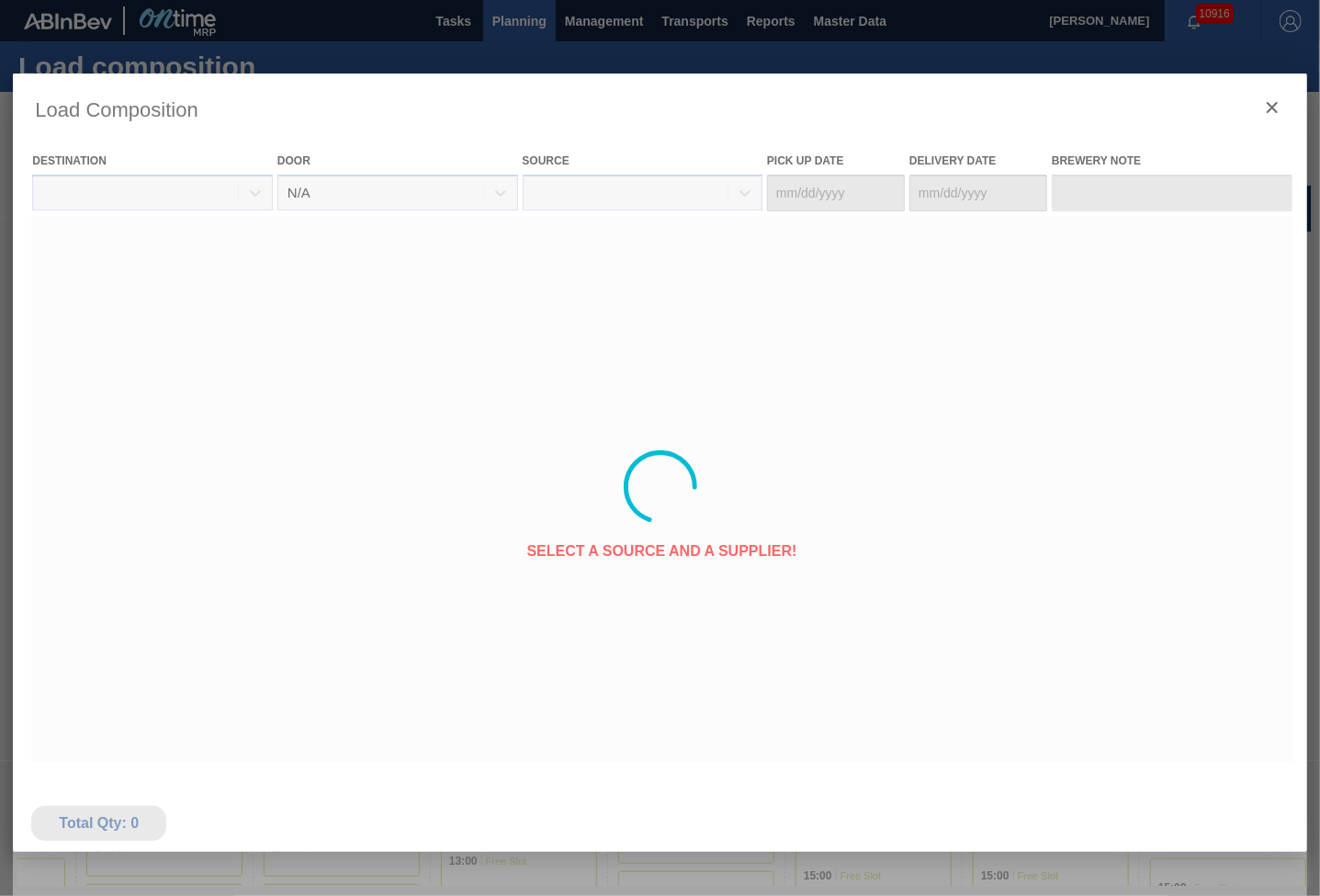
type Date "[DATE]"
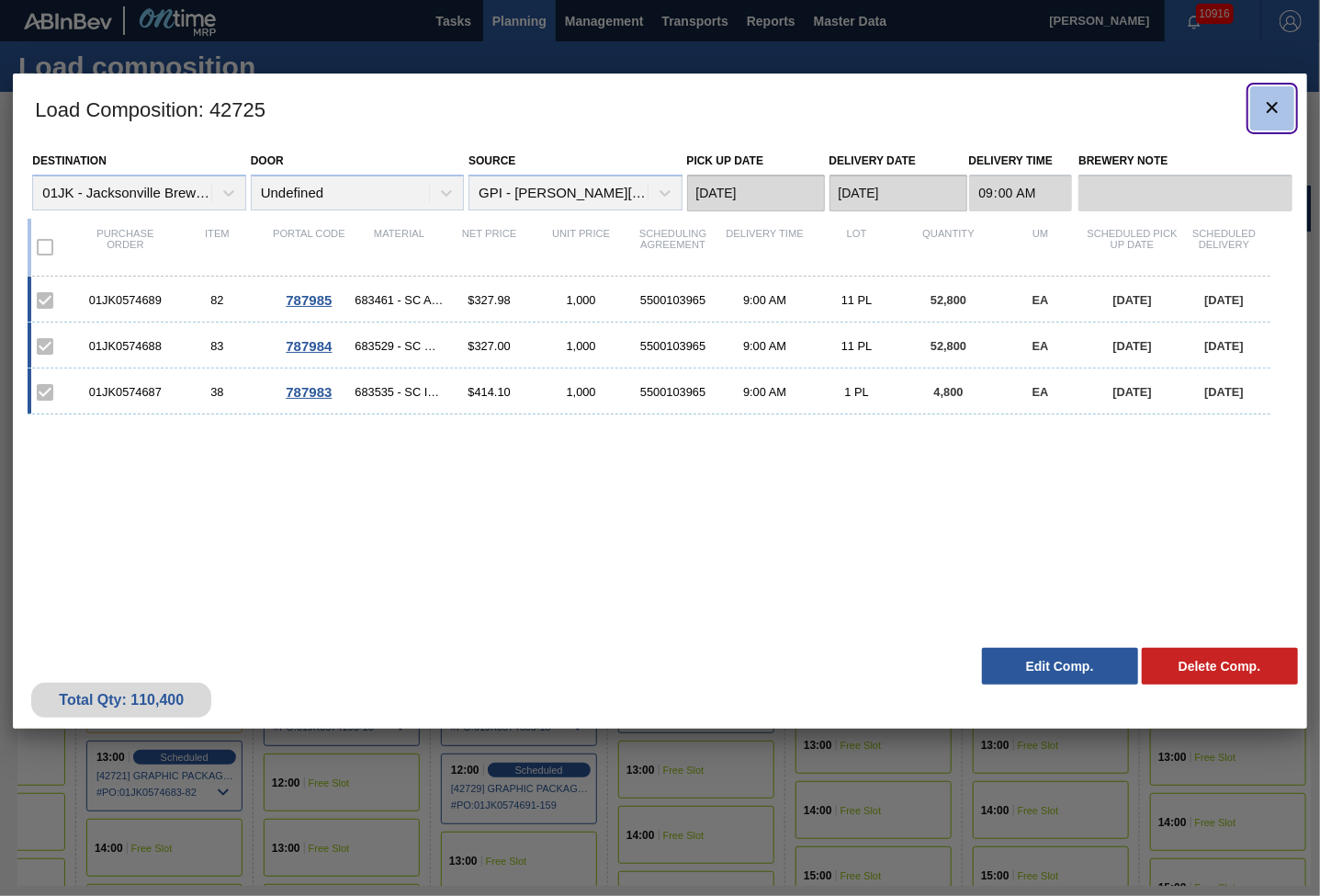
click at [1279, 108] on icon "botão de ícone" at bounding box center [1272, 107] width 22 height 22
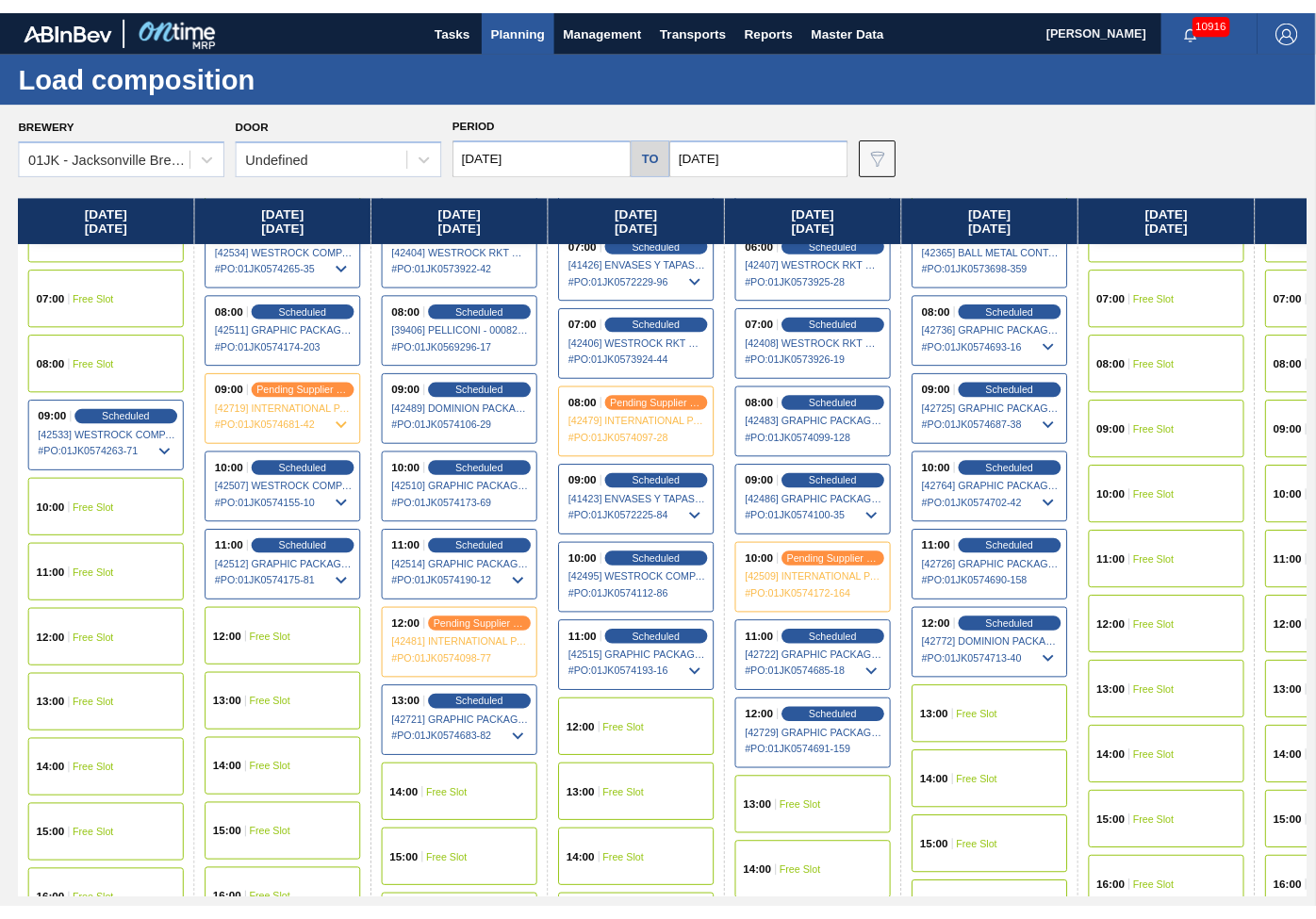
scroll to position [471, 0]
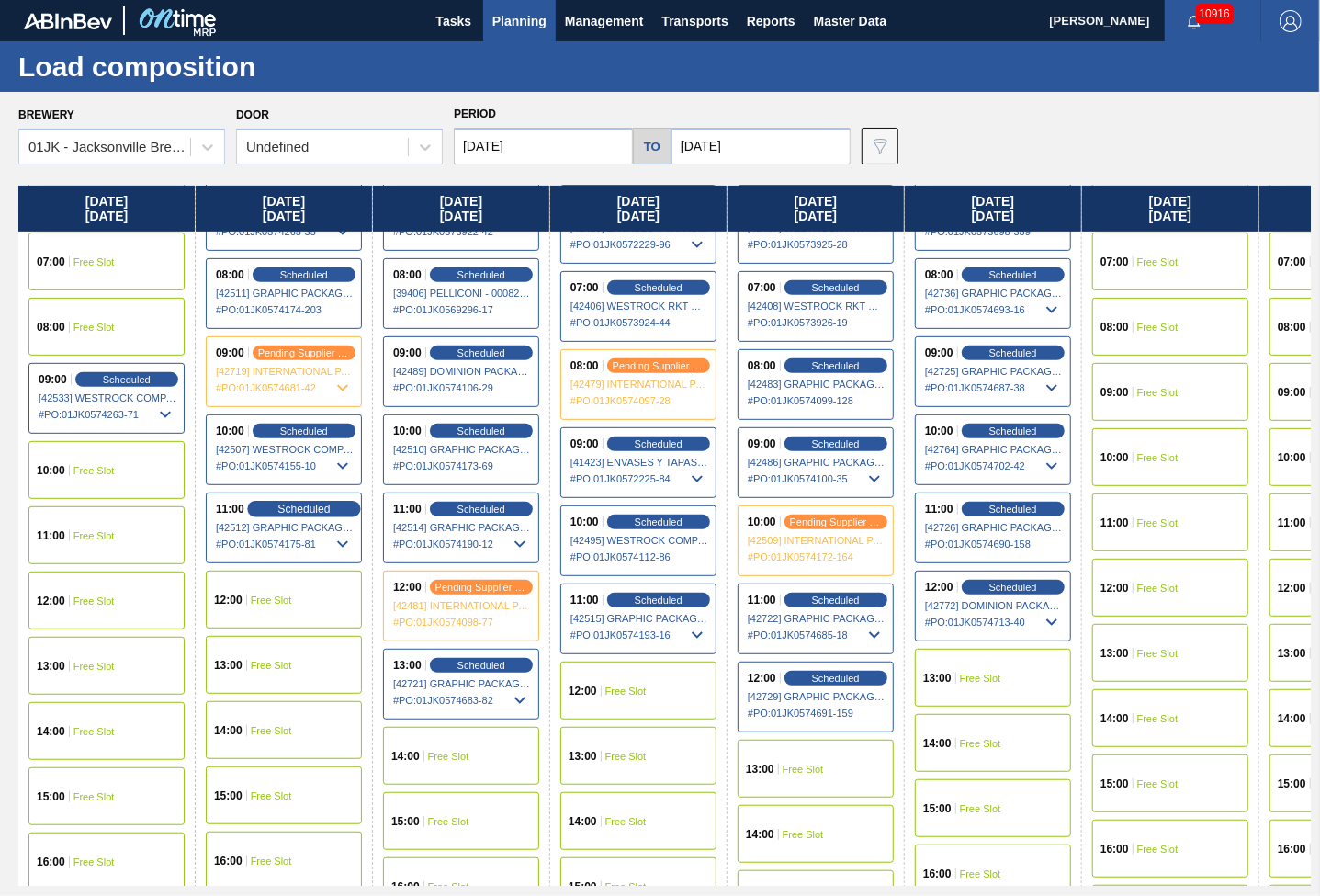
click at [316, 505] on span "Scheduled" at bounding box center [304, 508] width 52 height 12
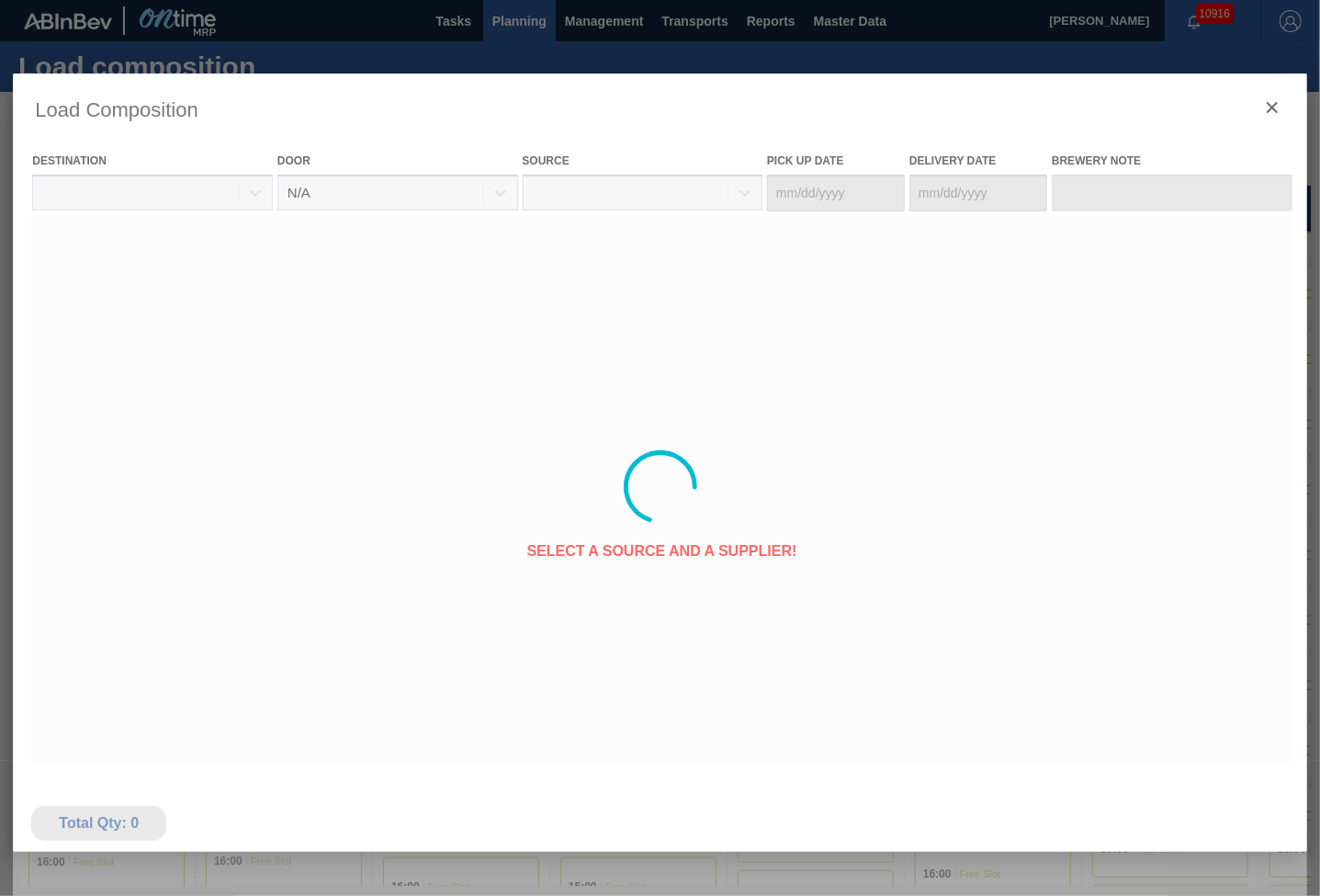
type Date "[DATE]"
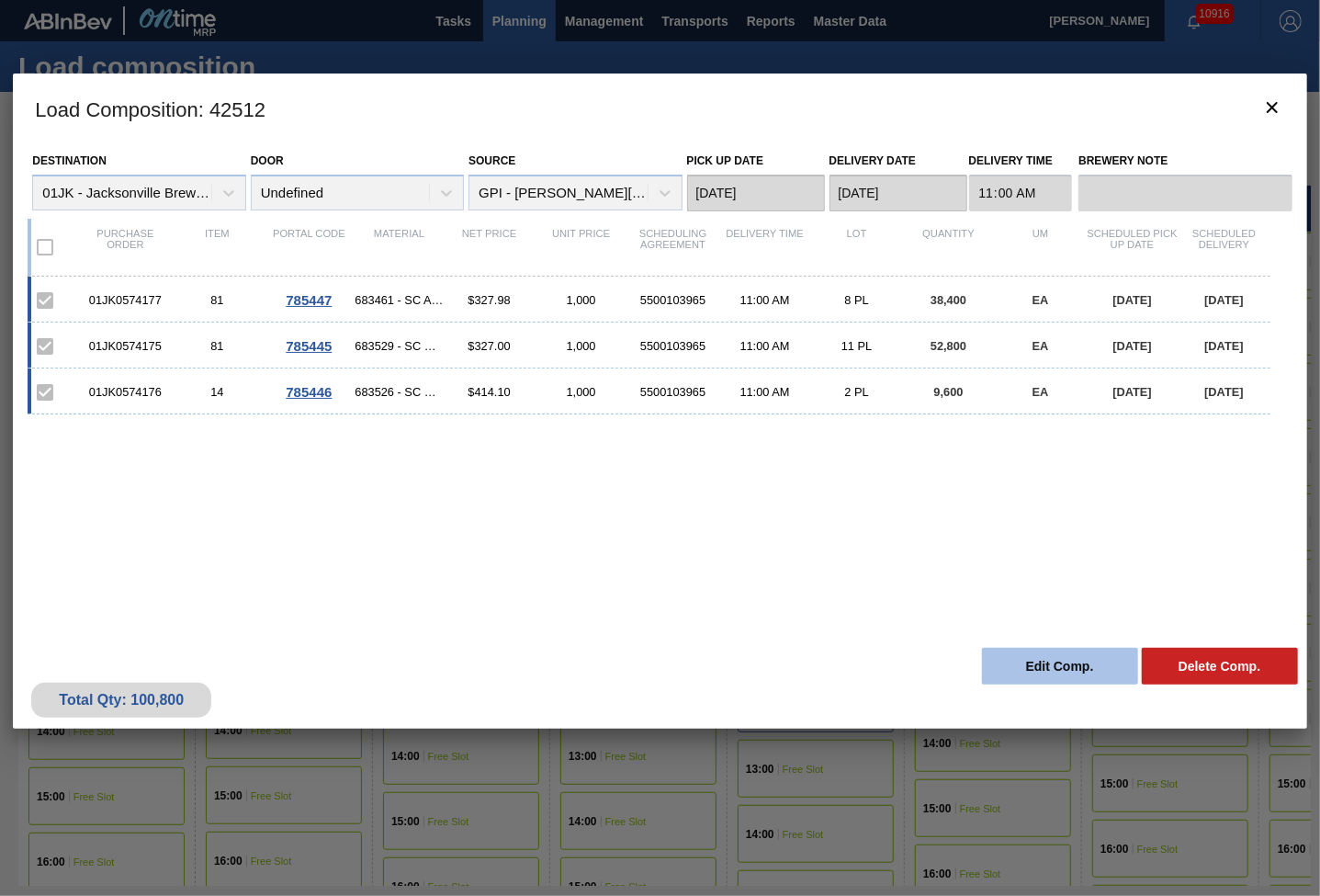
click at [1043, 666] on button "Edit Comp." at bounding box center [1059, 665] width 156 height 36
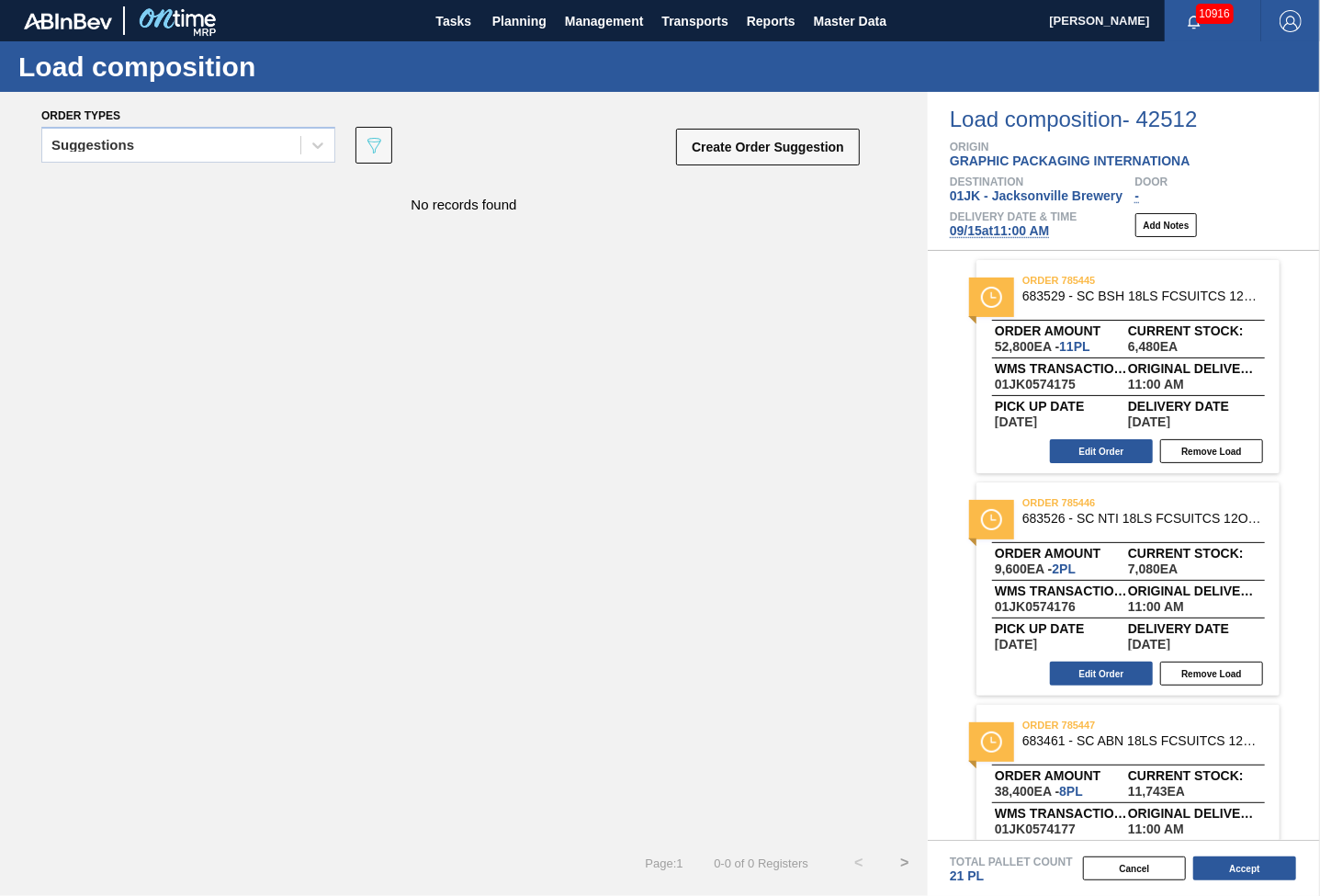
click at [787, 264] on div "No records found" at bounding box center [463, 509] width 928 height 661
click at [1217, 452] on button "Remove Load" at bounding box center [1212, 451] width 103 height 24
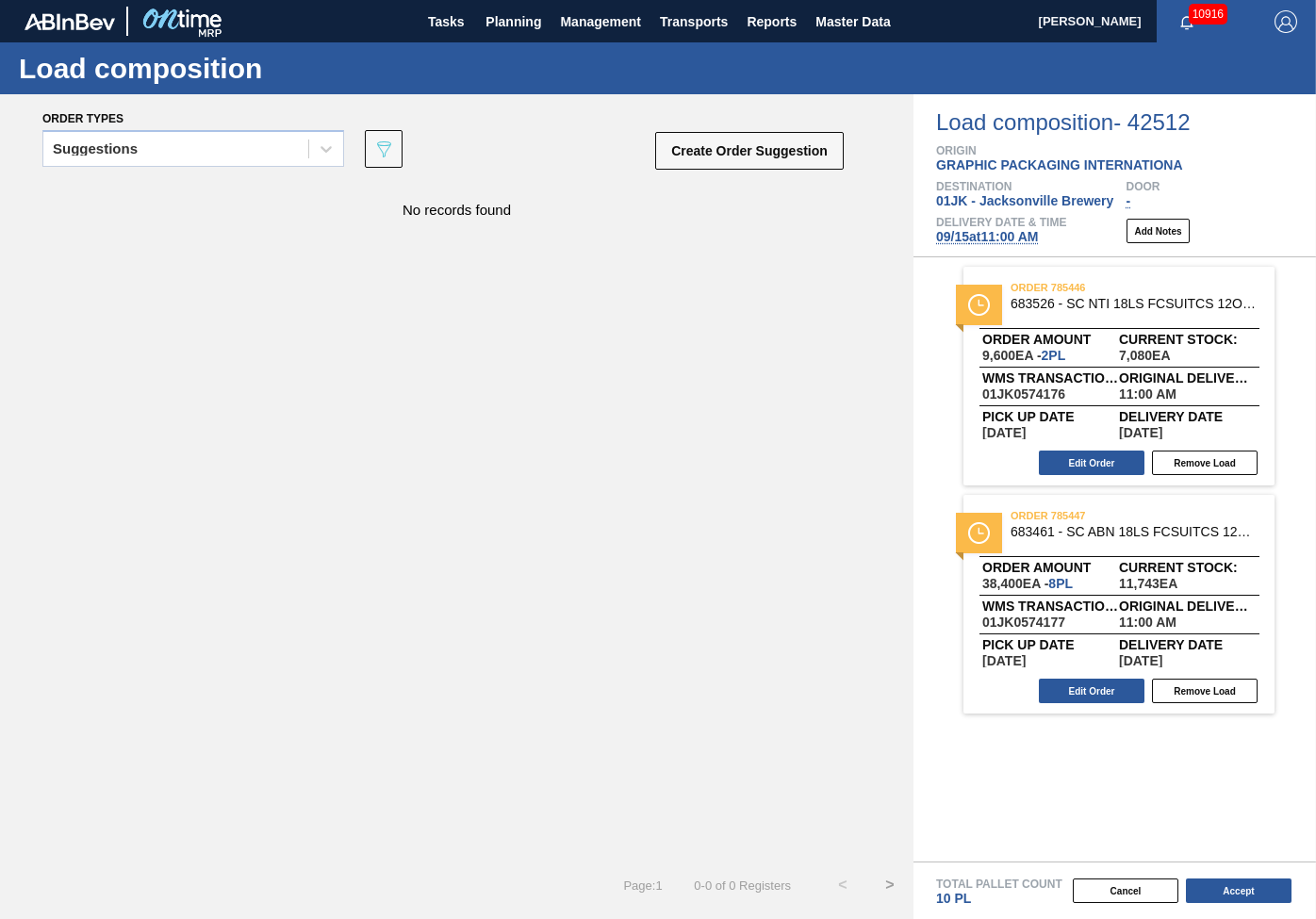
click at [1237, 878] on div "Cancel Accept" at bounding box center [1092, 891] width 403 height 29
click at [1237, 889] on button "Accept" at bounding box center [1238, 891] width 105 height 25
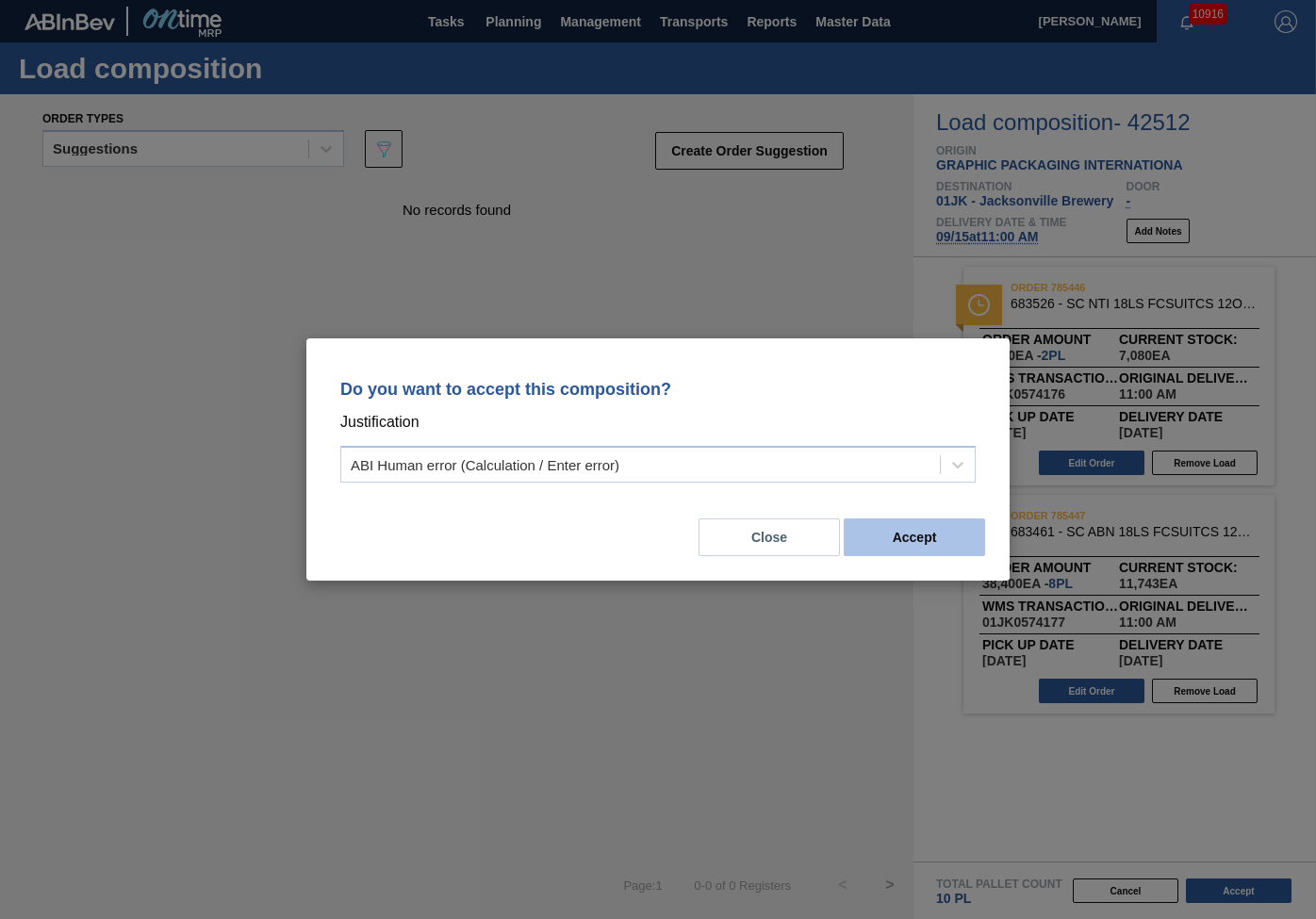
click at [956, 546] on button "Accept" at bounding box center [914, 537] width 142 height 37
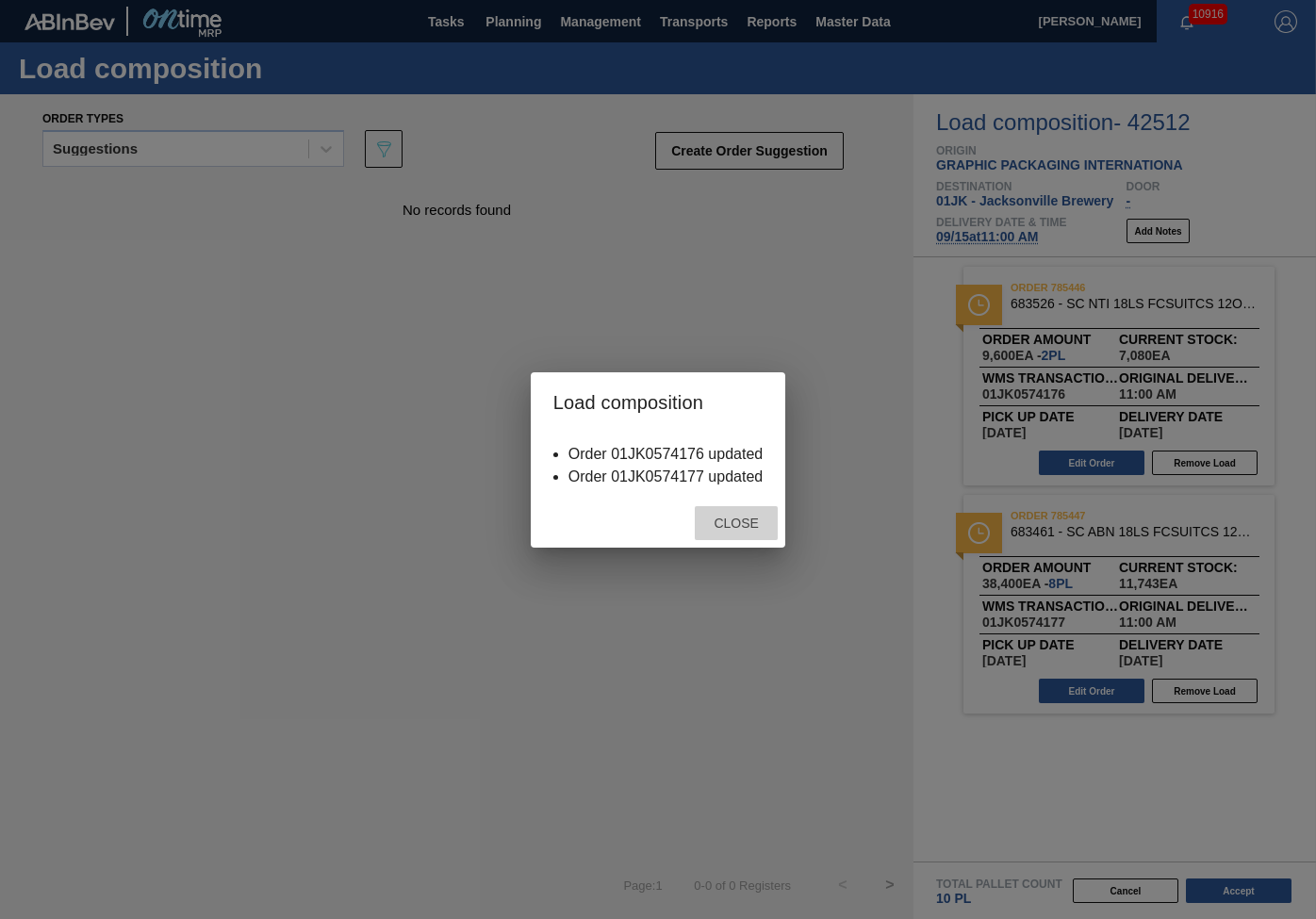
click at [731, 536] on div "Close" at bounding box center [736, 523] width 83 height 34
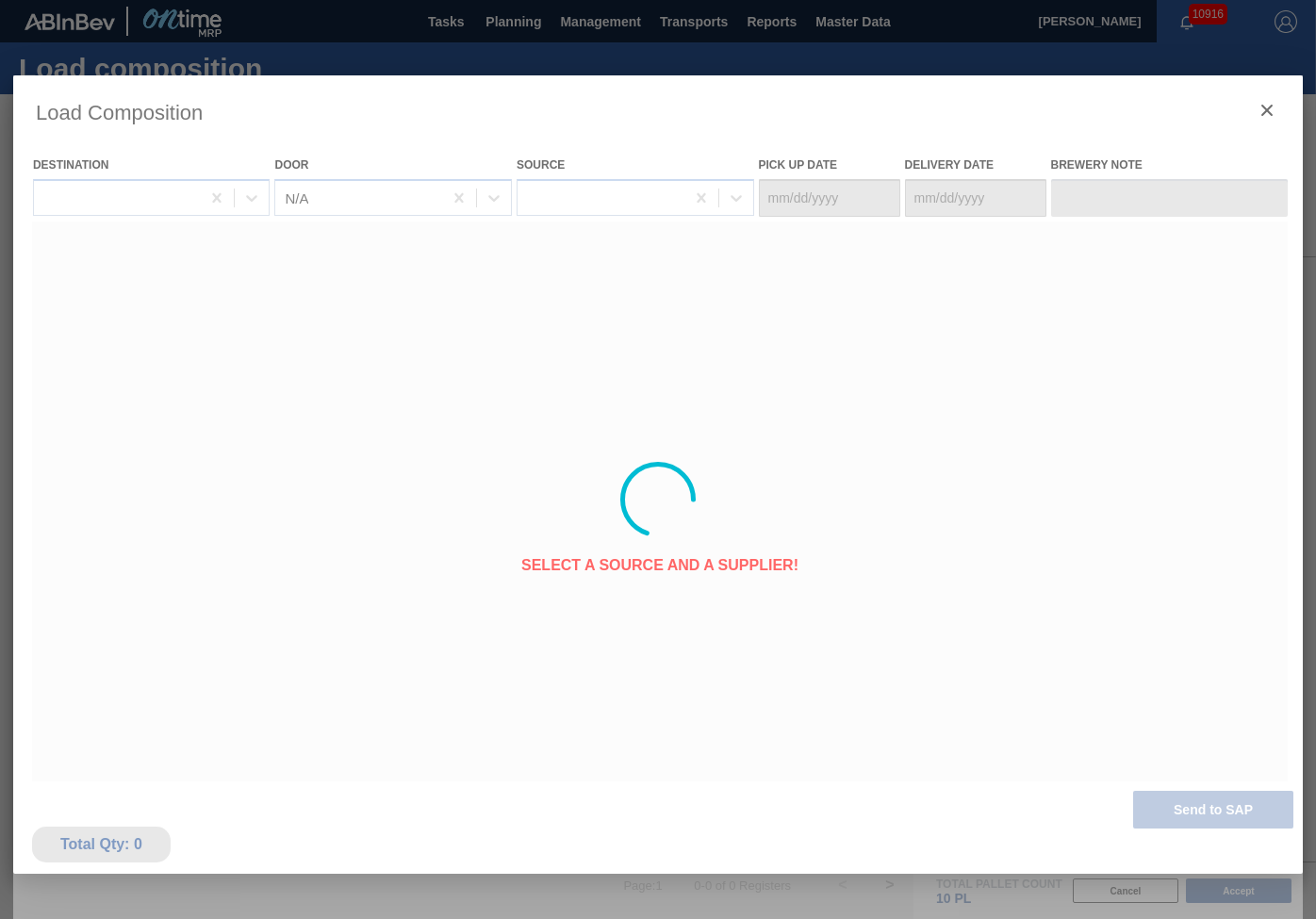
type Date "[DATE]"
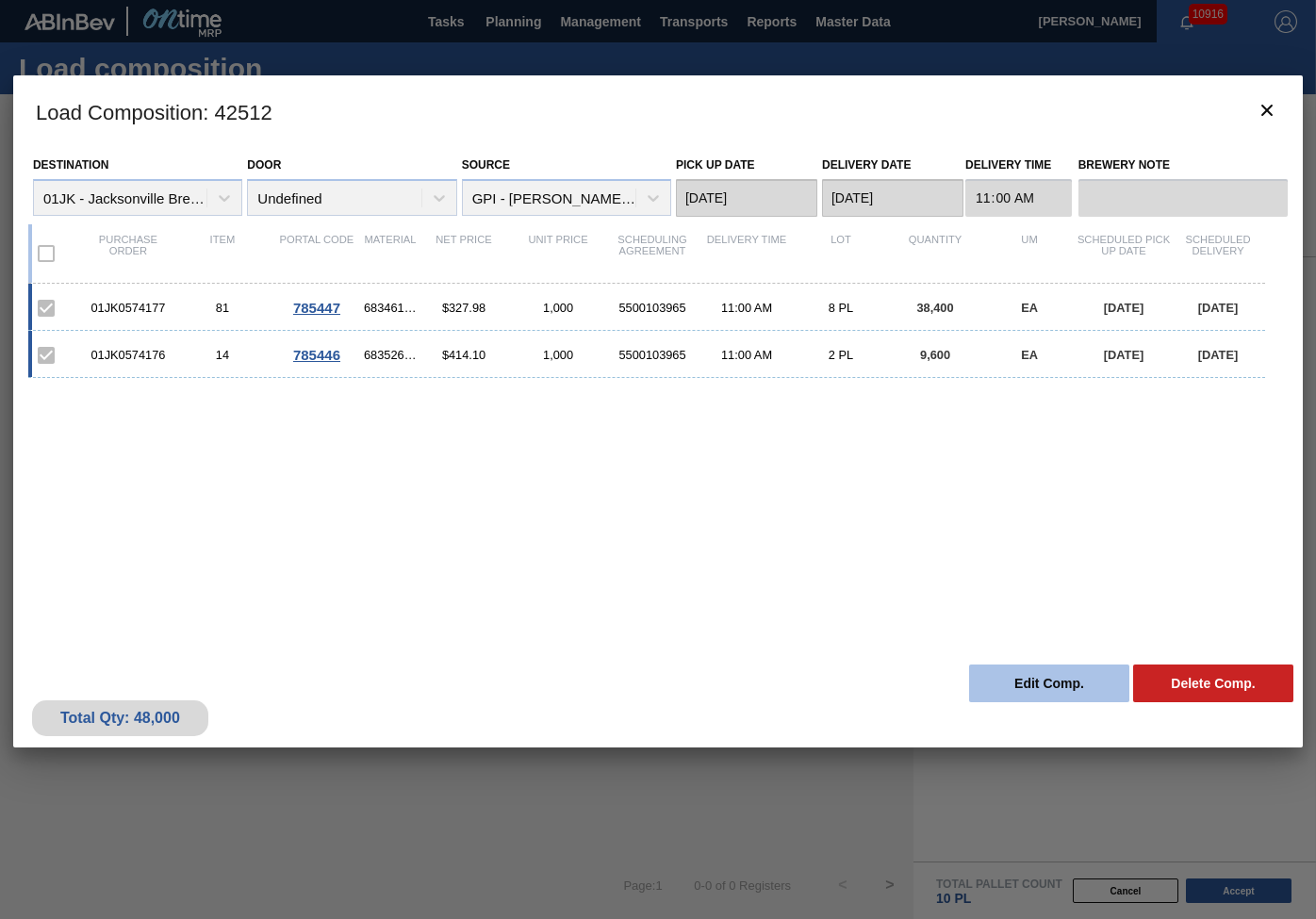
click at [1061, 677] on button "Edit Comp." at bounding box center [1049, 682] width 160 height 37
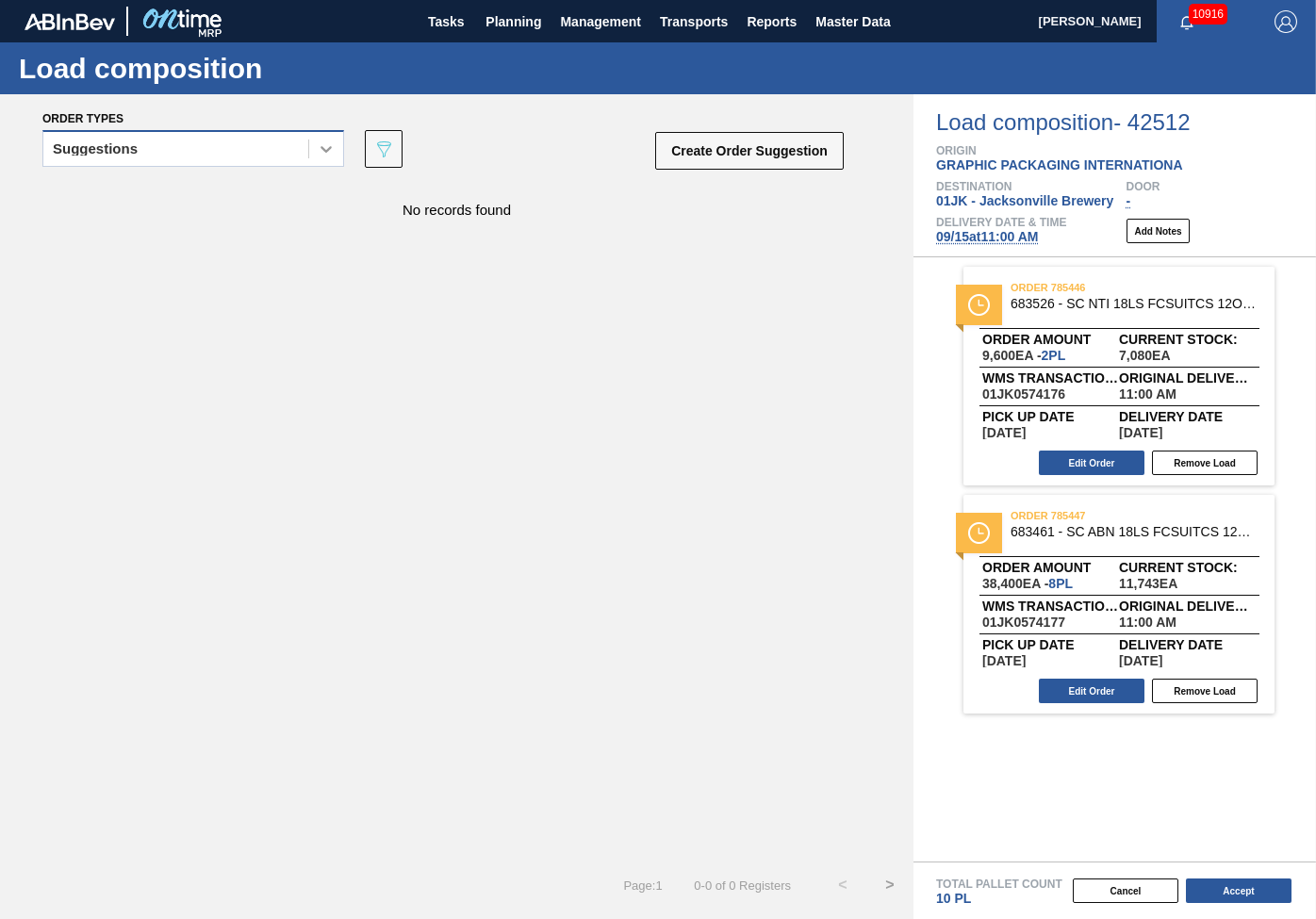
click at [337, 156] on div at bounding box center [326, 149] width 34 height 34
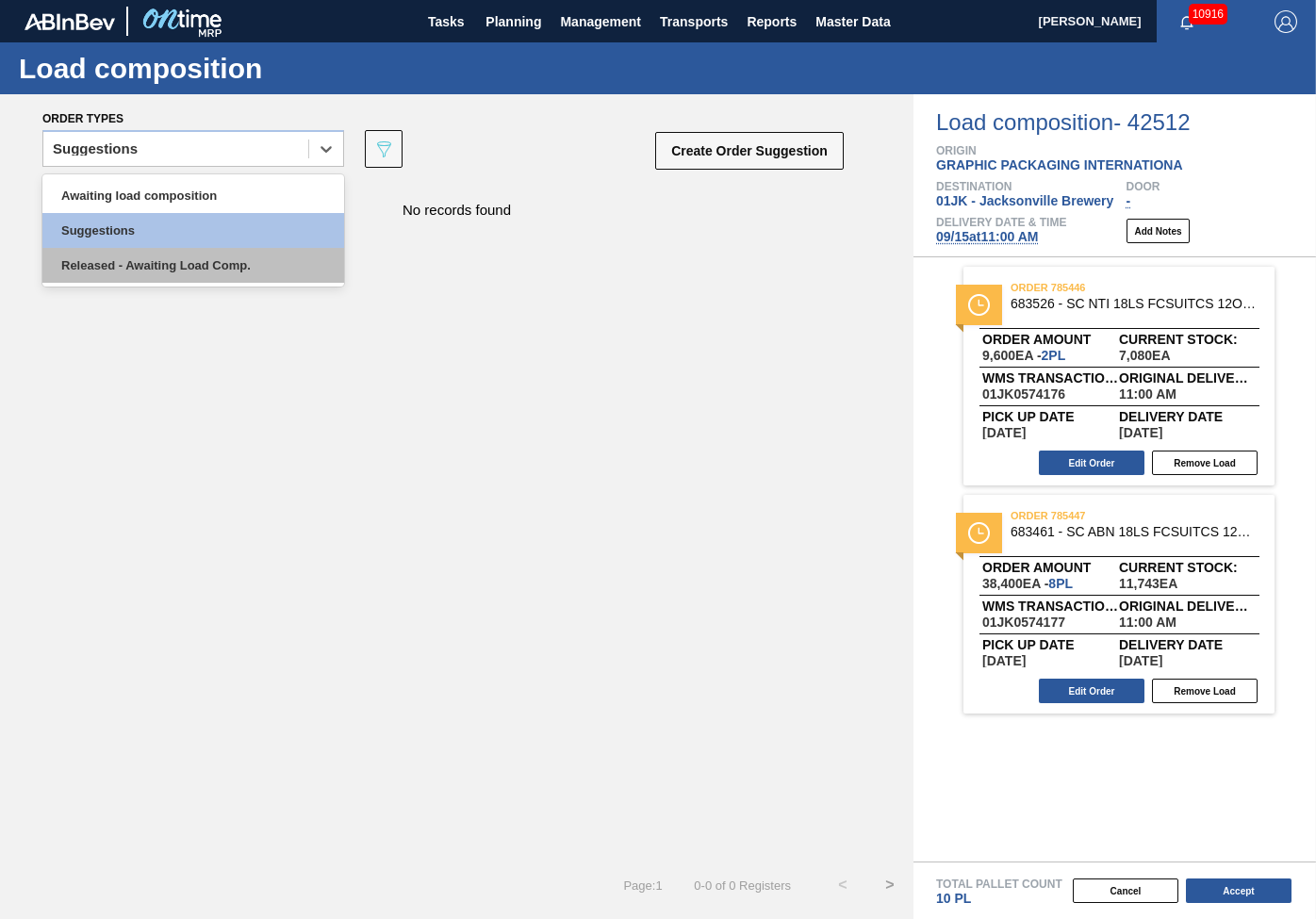
click at [230, 265] on div "Released - Awaiting Load Comp." at bounding box center [193, 265] width 302 height 34
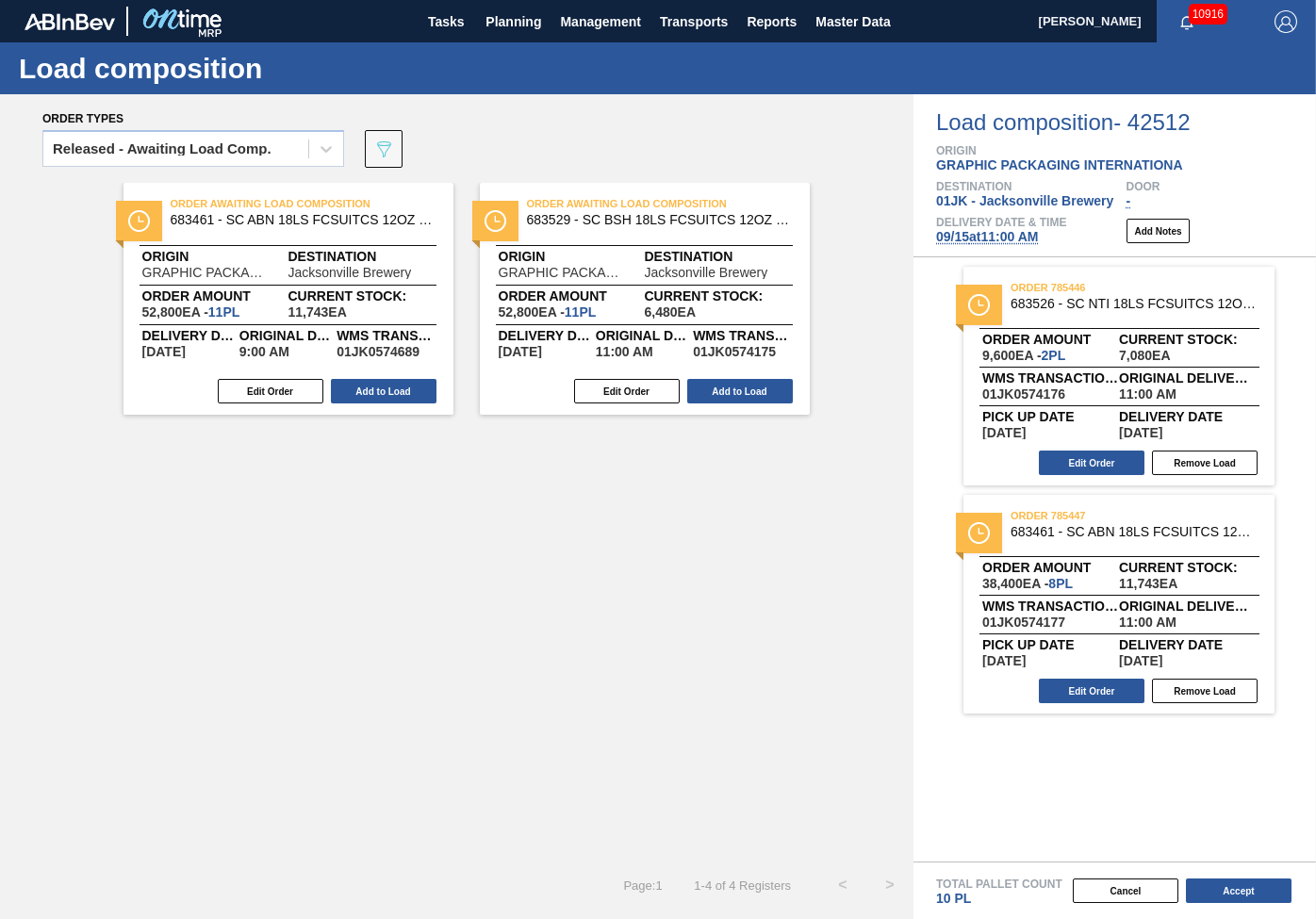
click at [564, 140] on div "Released - Awaiting Load Comp. 089F7B8B-B2A5-4AFE-B5C0-19BA573D28AC" at bounding box center [444, 154] width 803 height 57
click at [377, 393] on button "Add to Load" at bounding box center [383, 391] width 105 height 25
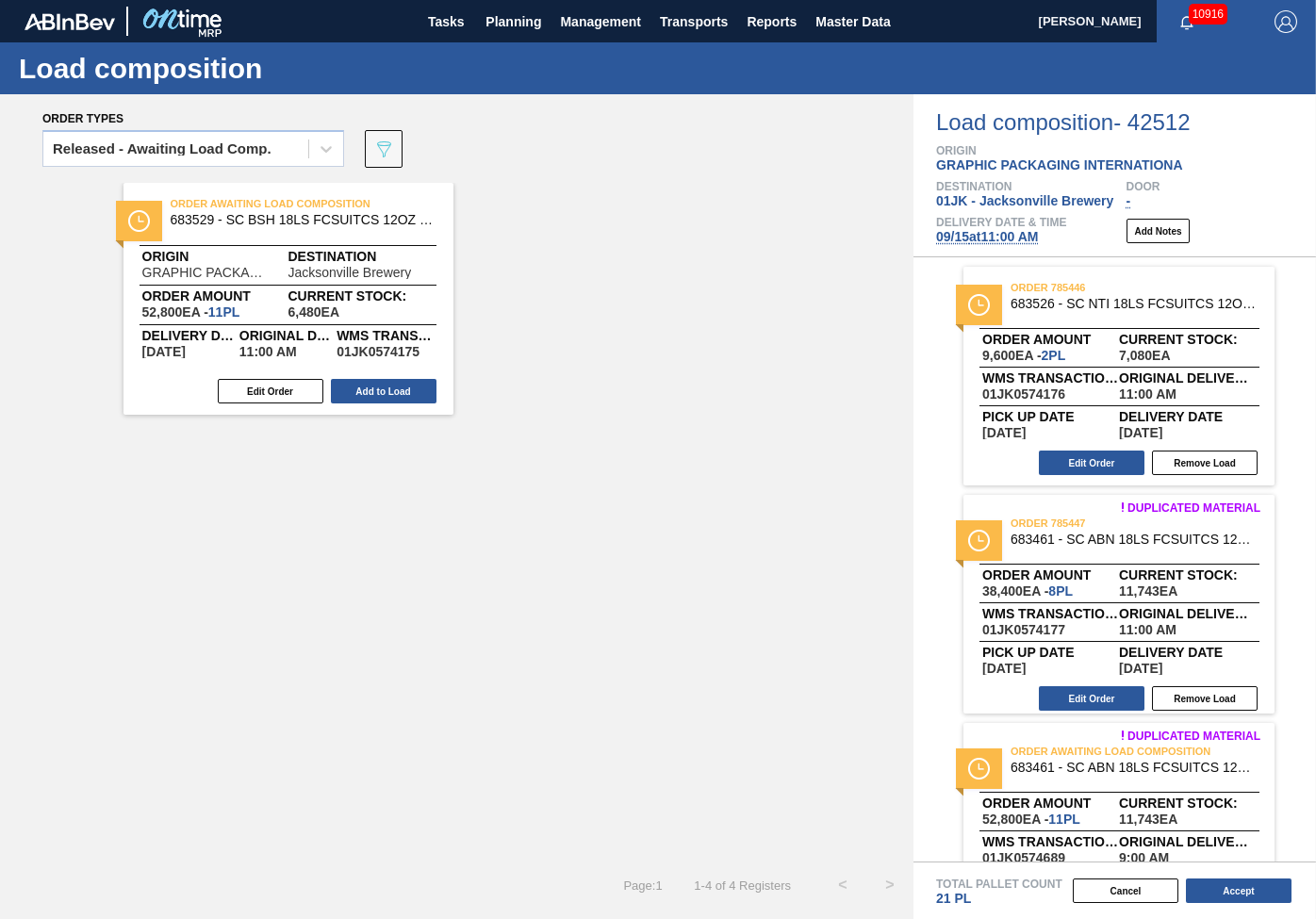
click at [628, 280] on div "Order Awaiting Load Composition 683529 - SC BSH 18LS FCSUITCS 12OZ 0123 167 ABI…" at bounding box center [456, 299] width 913 height 232
click at [735, 236] on div "Order Awaiting Load Composition 683529 - SC BSH 18LS FCSUITCS 12OZ 0123 167 ABI…" at bounding box center [456, 299] width 913 height 232
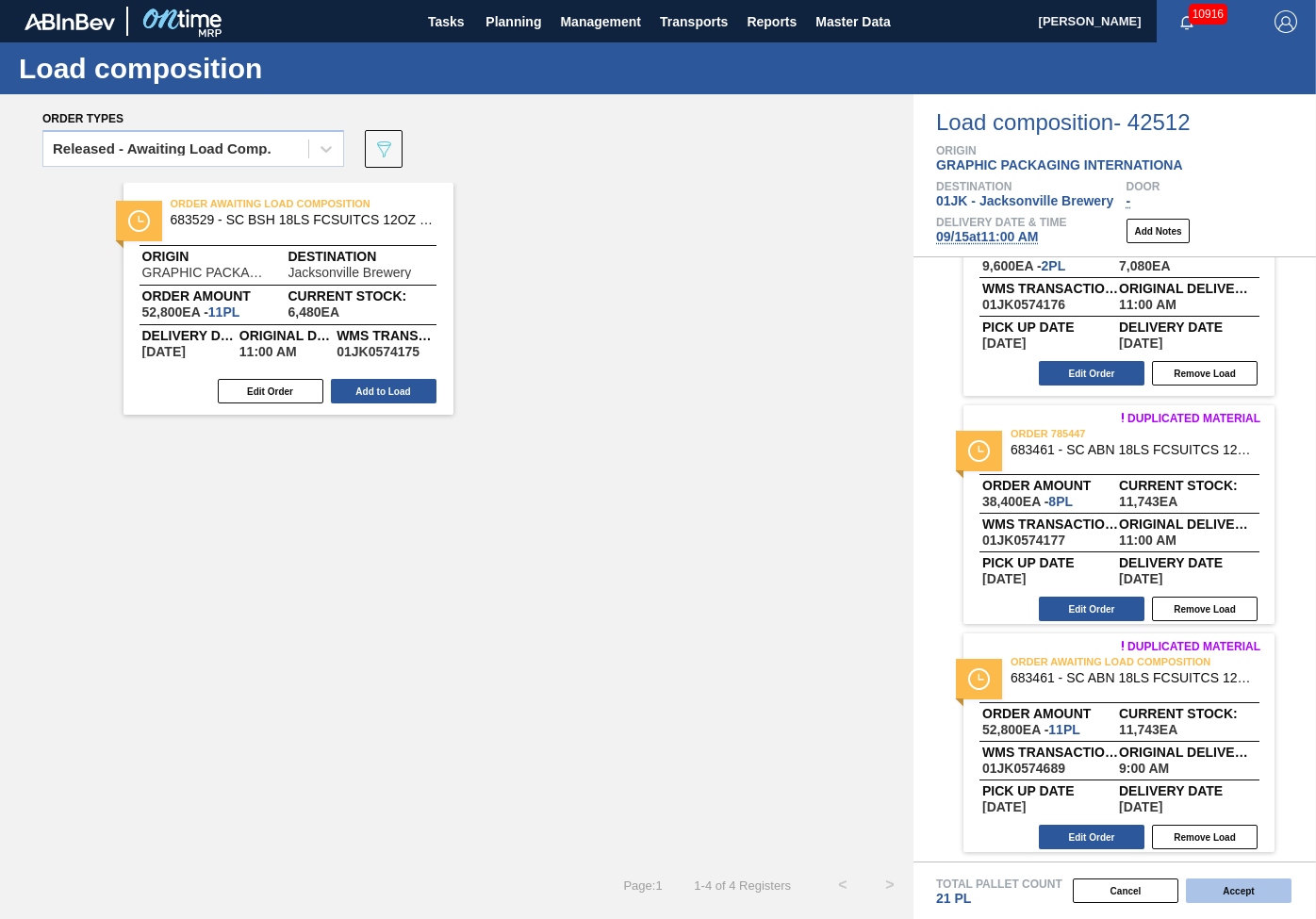
click at [1256, 899] on button "Accept" at bounding box center [1238, 891] width 105 height 25
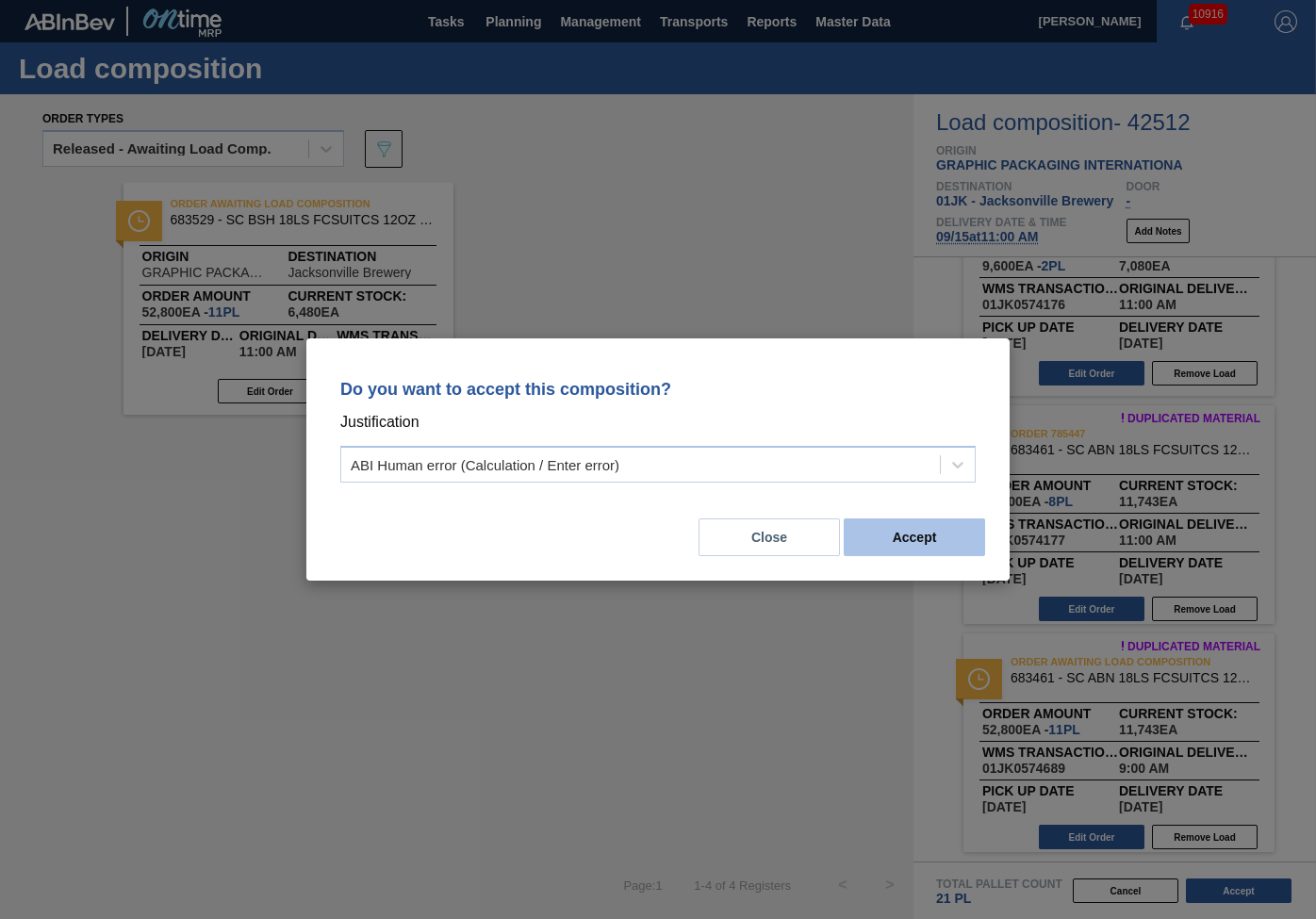
click at [959, 528] on button "Accept" at bounding box center [914, 537] width 142 height 37
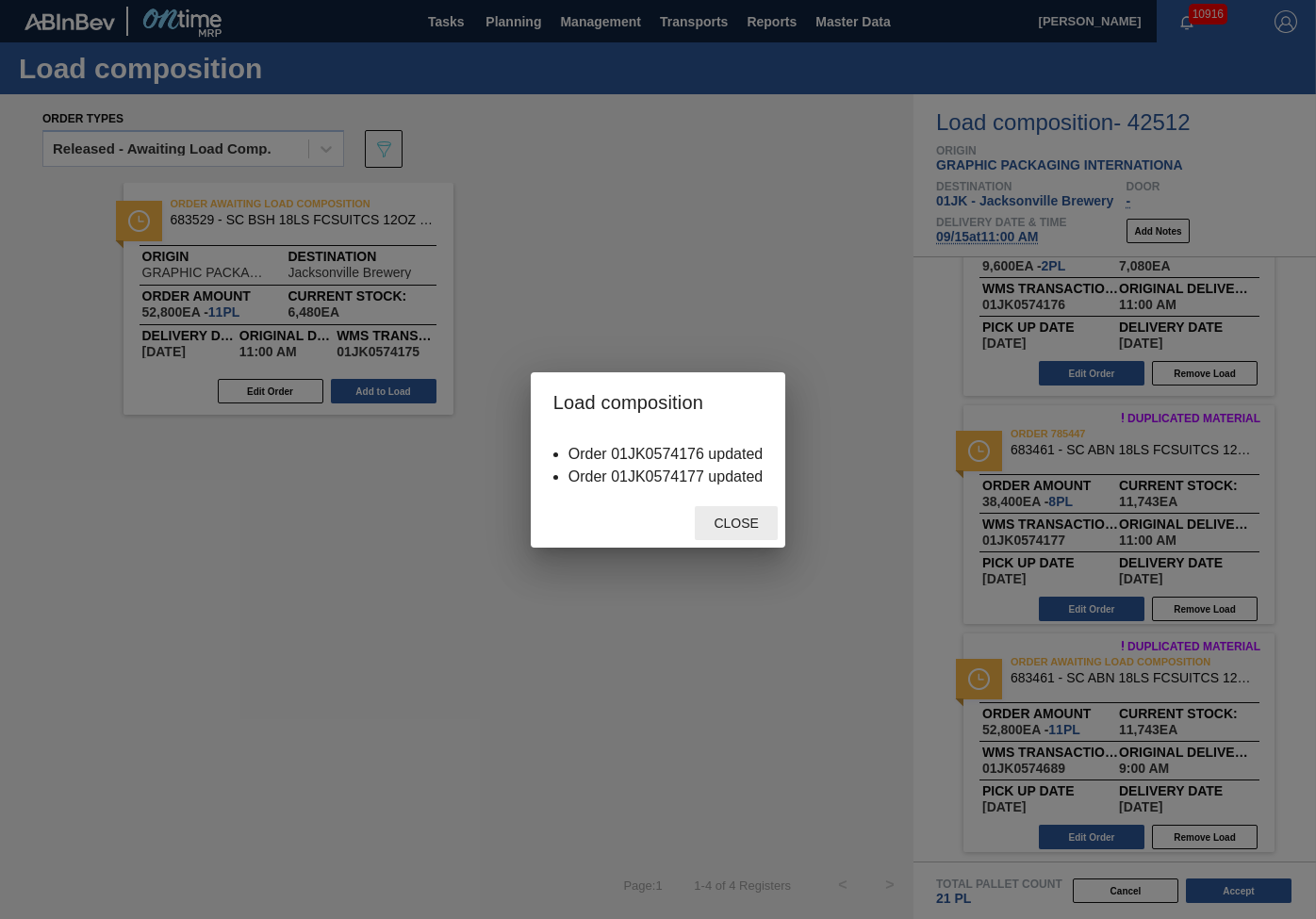
click at [737, 525] on span "Close" at bounding box center [736, 523] width 75 height 15
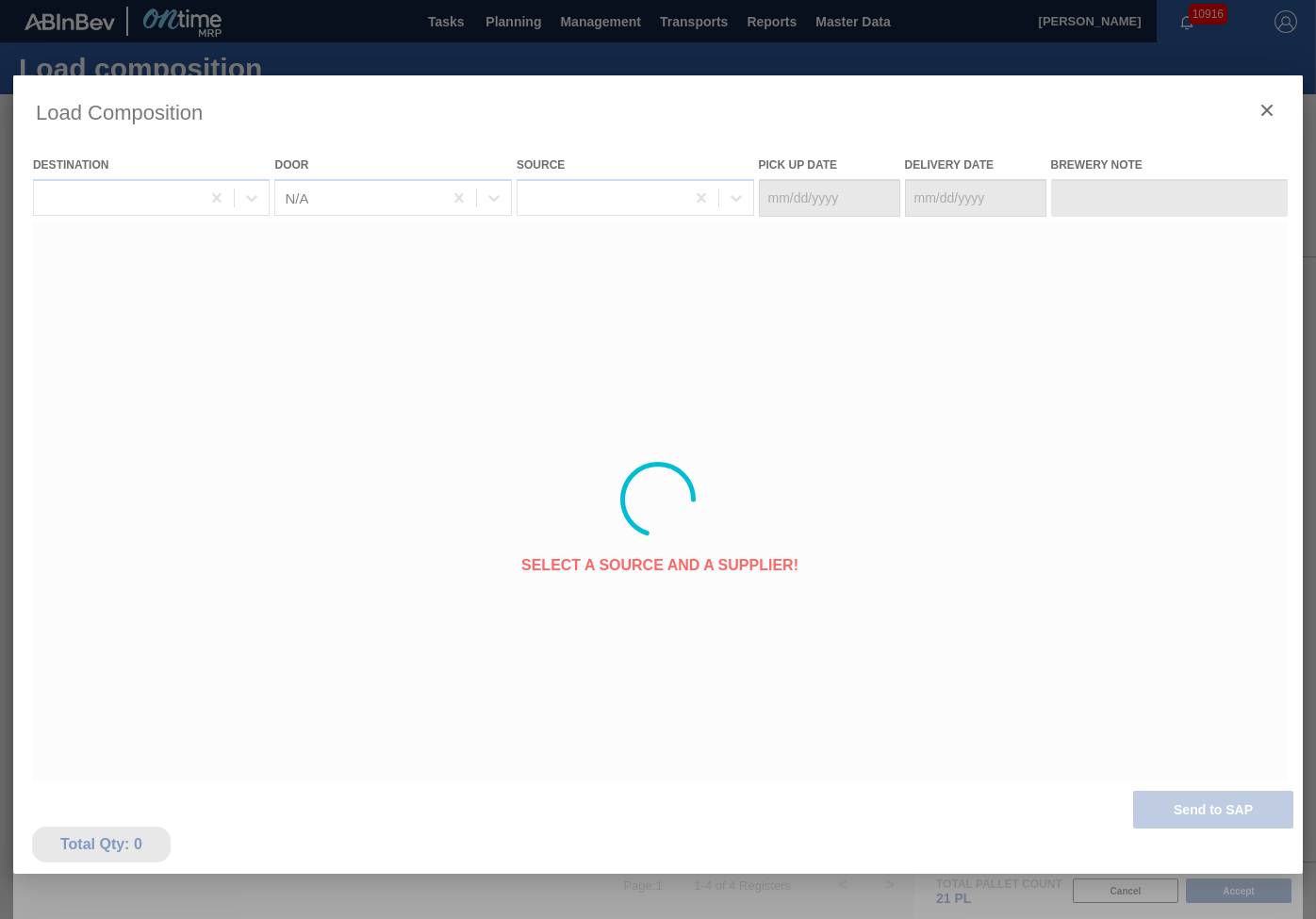
type Date "[DATE]"
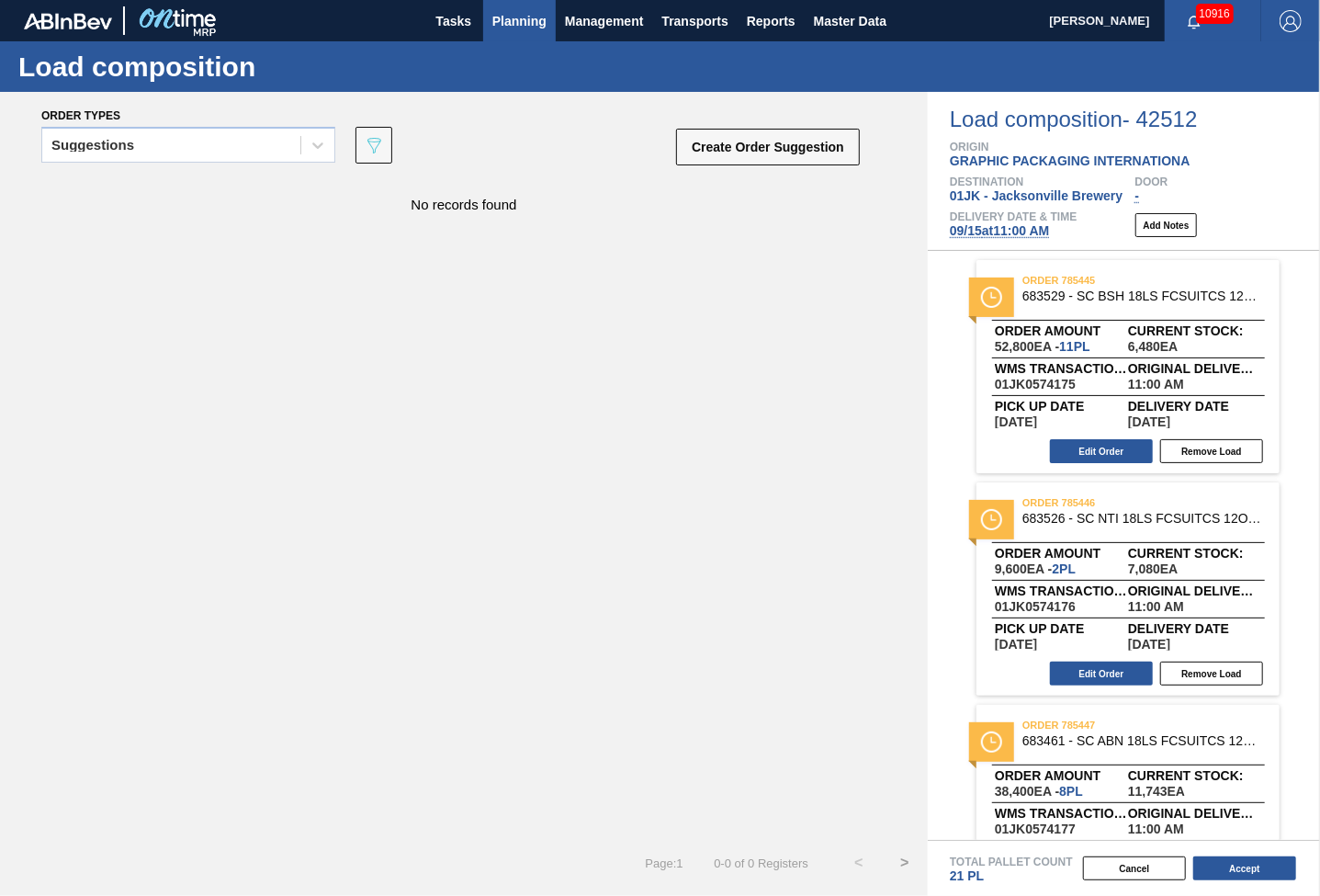
click at [528, 28] on span "Planning" at bounding box center [519, 21] width 54 height 22
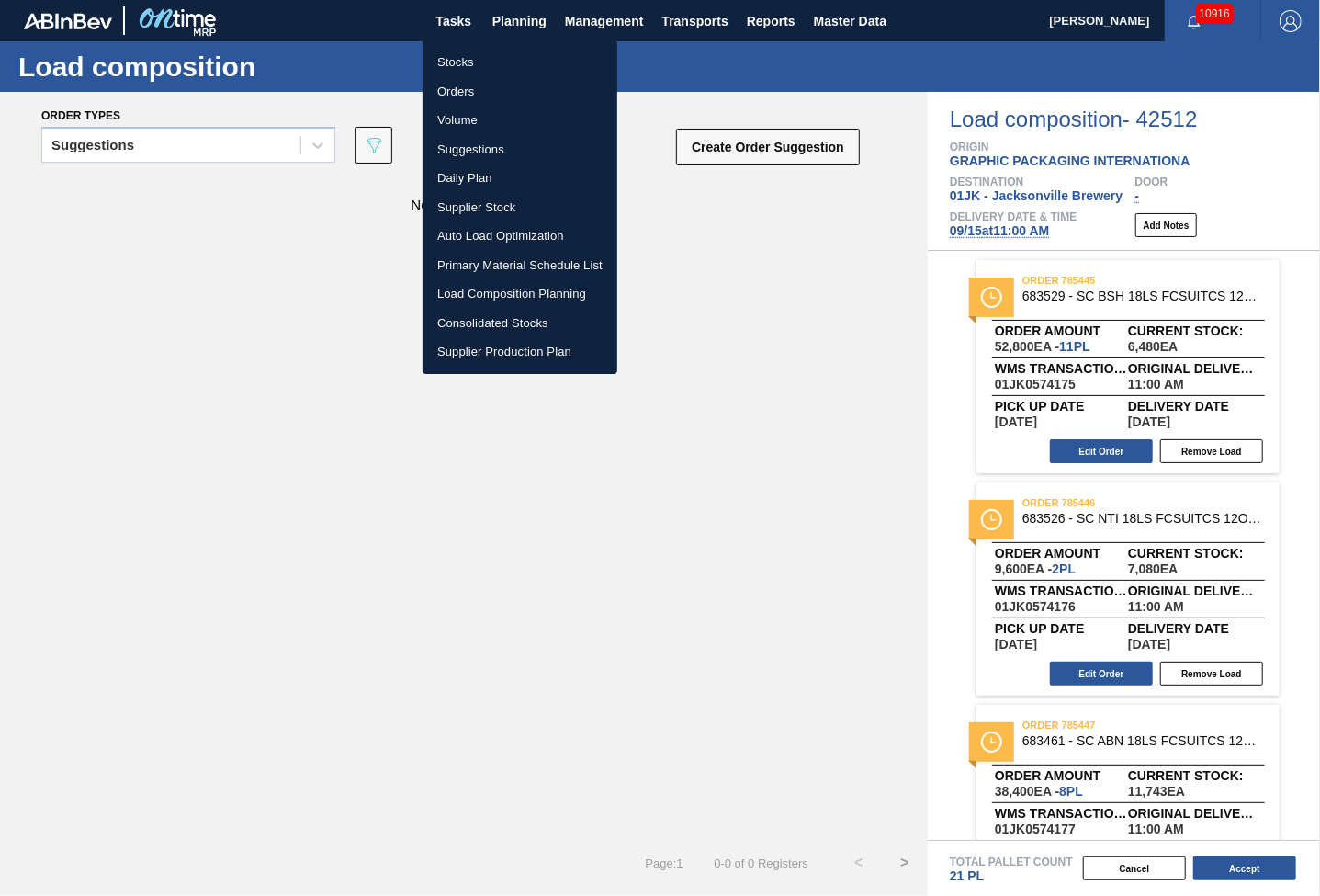
click at [498, 292] on li "Load Composition Planning" at bounding box center [519, 293] width 195 height 29
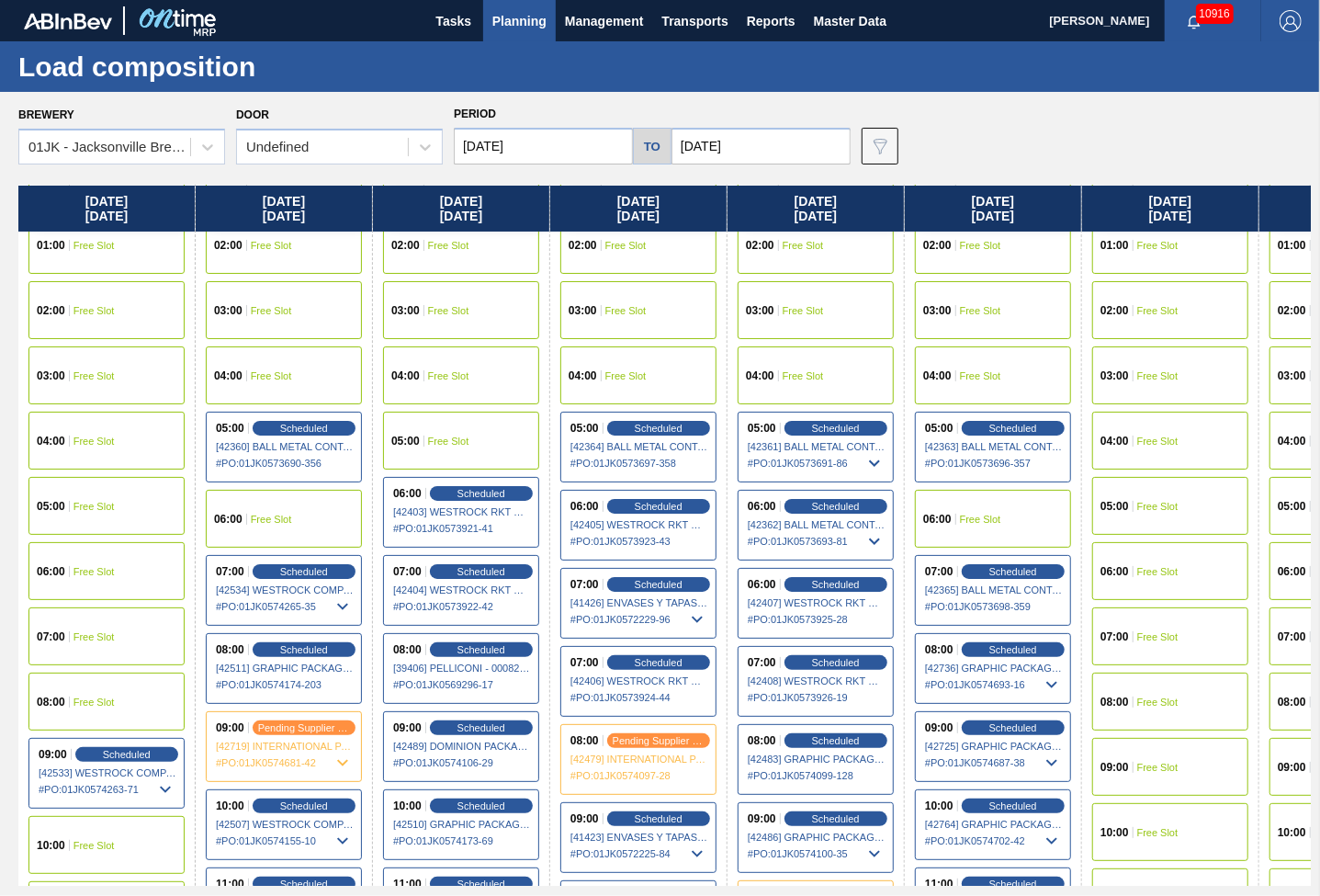
scroll to position [184, 0]
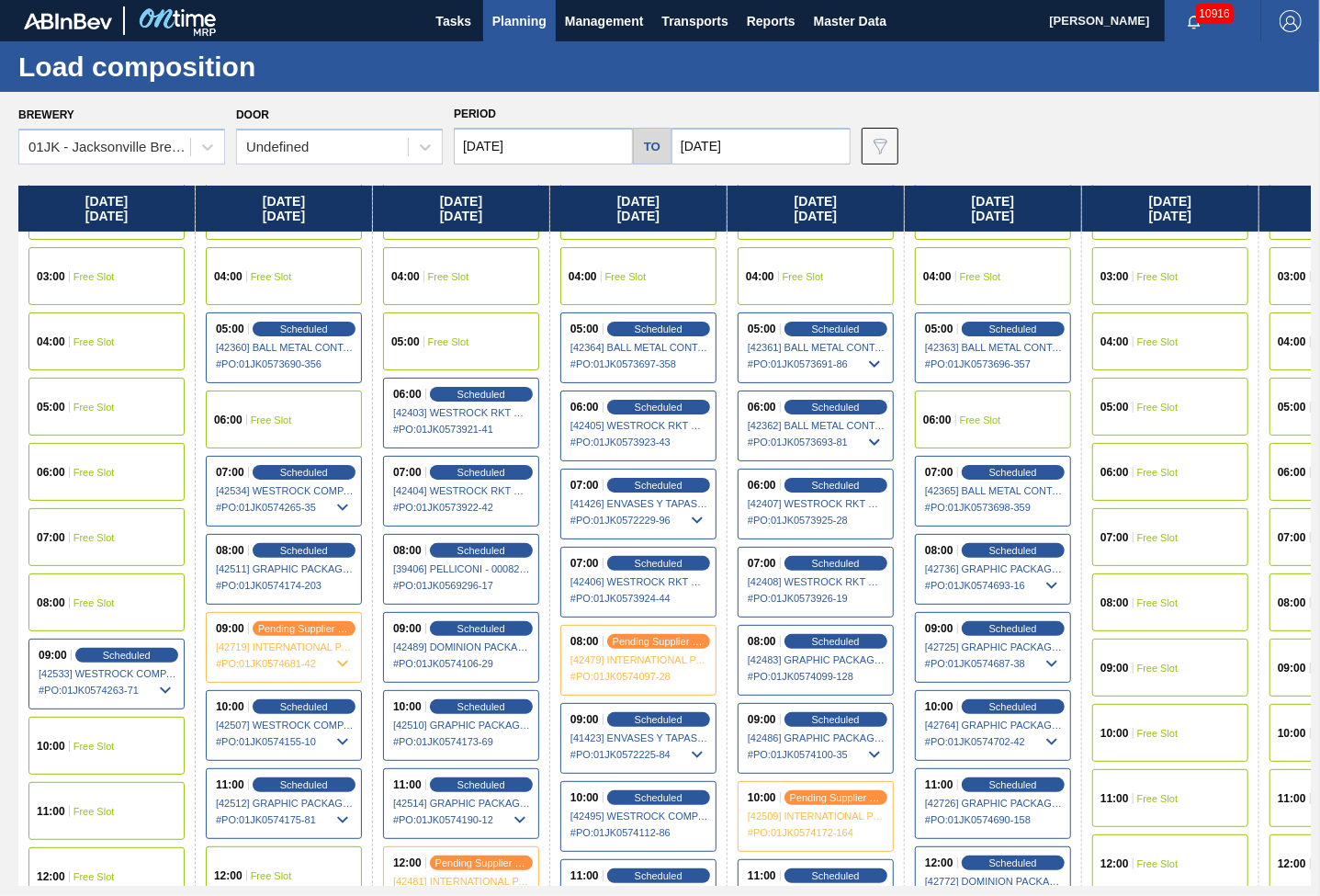
click at [1031, 635] on div "09:00 Scheduled [42725] GRAPHIC PACKAGING INTERNATIONA - 0008221069 # PO : 01JK…" at bounding box center [993, 647] width 156 height 71
click at [1030, 625] on span "Scheduled" at bounding box center [1013, 628] width 52 height 12
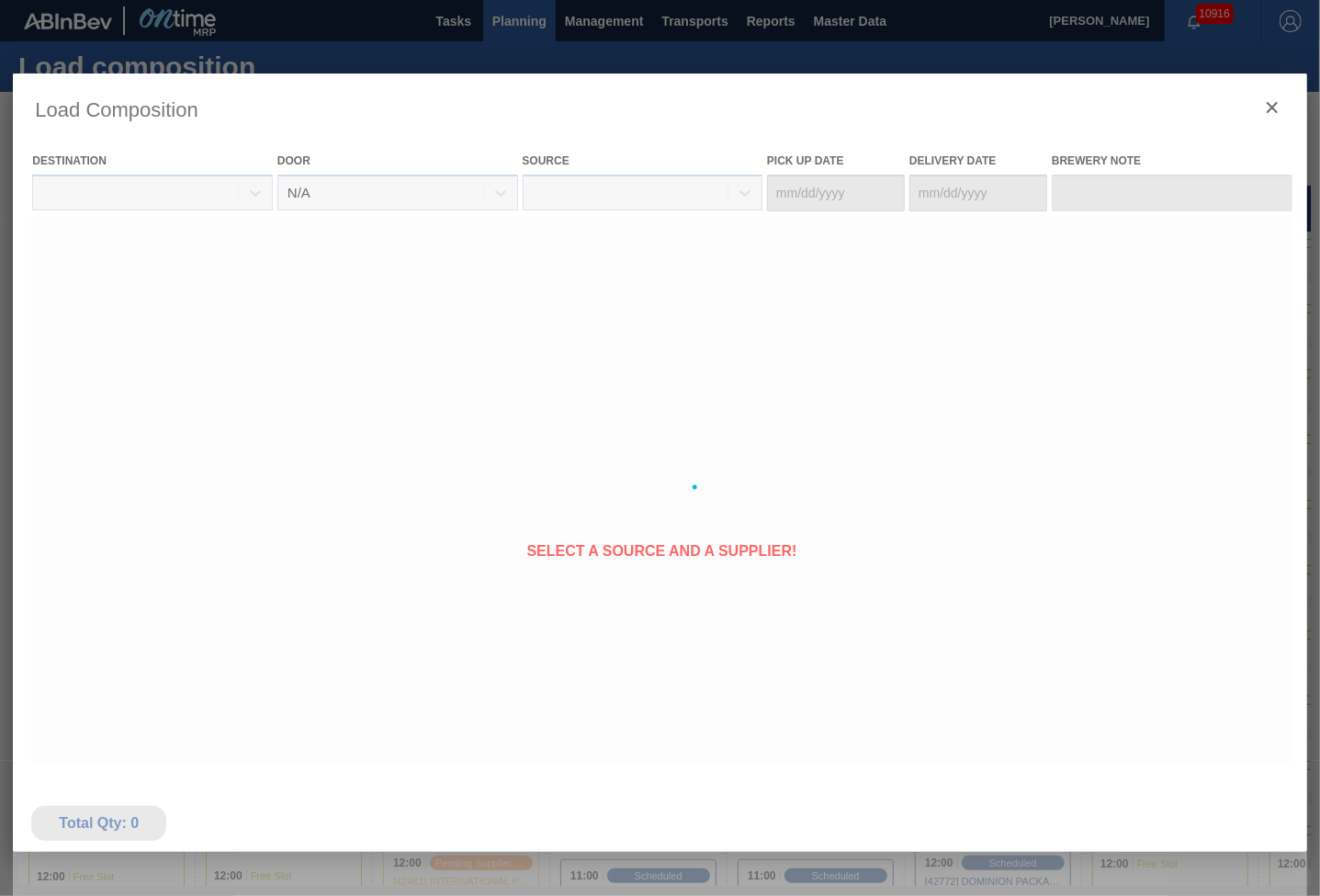
type Date "[DATE]"
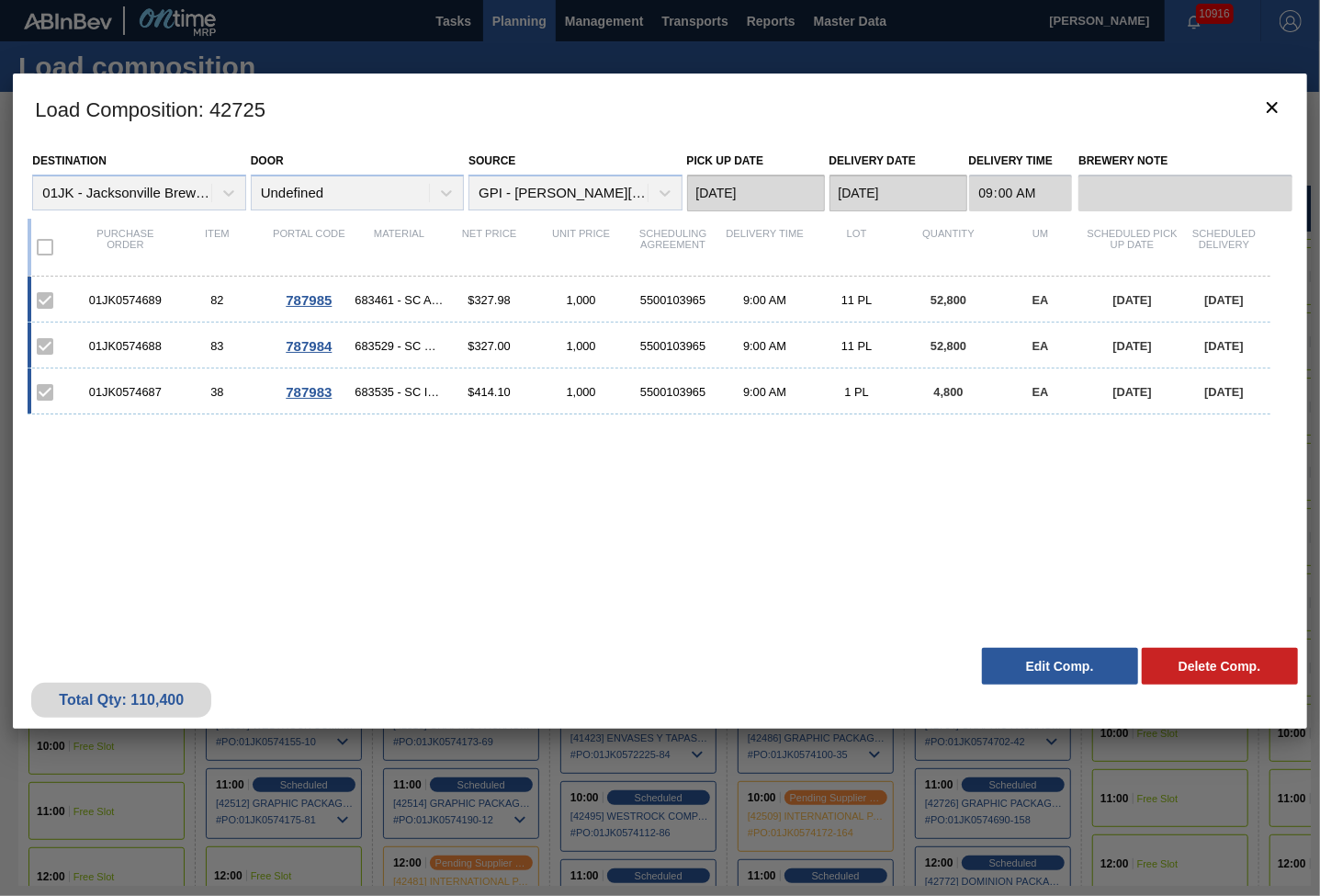
click at [1051, 668] on button "Edit Comp." at bounding box center [1059, 665] width 156 height 36
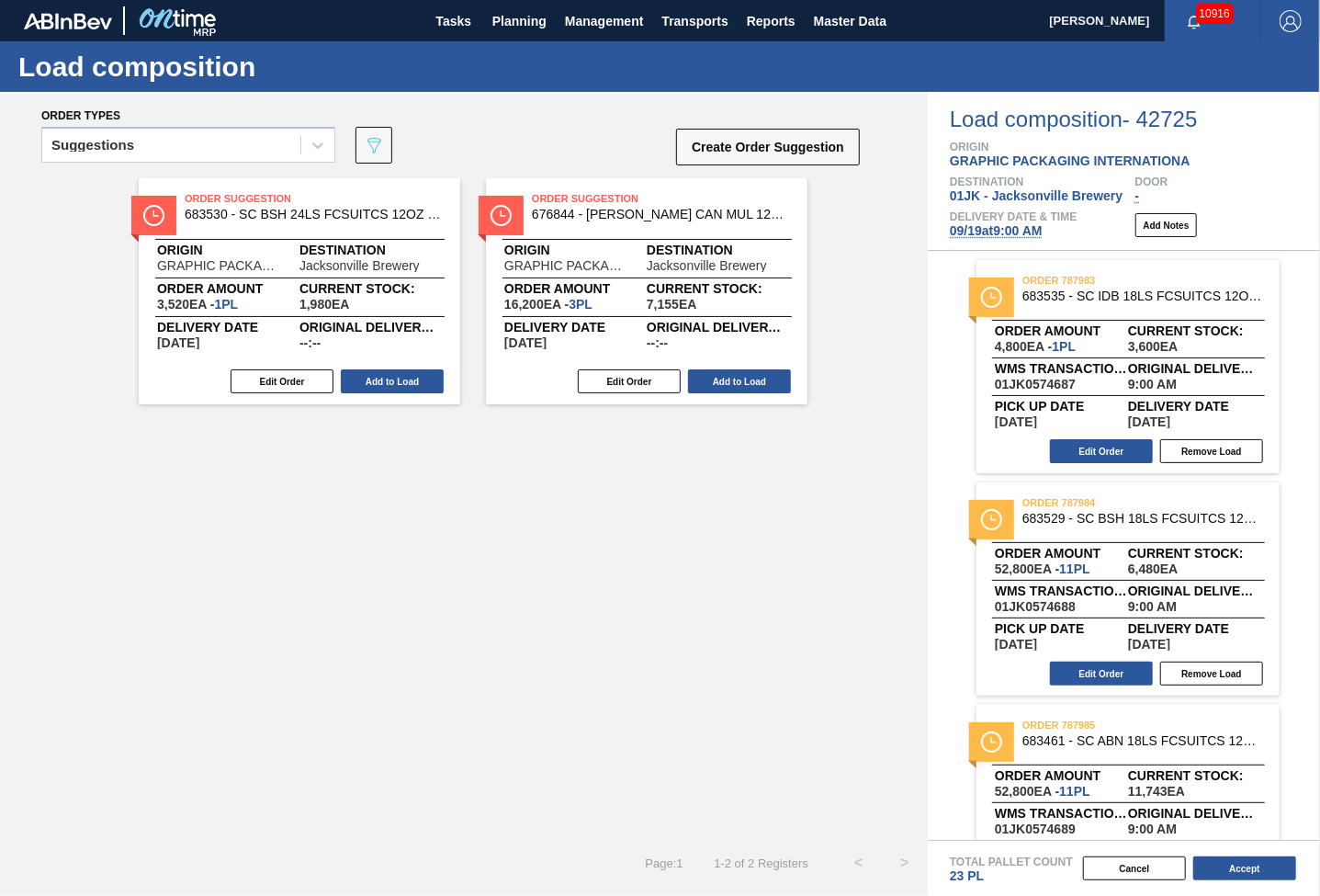
scroll to position [88, 0]
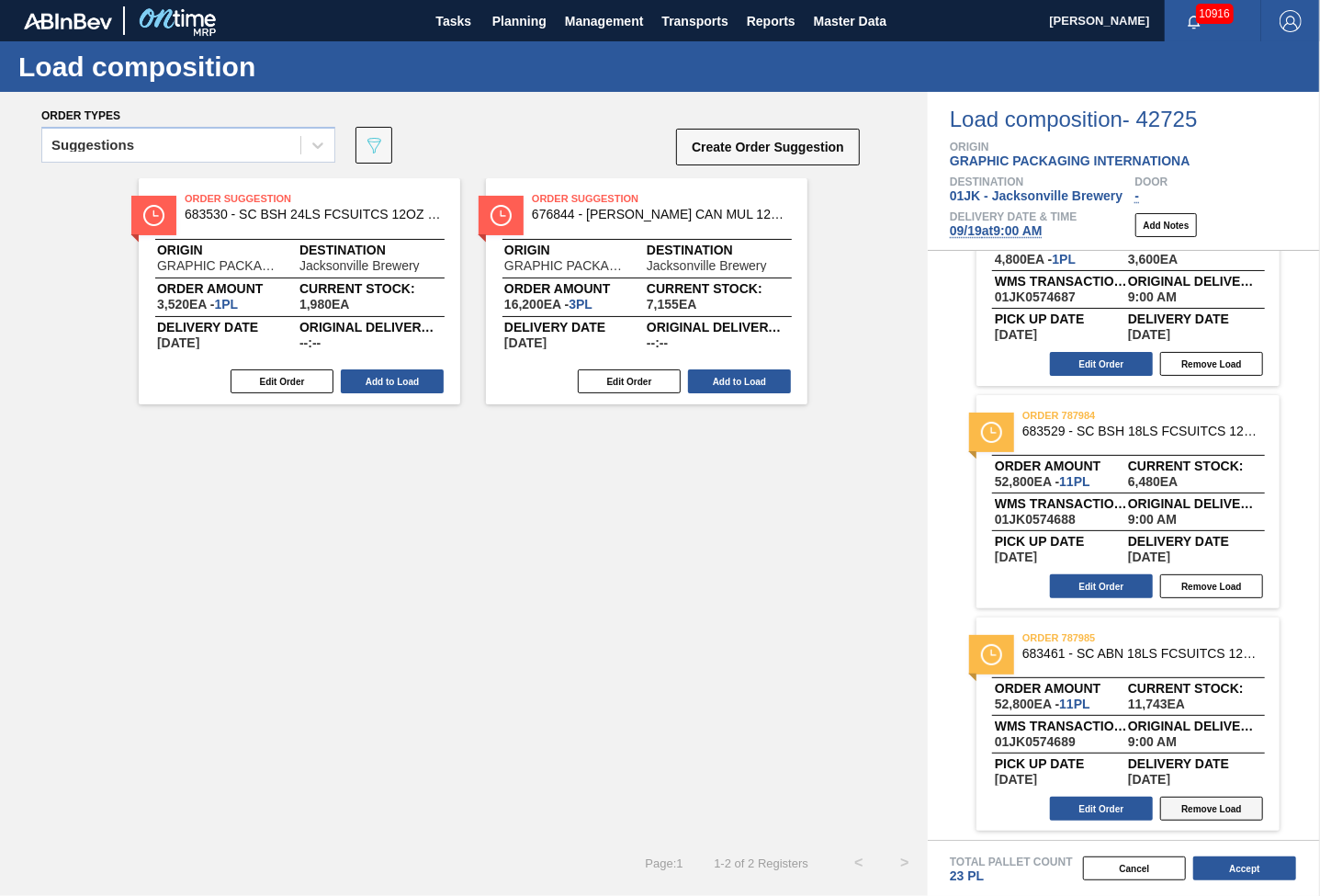
click at [1180, 813] on button "Remove Load" at bounding box center [1212, 809] width 103 height 24
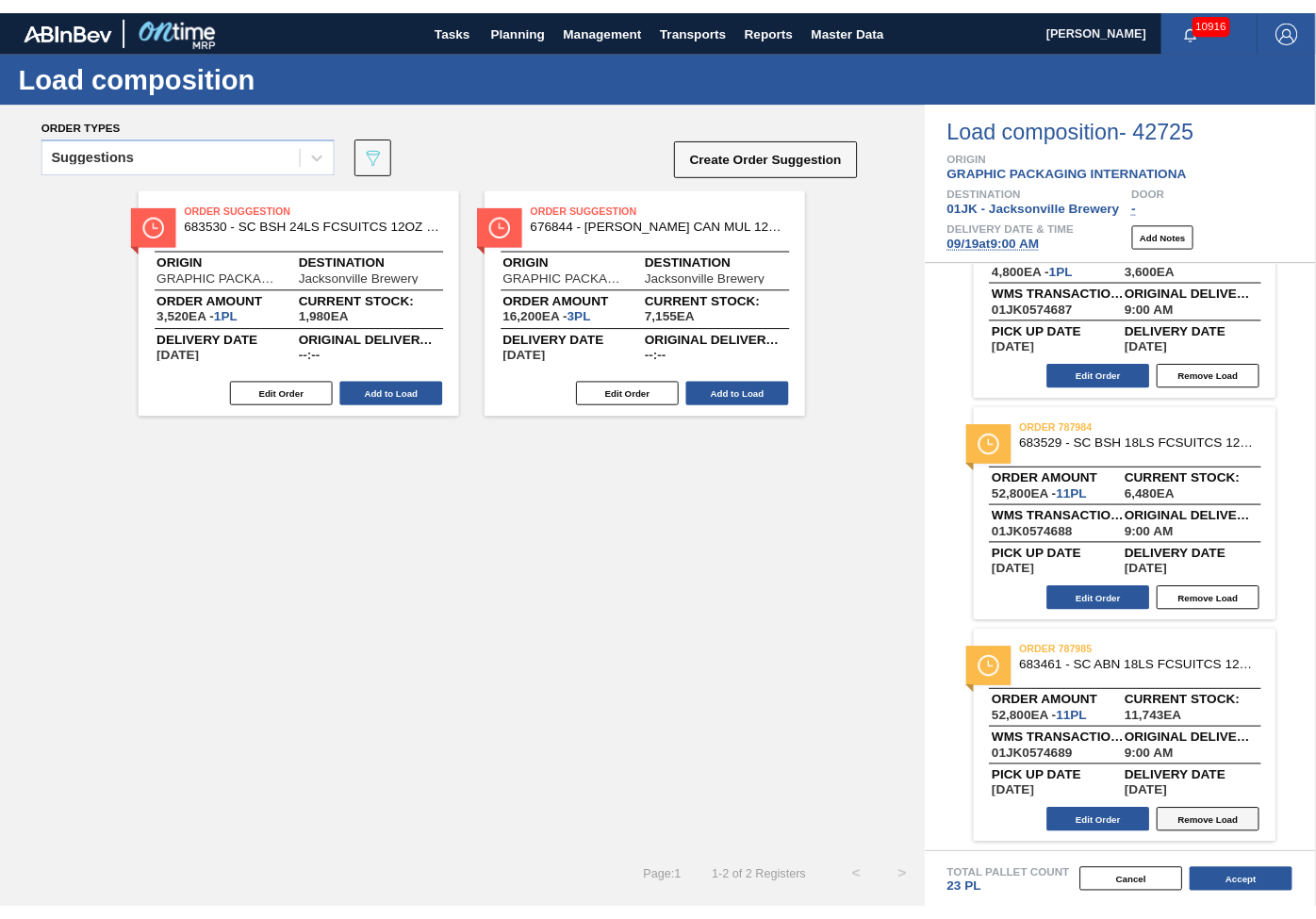
scroll to position [0, 0]
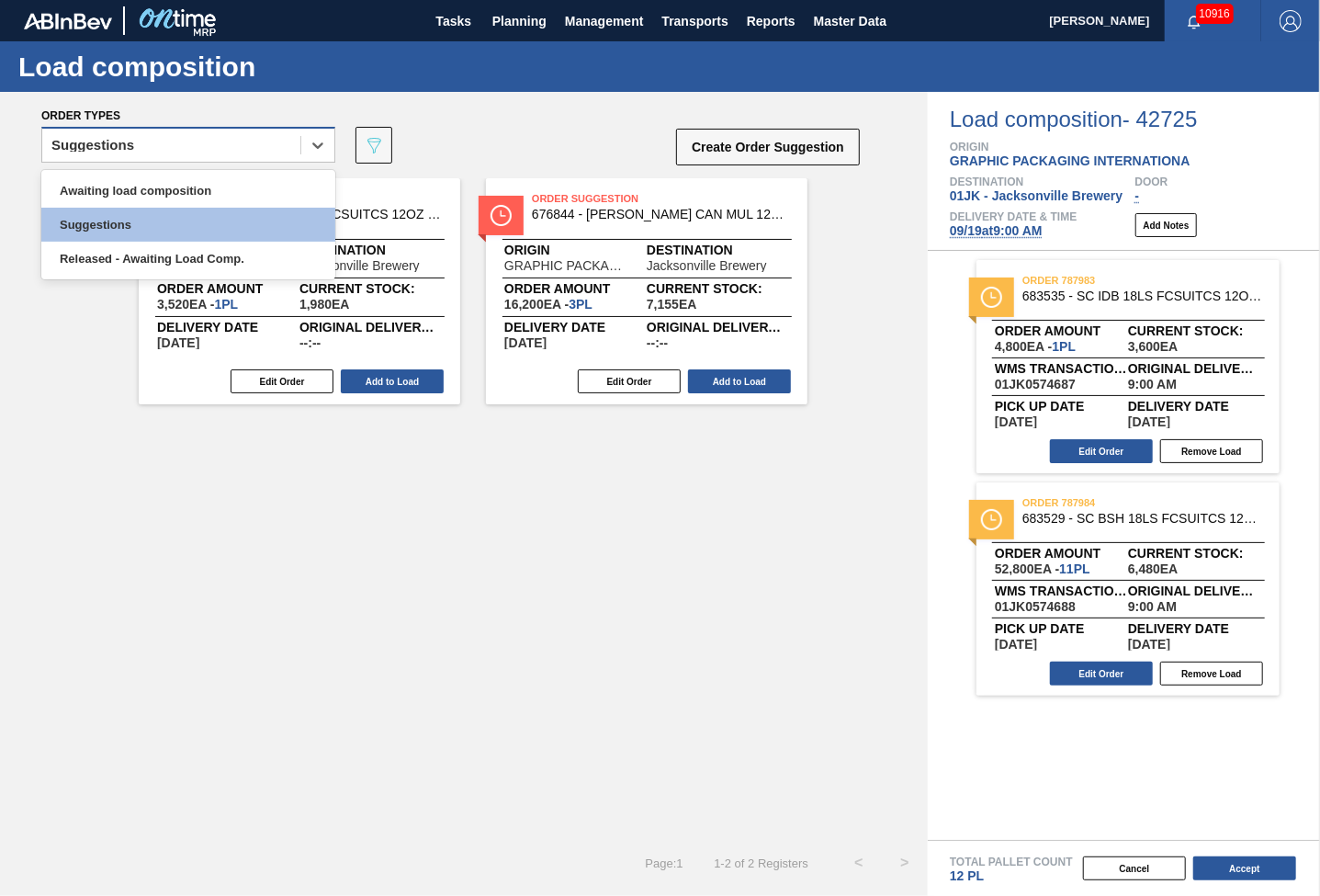
click at [255, 157] on div "Suggestions" at bounding box center [171, 146] width 258 height 27
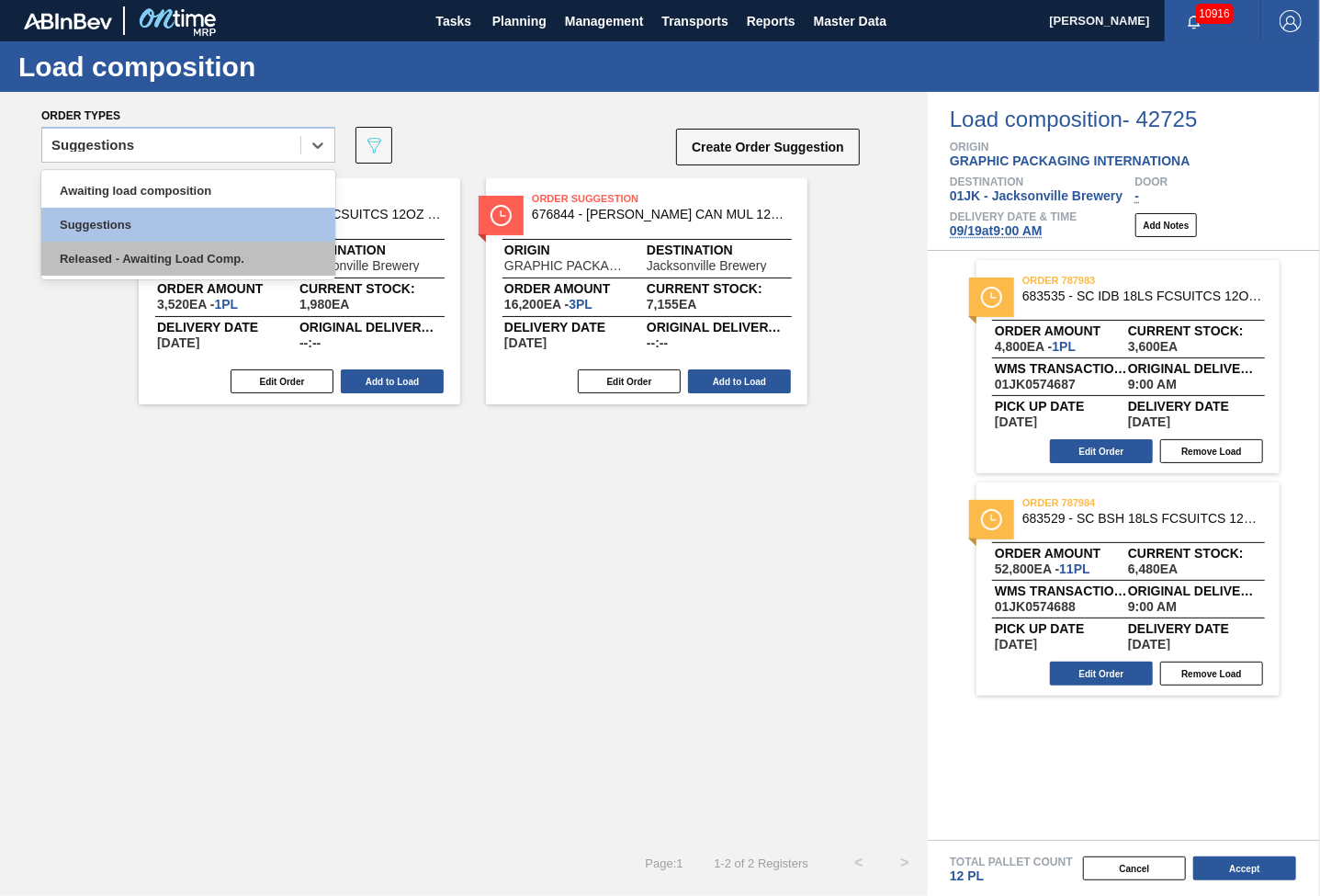
click at [224, 249] on div "Released - Awaiting Load Comp." at bounding box center [188, 259] width 294 height 34
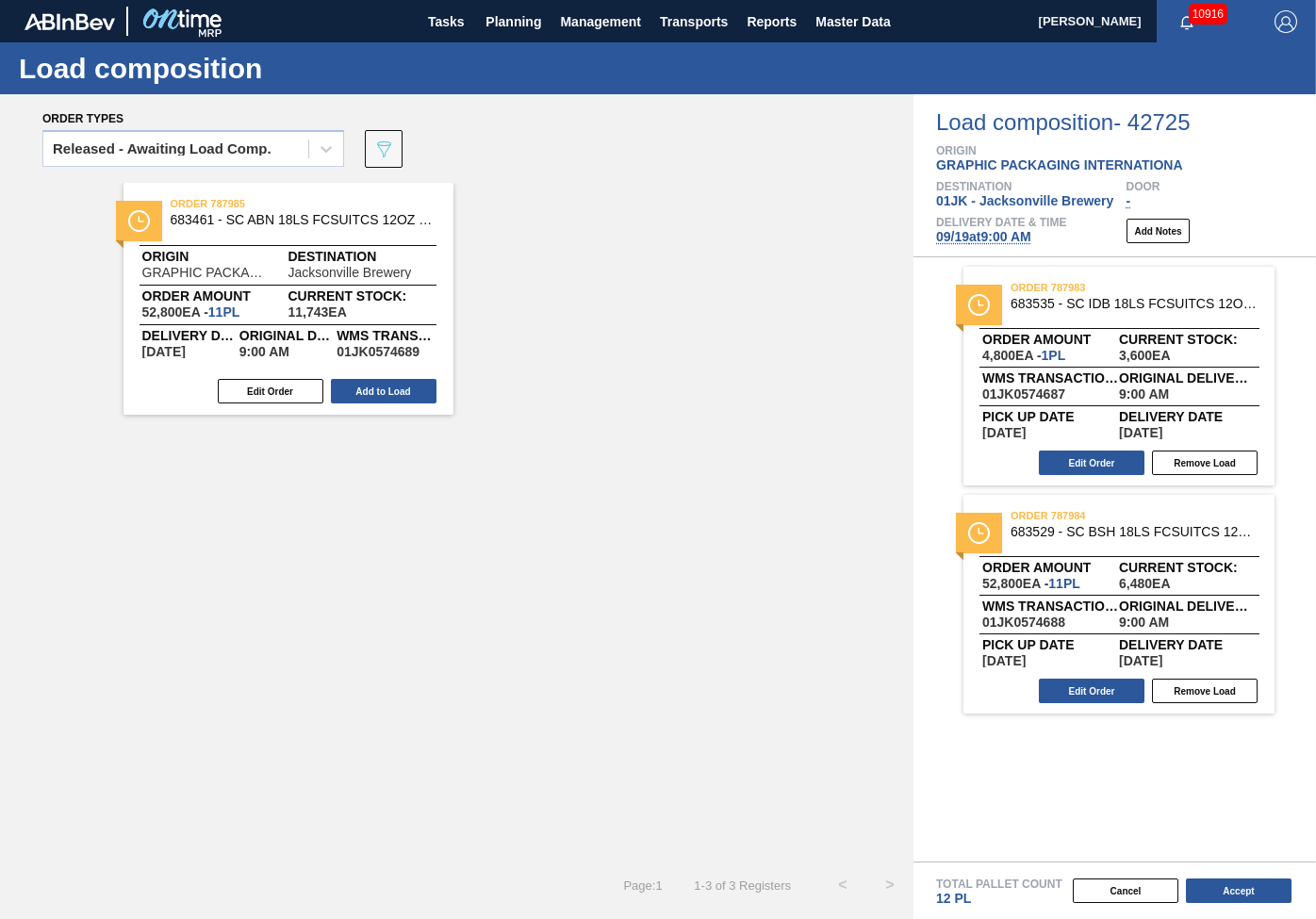
click at [674, 504] on div "order 787985 683461 - SC ABN 18LS FCSUITCS 12OZ 0822 167 ABICC Origin GRAPHIC P…" at bounding box center [456, 522] width 913 height 678
click at [1273, 892] on button "Accept" at bounding box center [1238, 891] width 105 height 25
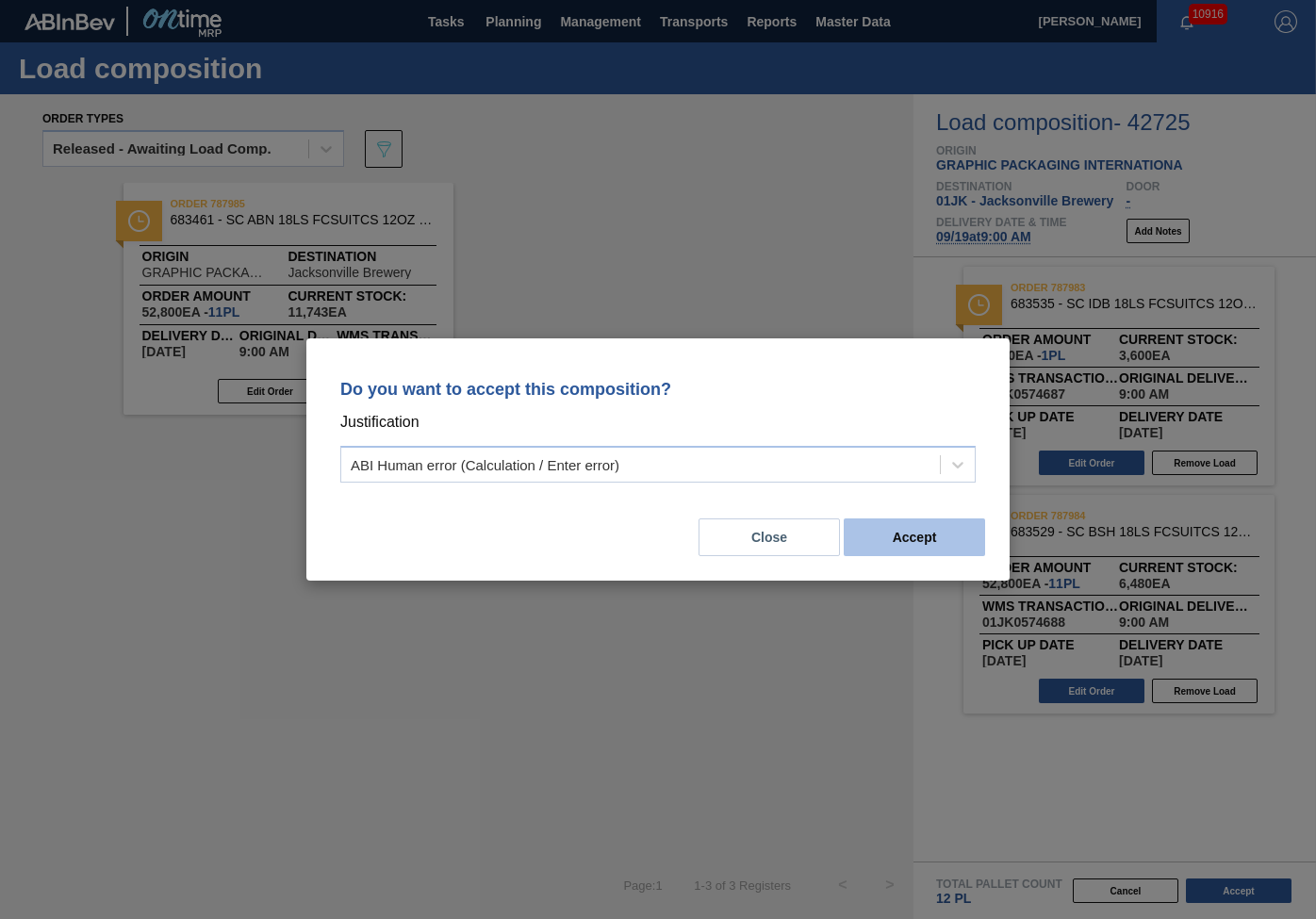
click at [896, 551] on button "Accept" at bounding box center [914, 537] width 142 height 37
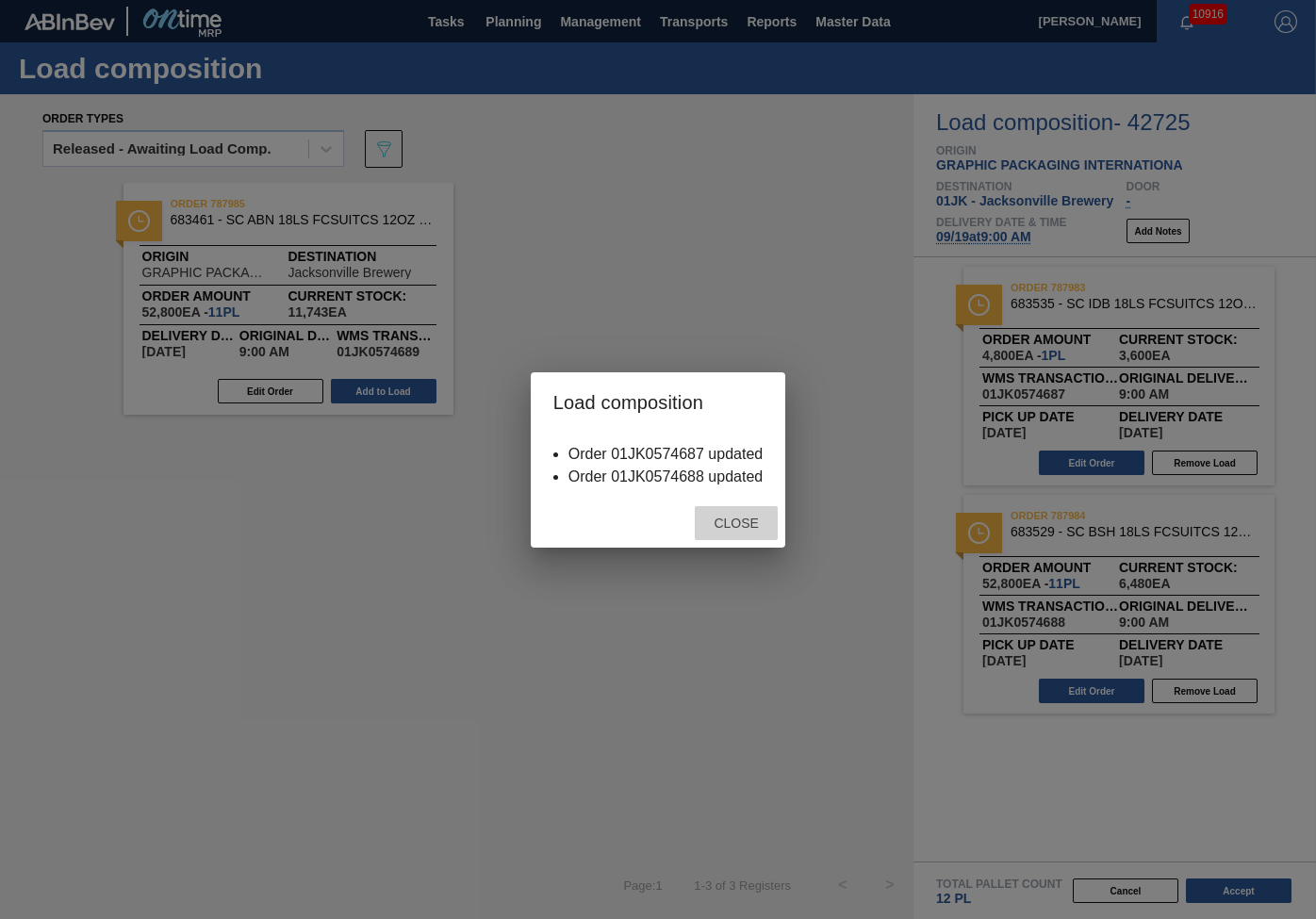
click at [741, 533] on div "Close" at bounding box center [736, 523] width 83 height 34
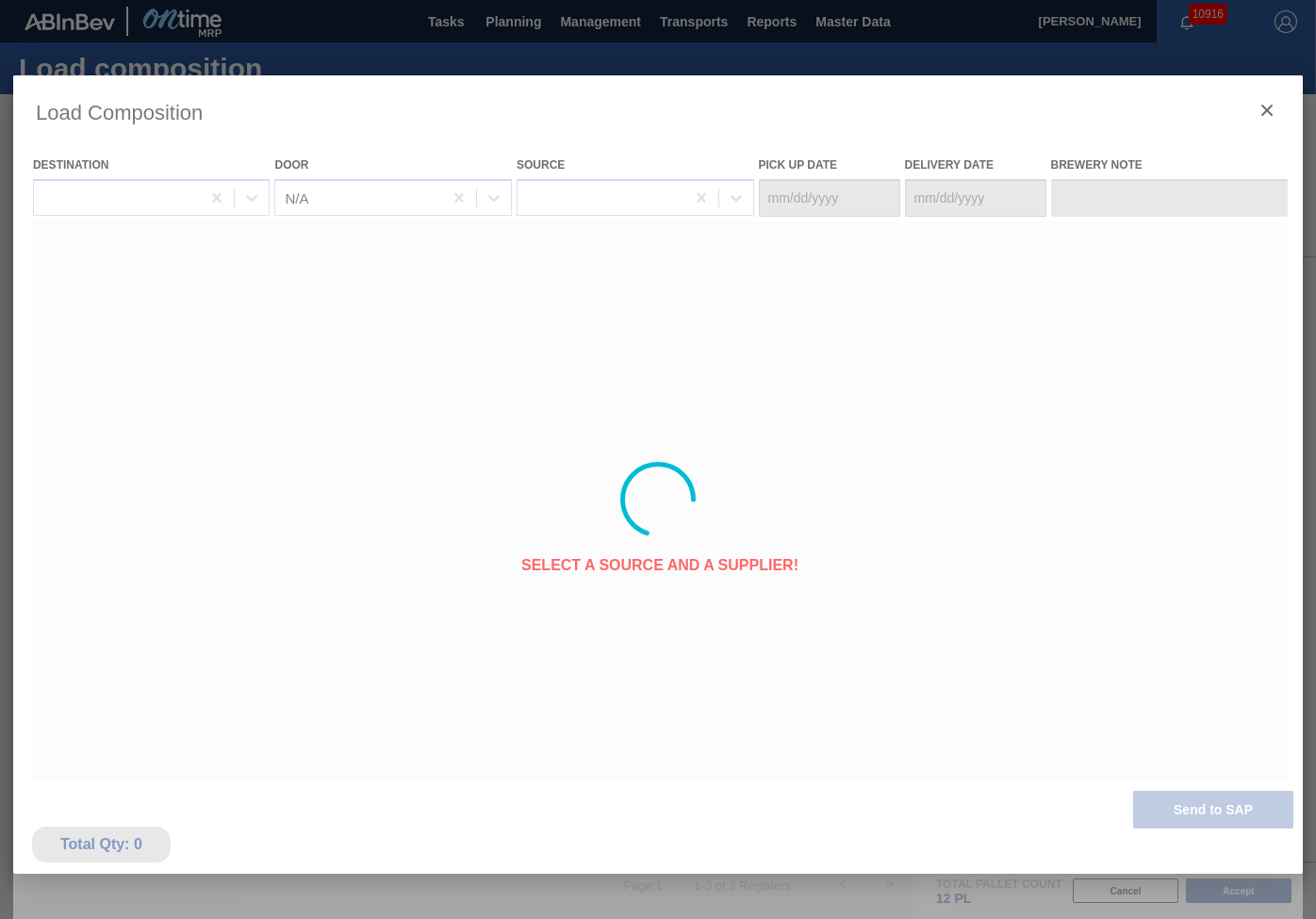
type Date "[DATE]"
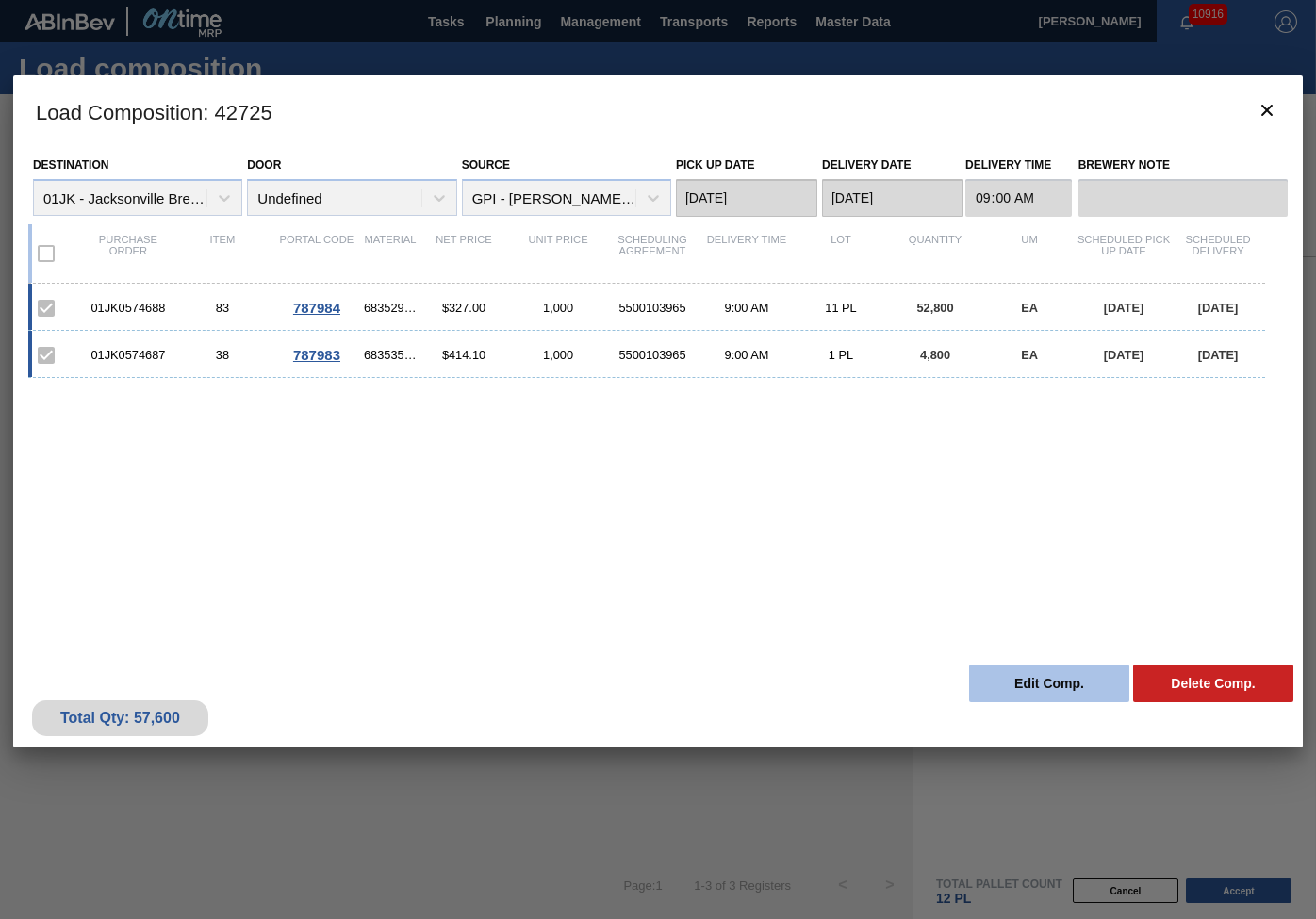
click at [1025, 670] on button "Edit Comp." at bounding box center [1049, 682] width 160 height 37
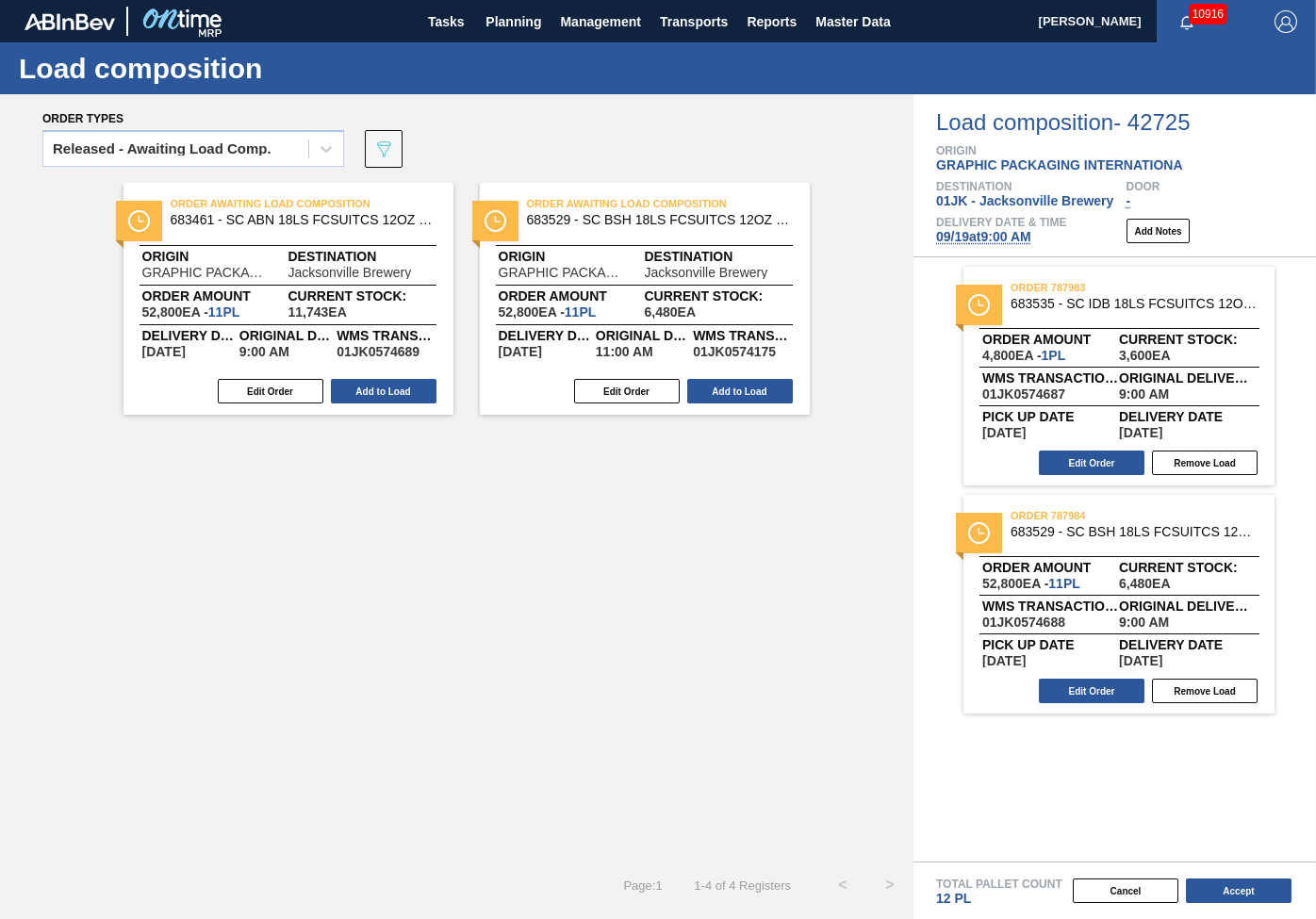
click at [242, 126] on div "Order types" at bounding box center [444, 118] width 803 height 17
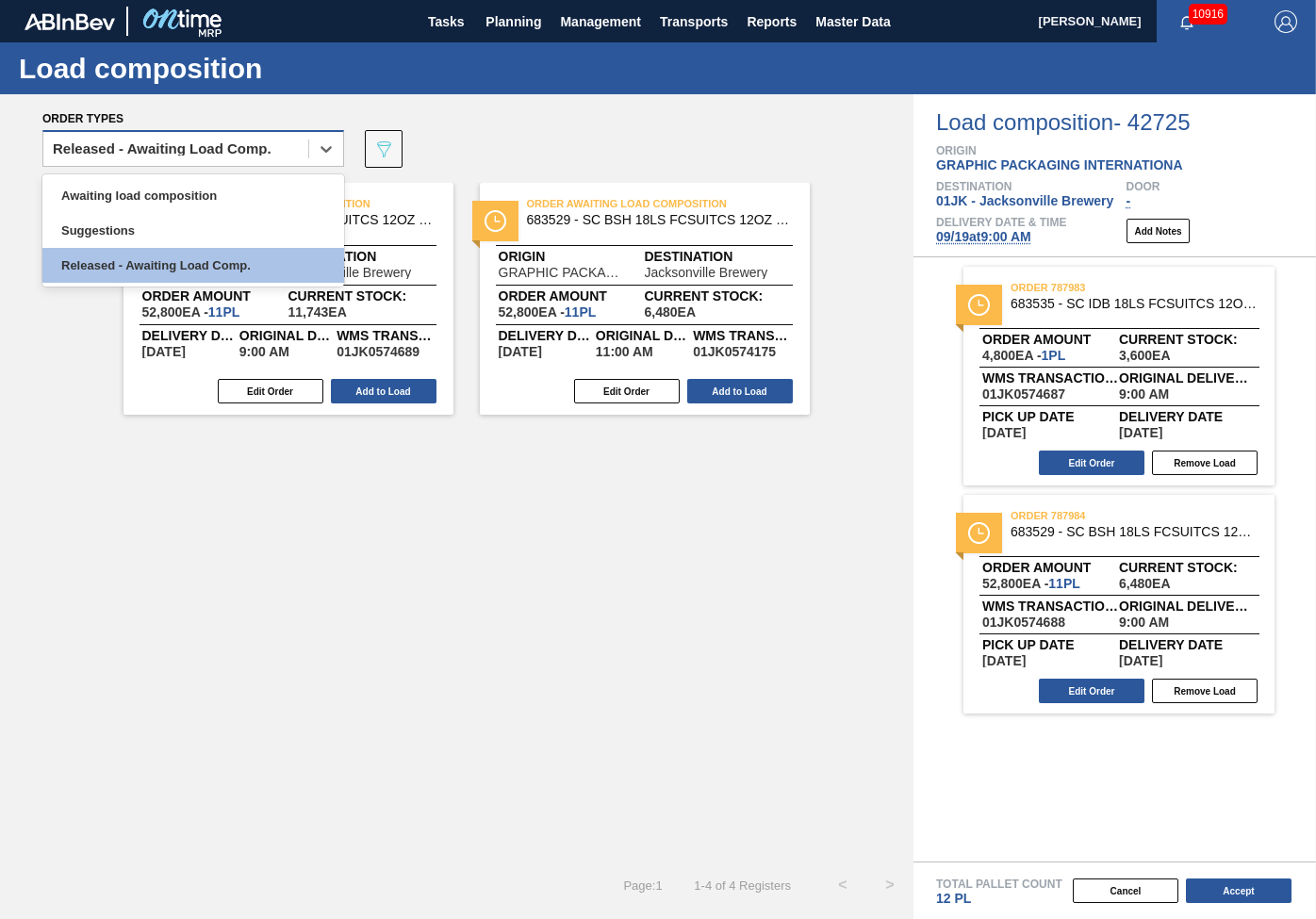
click at [265, 157] on div "Released - Awaiting Load Comp." at bounding box center [175, 149] width 265 height 28
click at [258, 261] on div "Released - Awaiting Load Comp." at bounding box center [193, 265] width 302 height 34
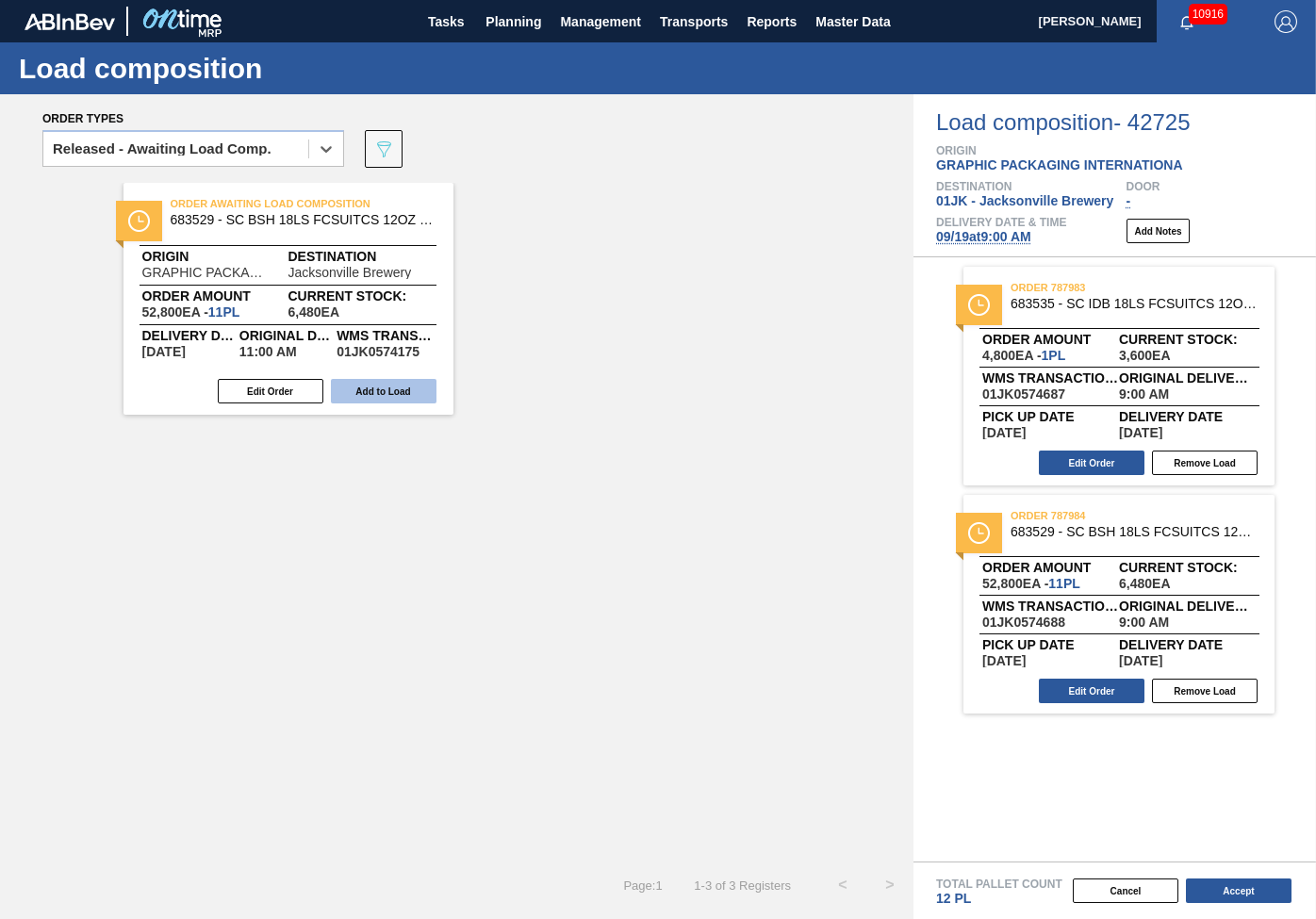
click at [353, 397] on button "Add to Load" at bounding box center [383, 391] width 105 height 25
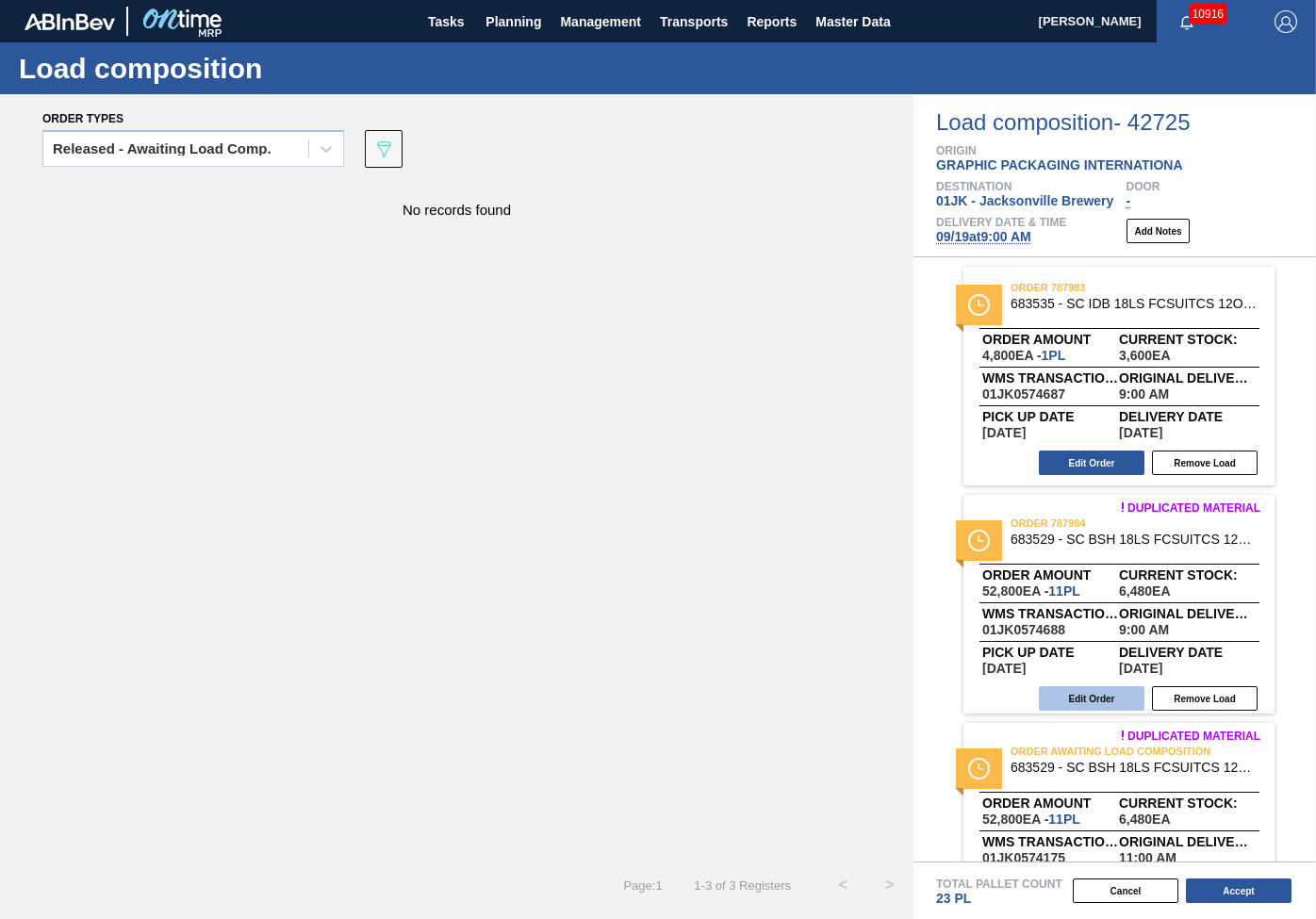
scroll to position [90, 0]
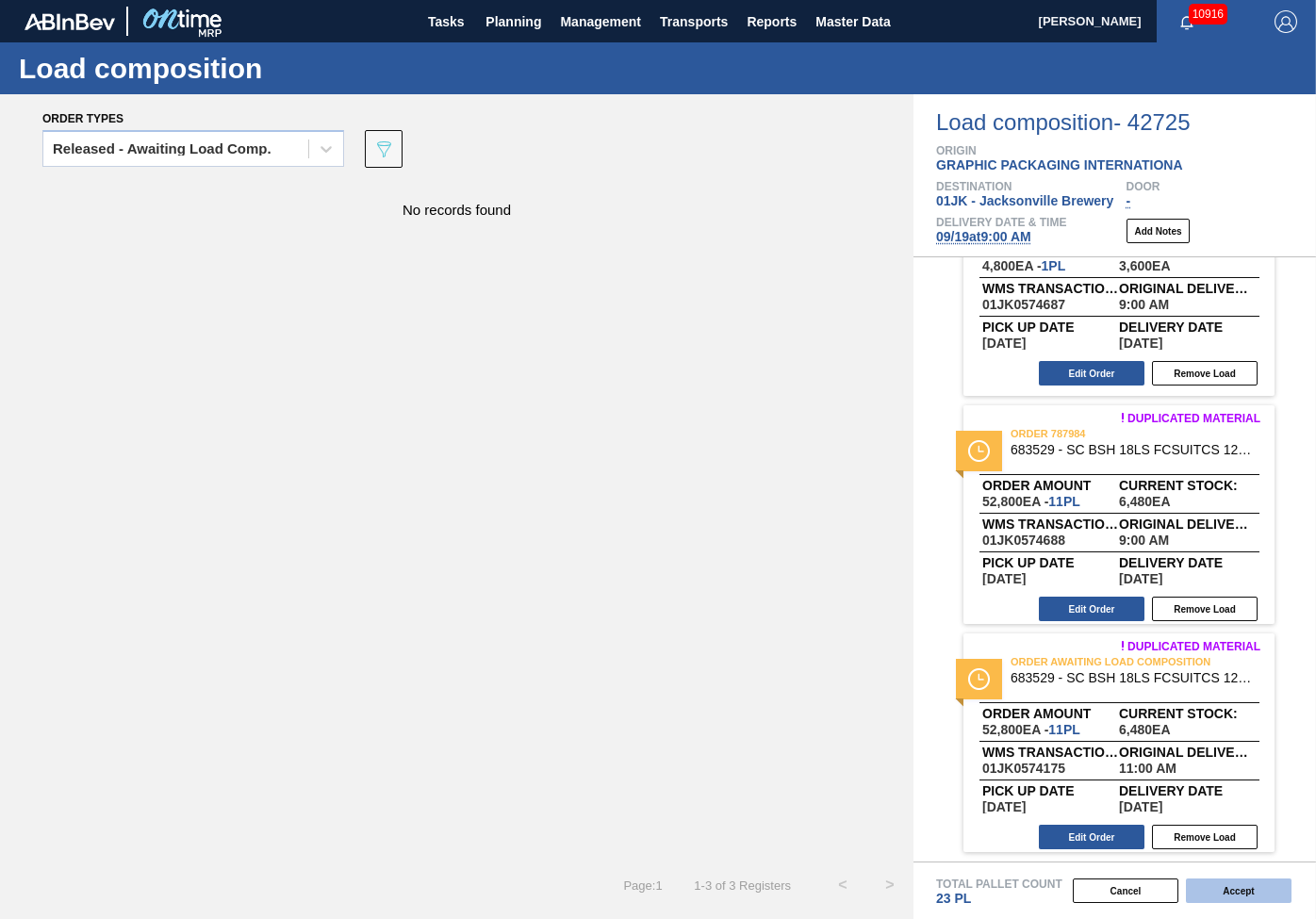
click at [1210, 894] on button "Accept" at bounding box center [1238, 891] width 105 height 25
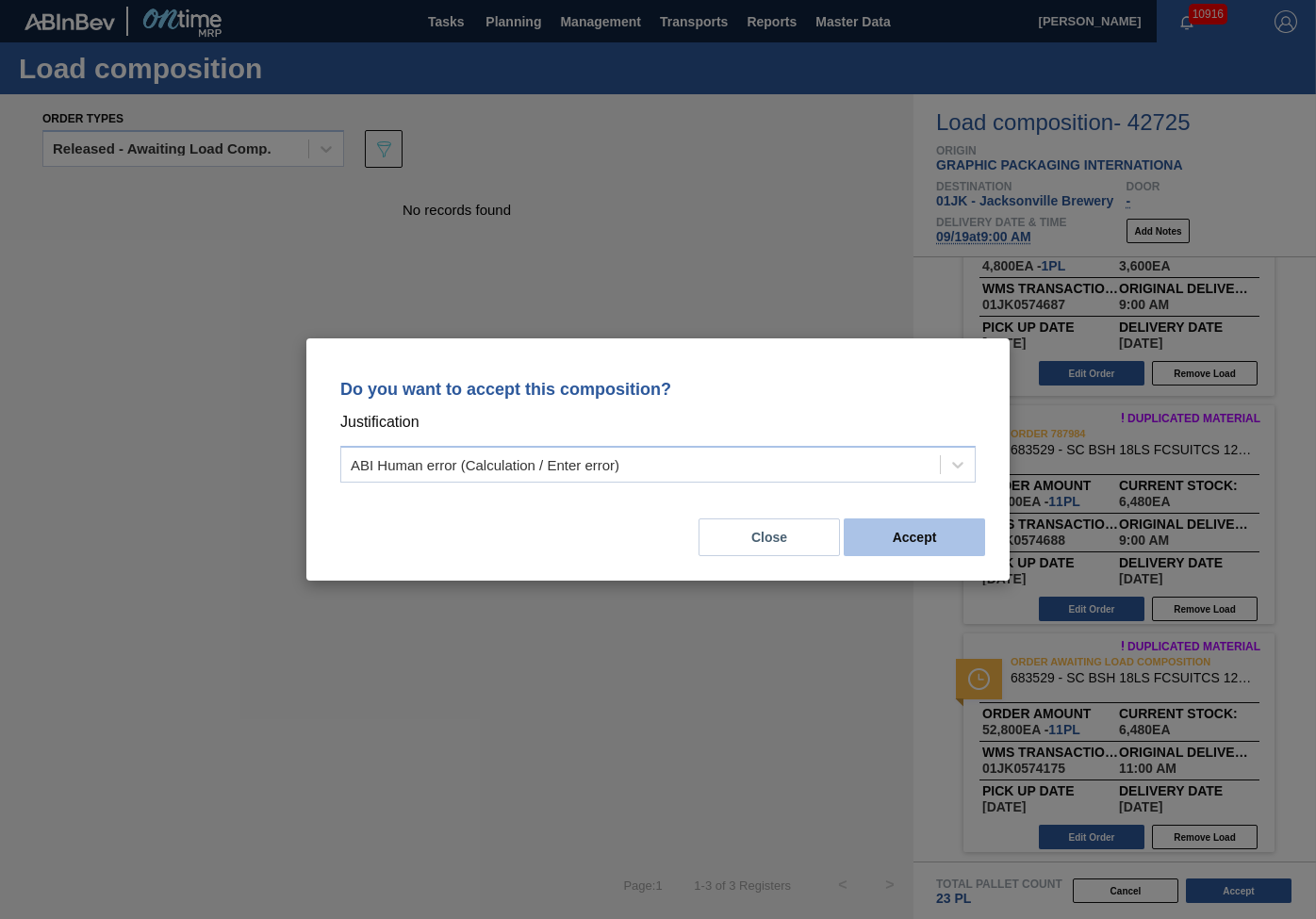
click at [959, 522] on button "Accept" at bounding box center [914, 537] width 142 height 37
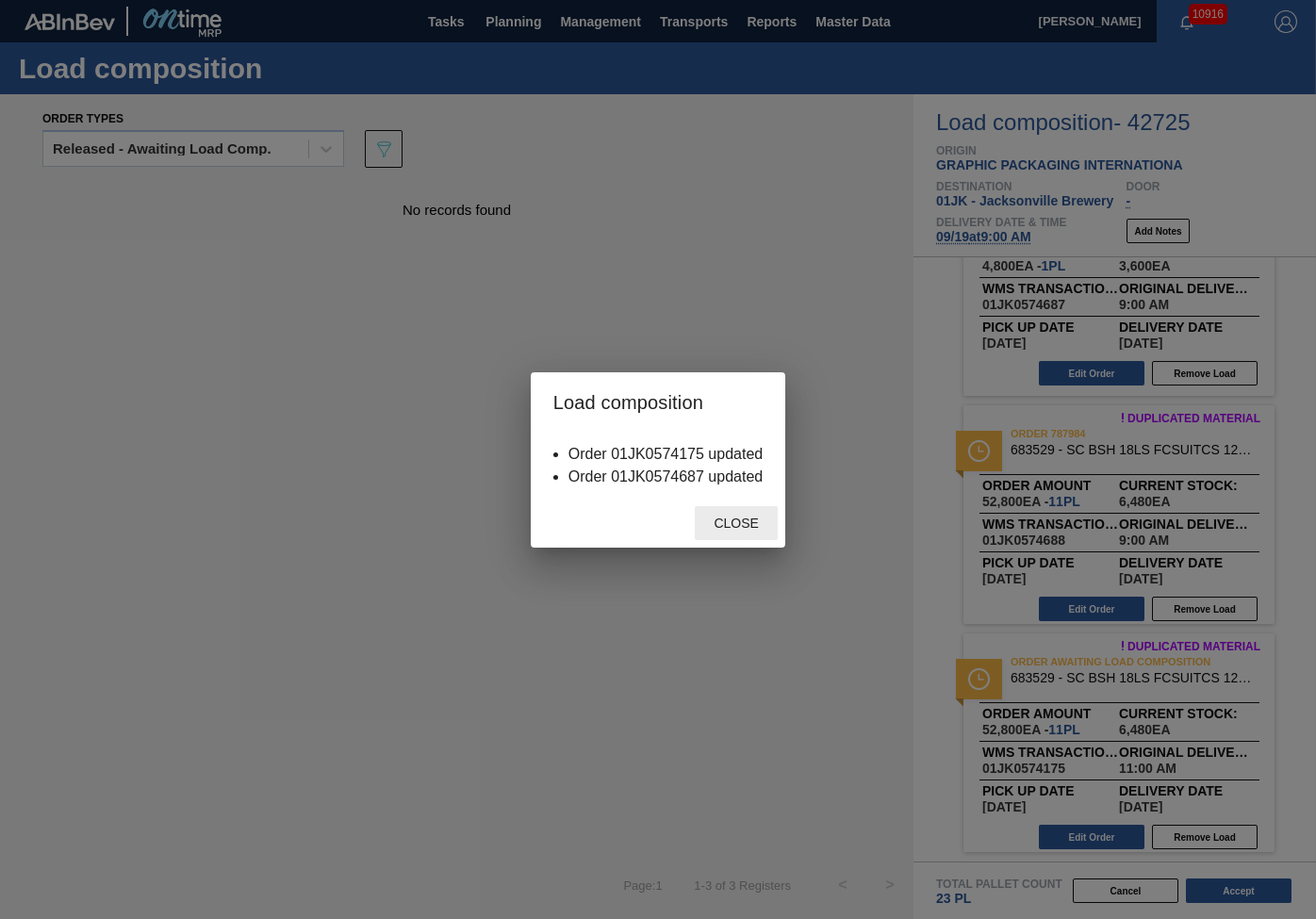
click at [741, 526] on span "Close" at bounding box center [736, 523] width 75 height 15
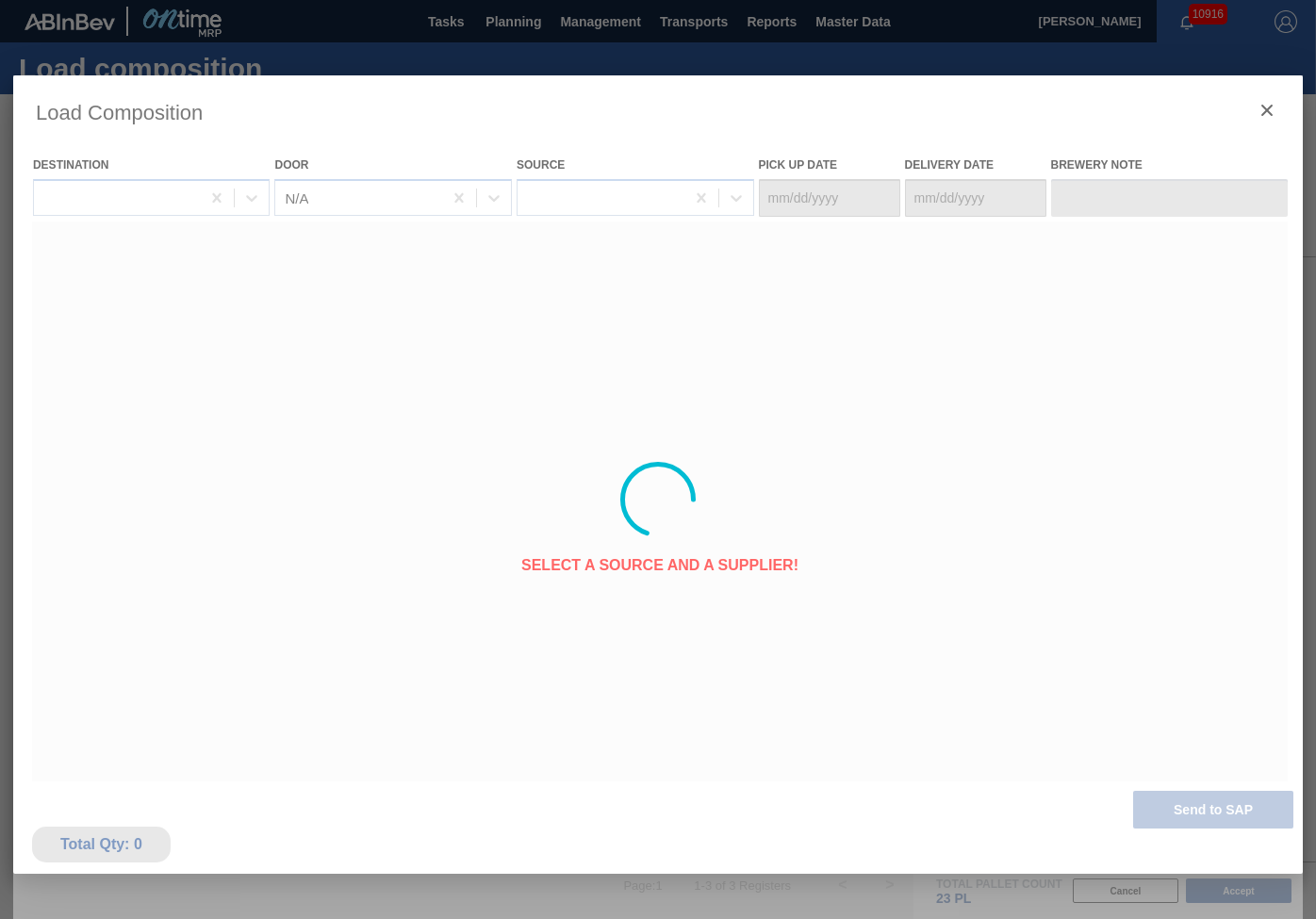
type Date "[DATE]"
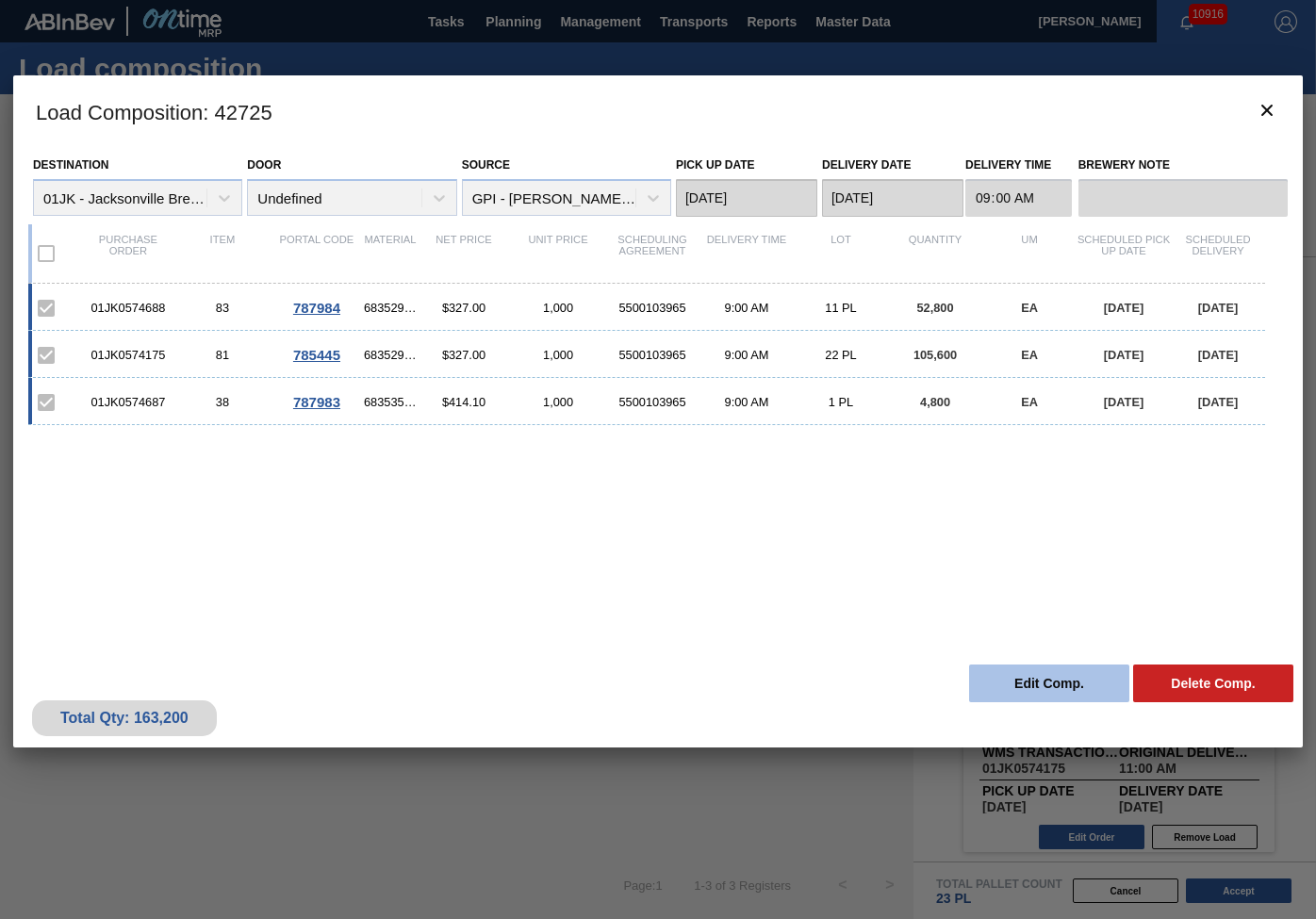
click at [1033, 681] on button "Edit Comp." at bounding box center [1049, 682] width 160 height 37
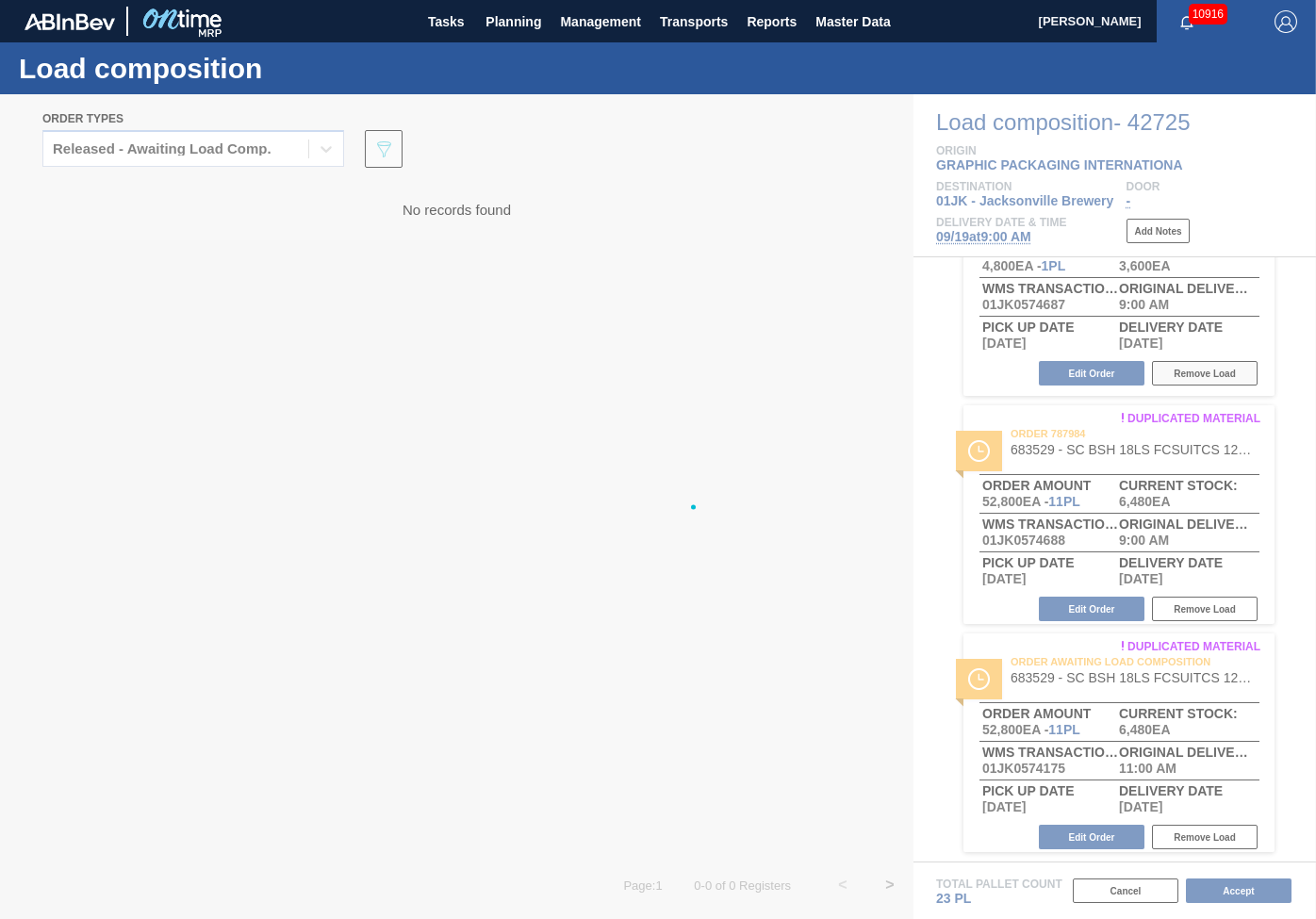
scroll to position [0, 0]
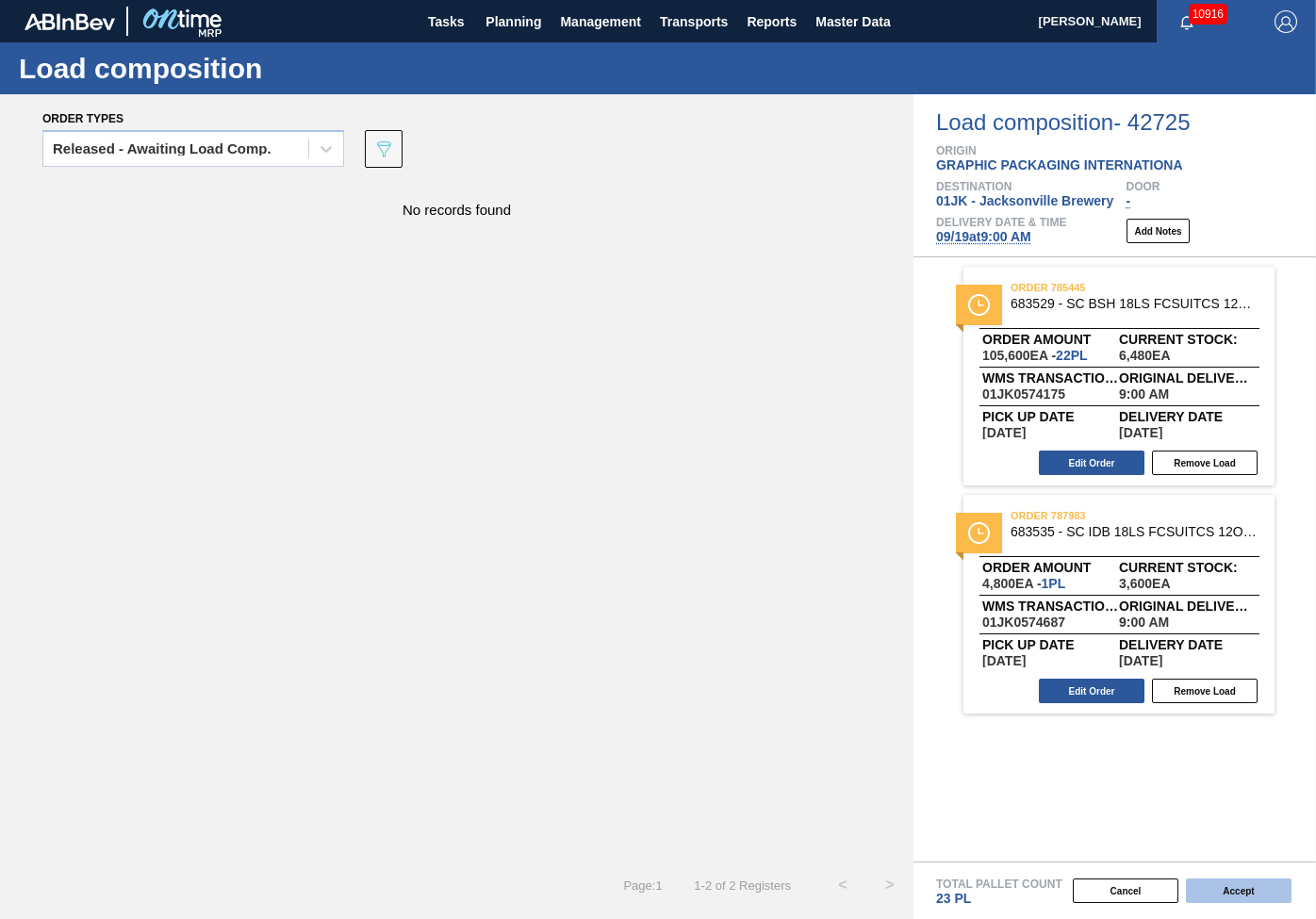
click at [1254, 884] on button "Accept" at bounding box center [1238, 891] width 105 height 25
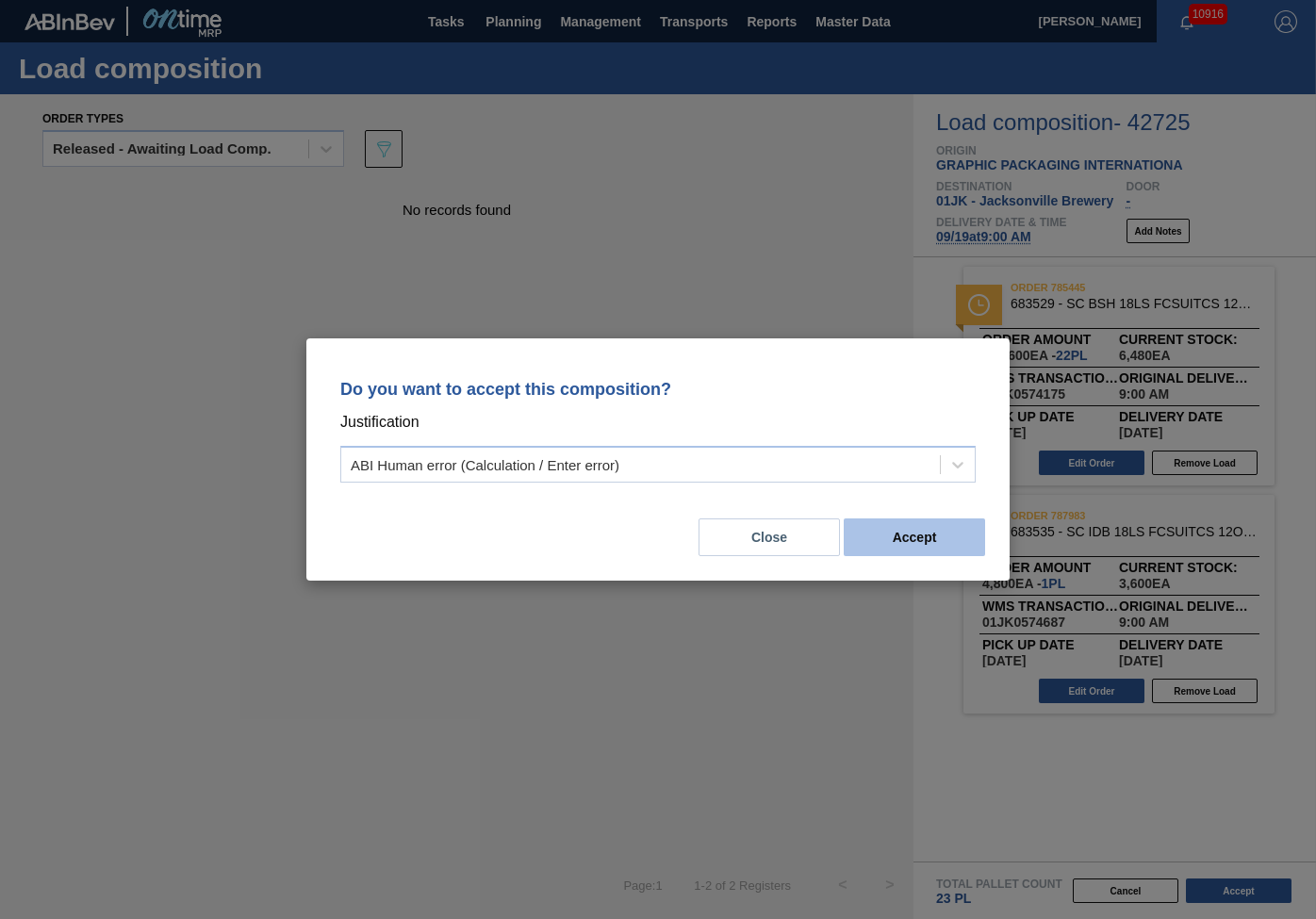
click at [894, 526] on button "Accept" at bounding box center [914, 537] width 142 height 37
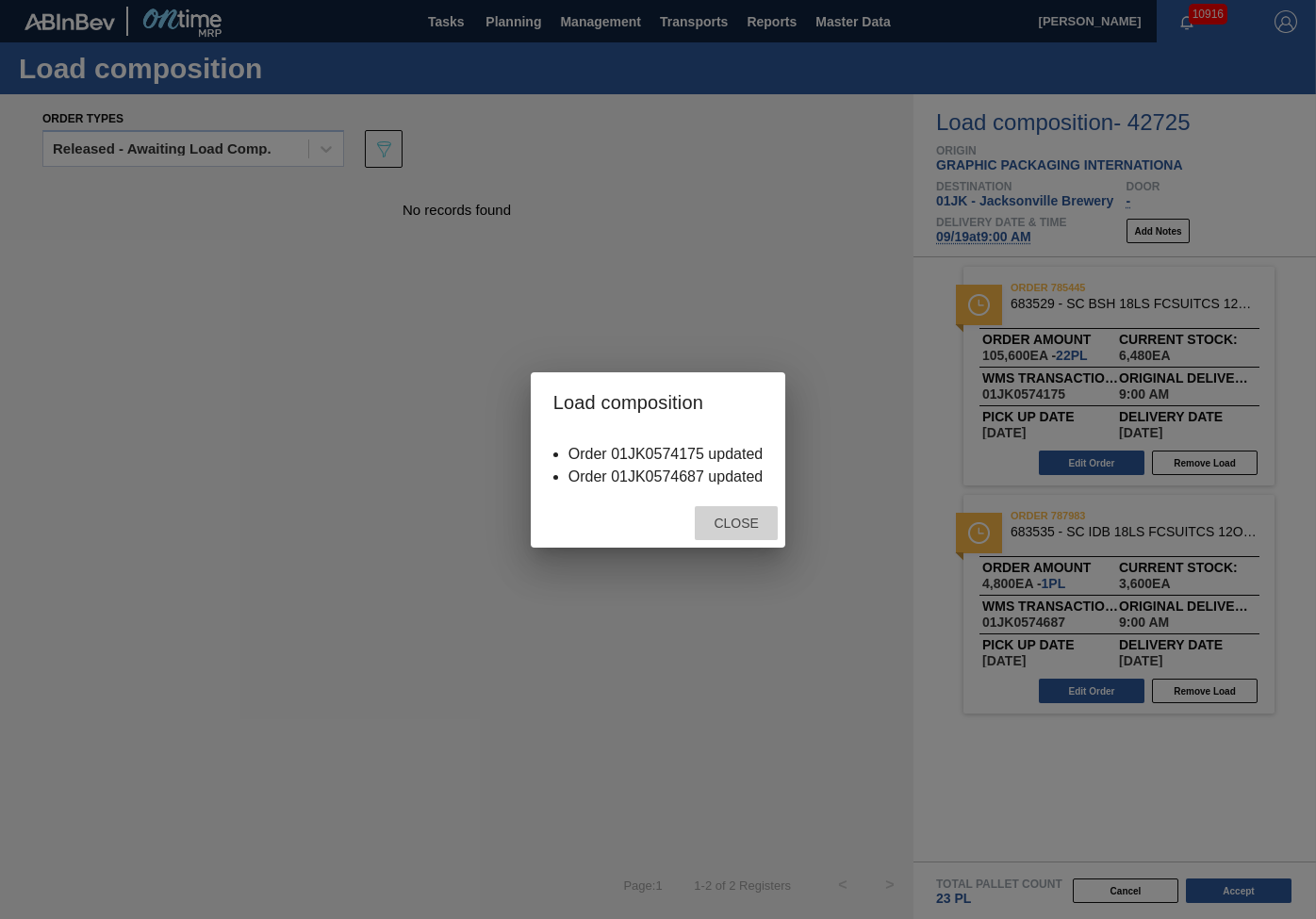
click at [704, 535] on div "Close" at bounding box center [736, 523] width 83 height 34
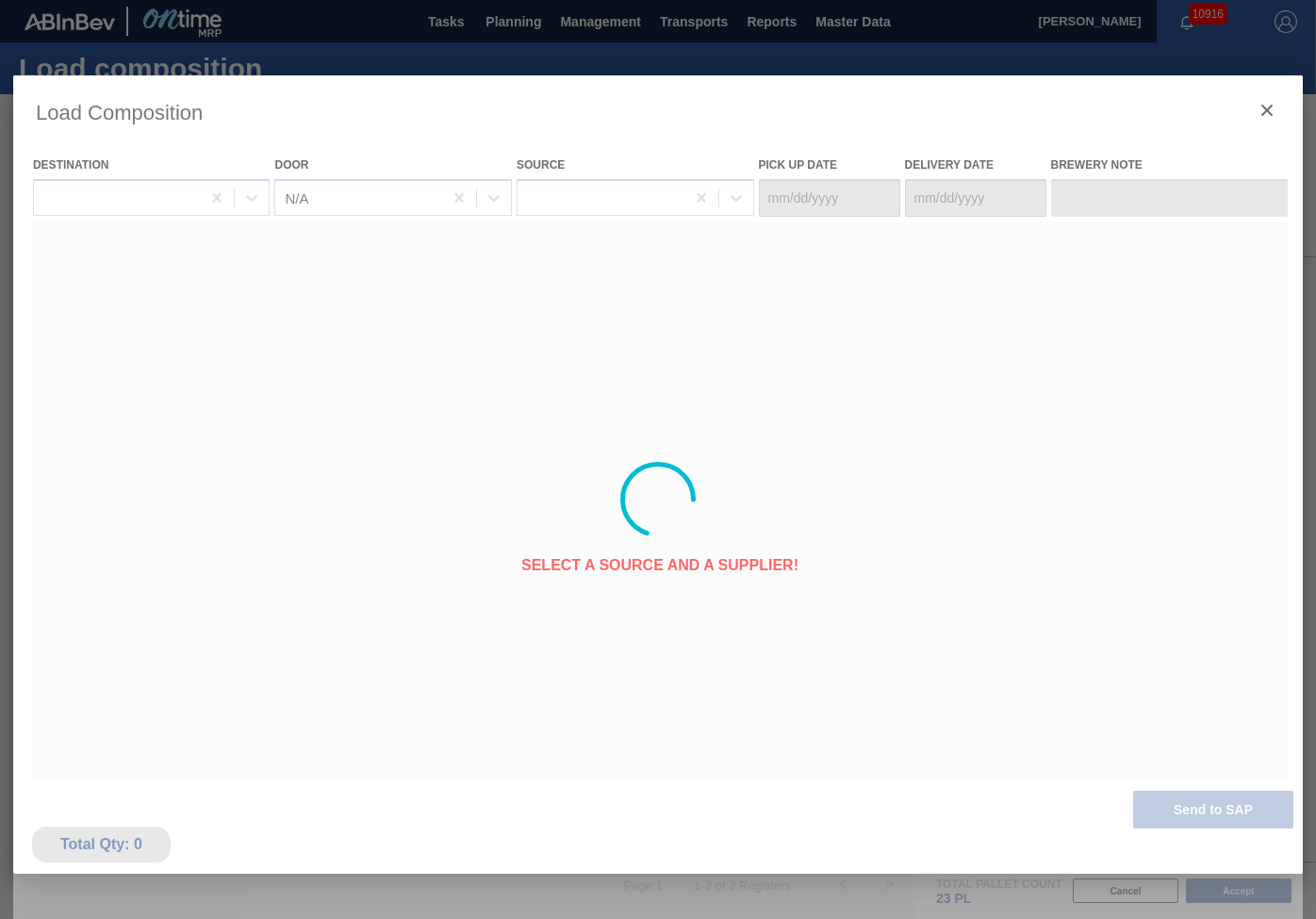
type Date "[DATE]"
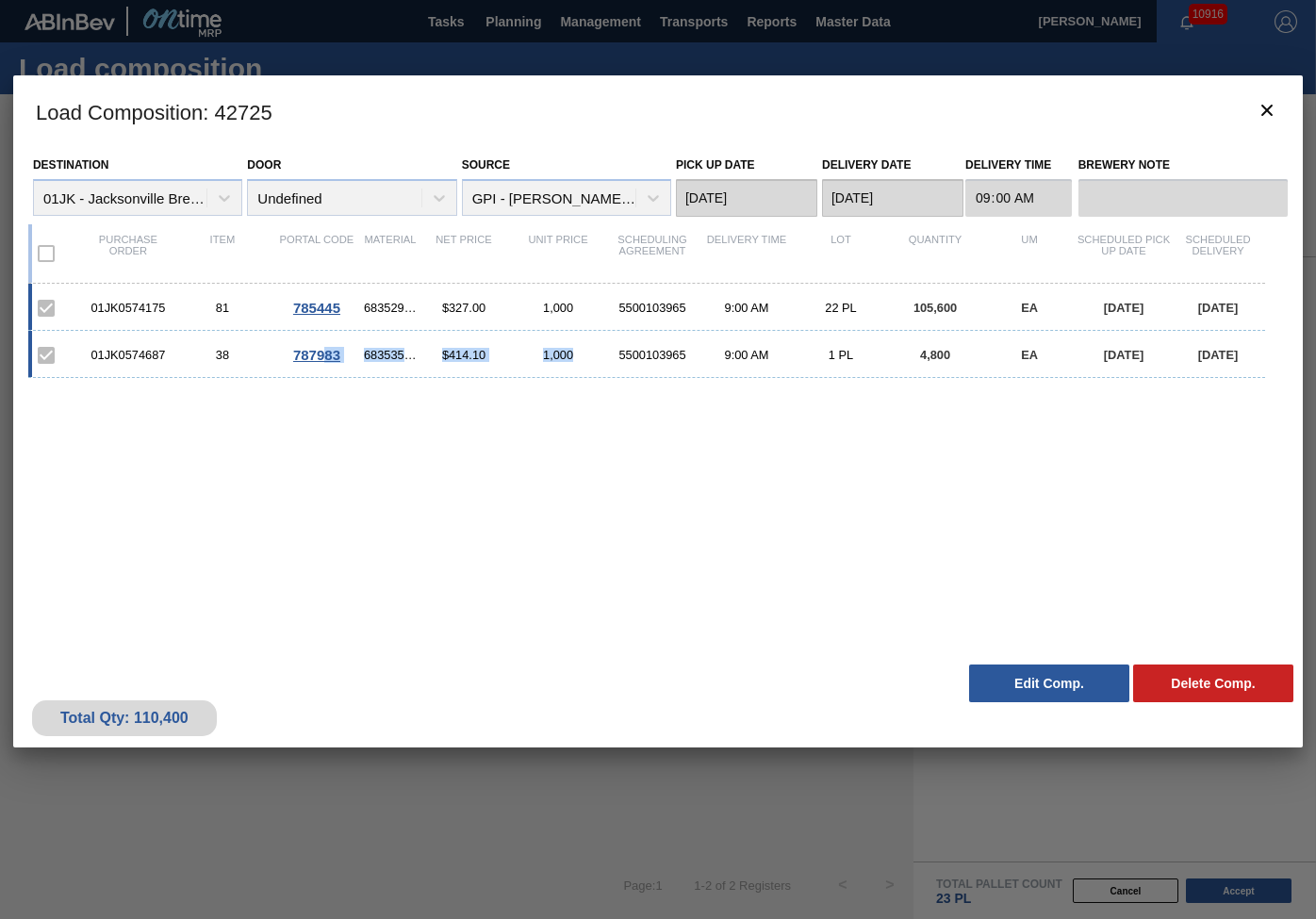
drag, startPoint x: 324, startPoint y: 476, endPoint x: 579, endPoint y: 480, distance: 255.0
click at [579, 480] on div "01JK0574175 81 785445 683529 - SC BSH 18LS FCSUITCS 12OZ 0123 167 ABICC $327.00…" at bounding box center [655, 458] width 1252 height 350
